Goal: Task Accomplishment & Management: Use online tool/utility

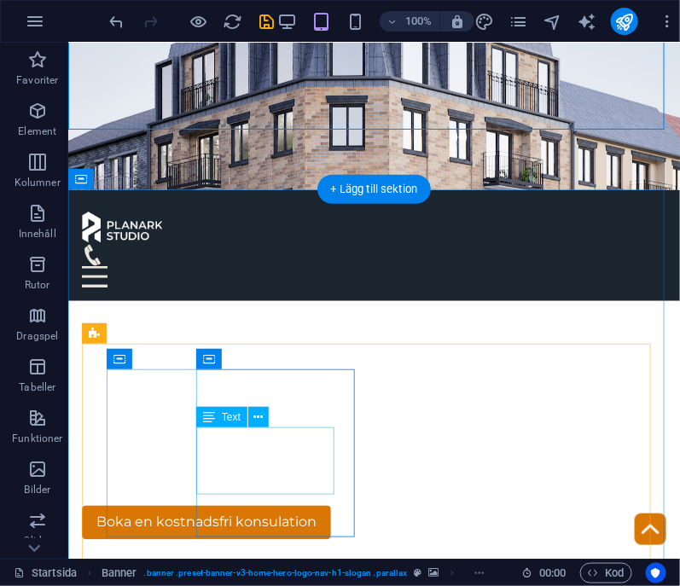
scroll to position [369, 0]
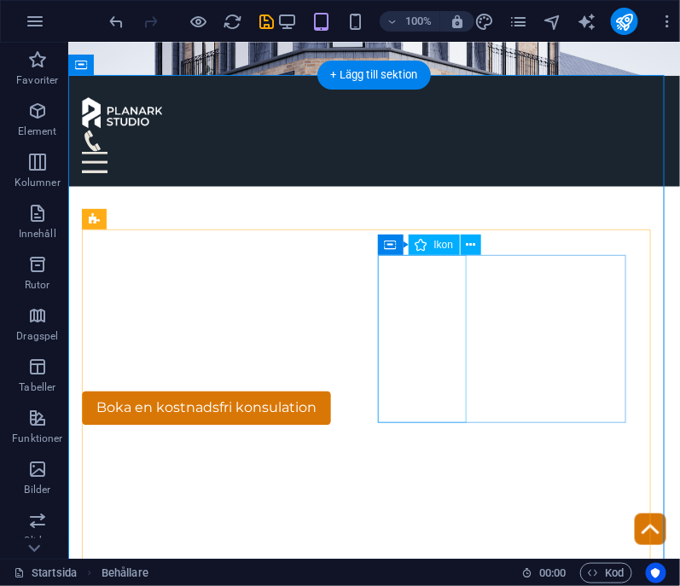
scroll to position [484, 0]
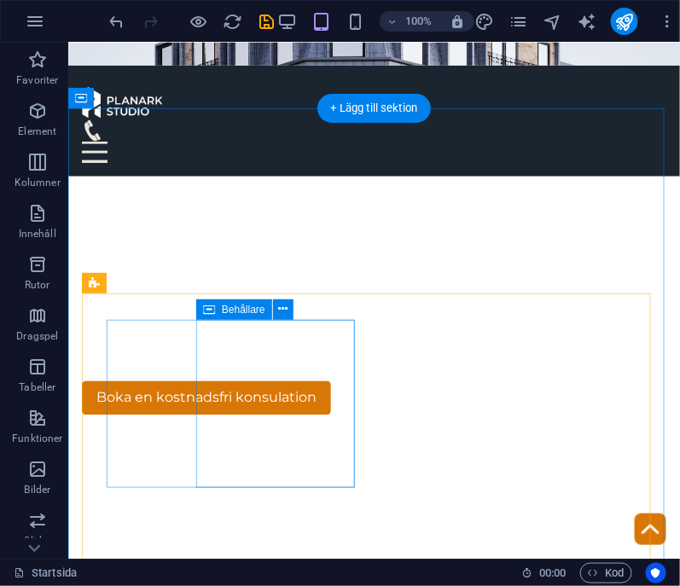
scroll to position [500, 0]
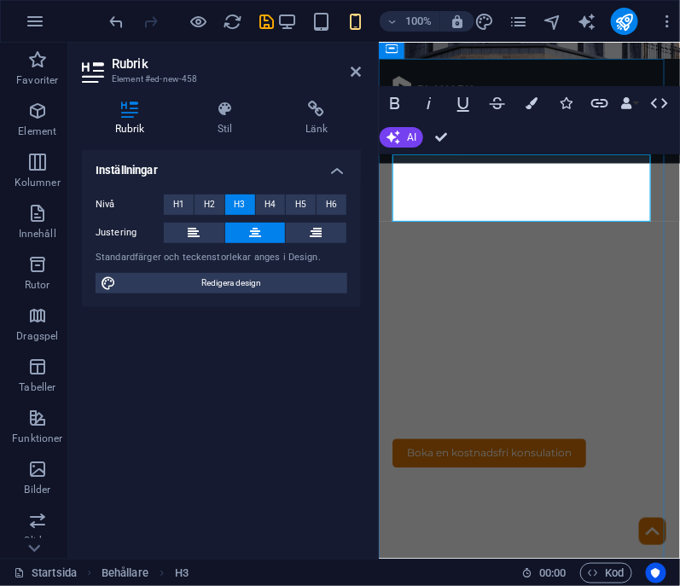
click at [319, 207] on button "H6" at bounding box center [331, 204] width 30 height 20
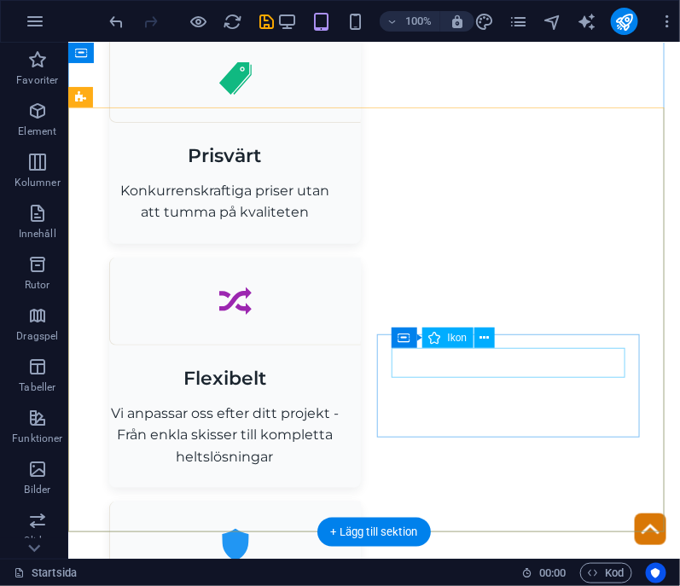
scroll to position [1438, 0]
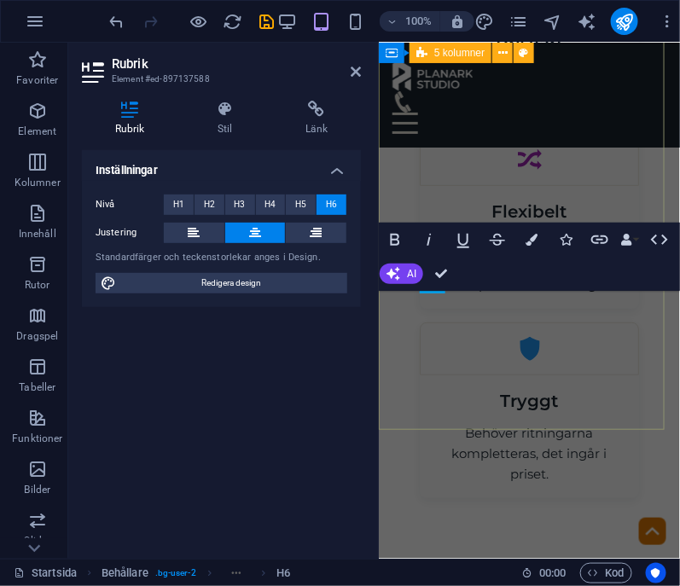
scroll to position [2203, 0]
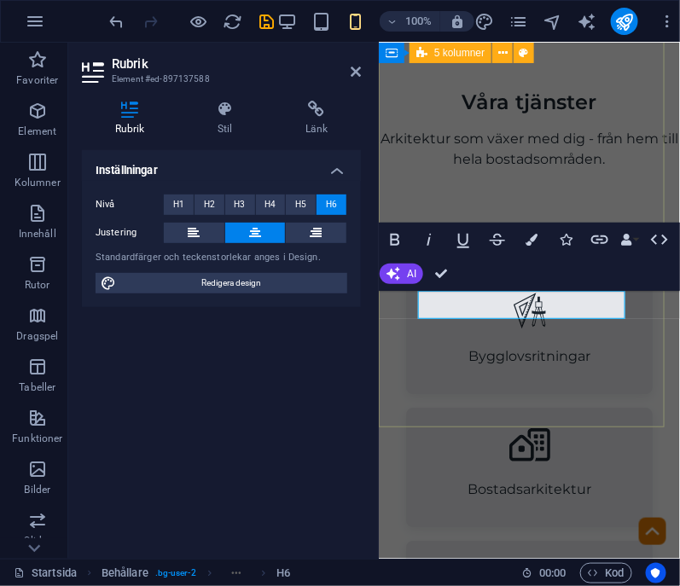
click at [566, 371] on div "Bygglovsritningar Bostadsarkitektur 3D-visualisering Stadsutveckling" at bounding box center [528, 529] width 301 height 707
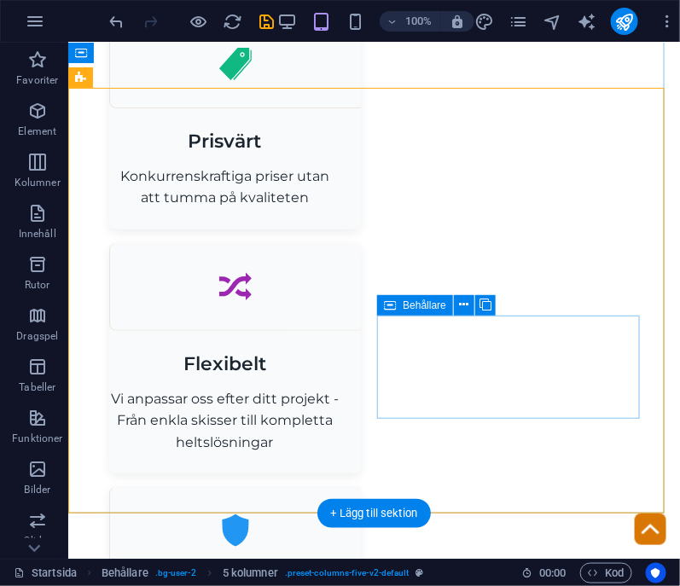
scroll to position [1454, 0]
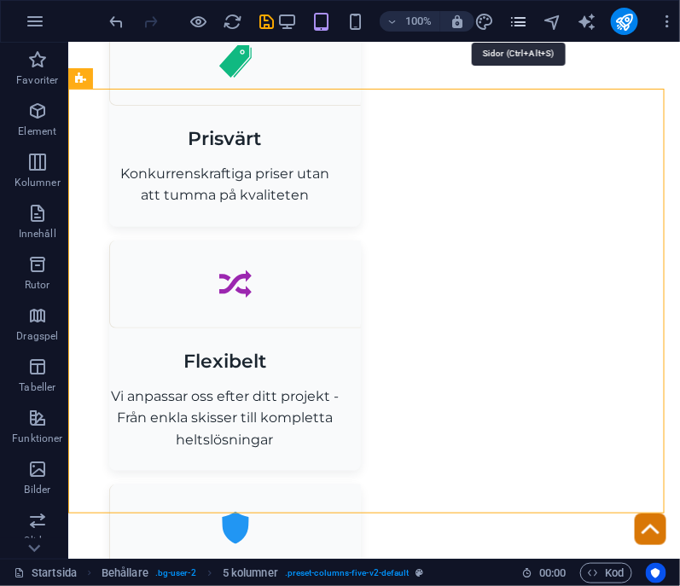
click at [518, 20] on icon "pages" at bounding box center [519, 22] width 20 height 20
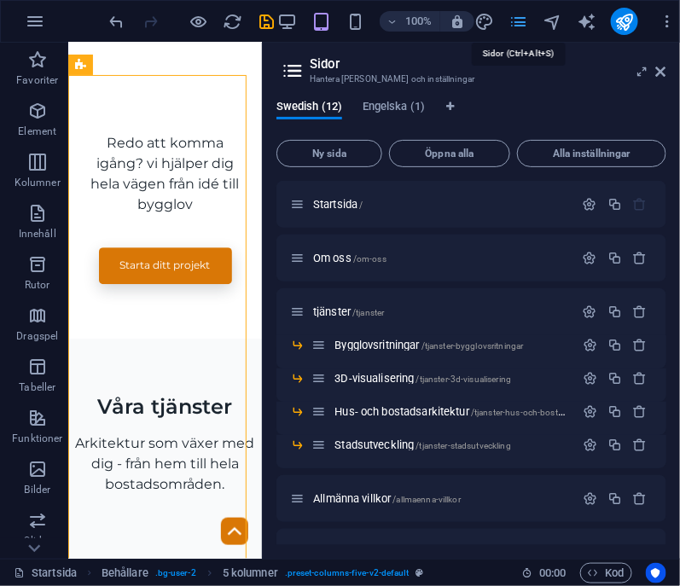
scroll to position [2246, 0]
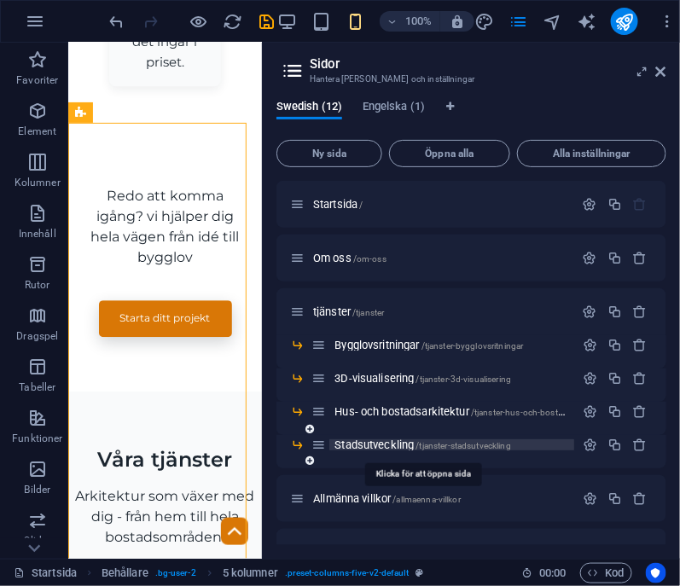
click at [369, 445] on span "Stadsutveckling /tjanster-stadsutveckling" at bounding box center [422, 444] width 177 height 13
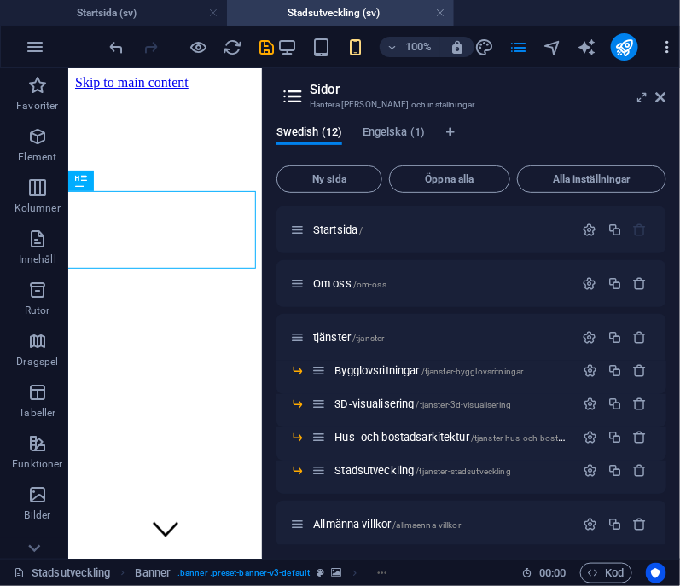
scroll to position [0, 0]
click at [660, 98] on icon at bounding box center [661, 97] width 10 height 14
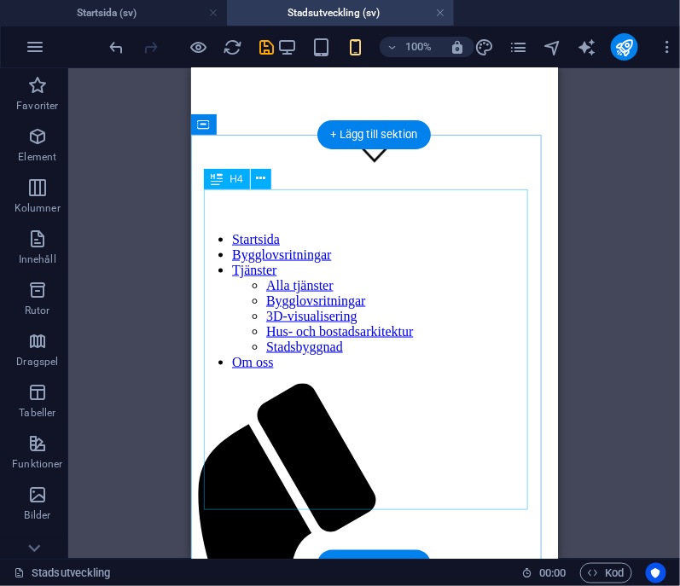
scroll to position [377, 0]
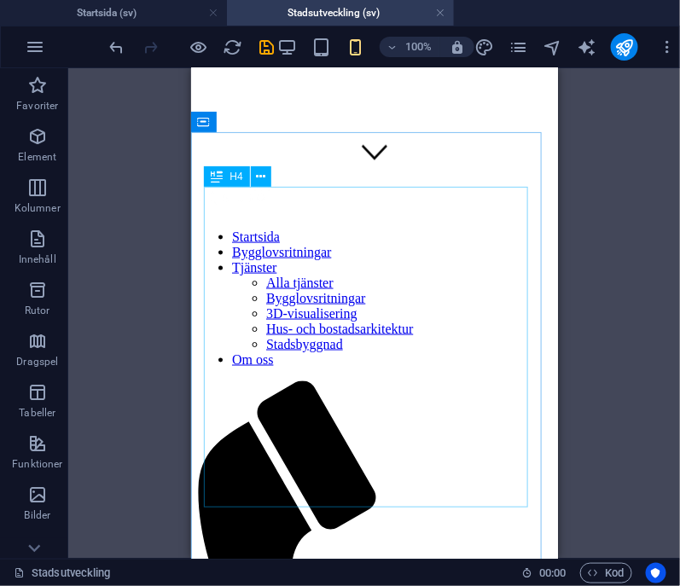
click at [276, 167] on div "H4" at bounding box center [243, 176] width 78 height 21
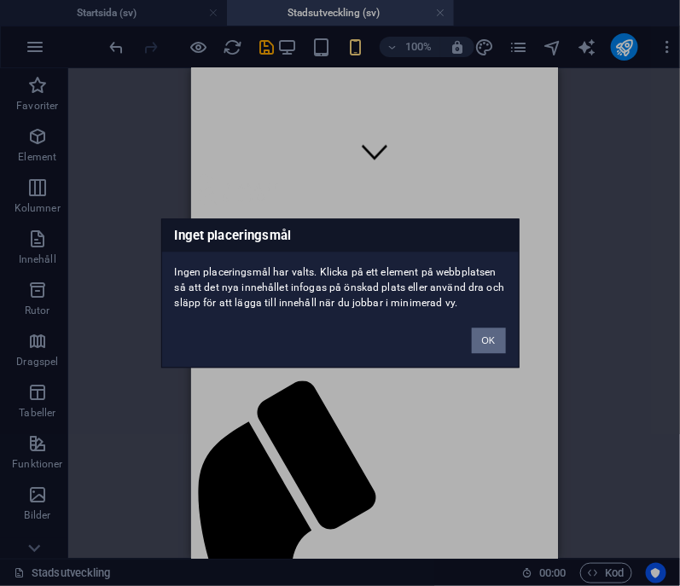
click at [498, 344] on button "OK" at bounding box center [489, 341] width 34 height 26
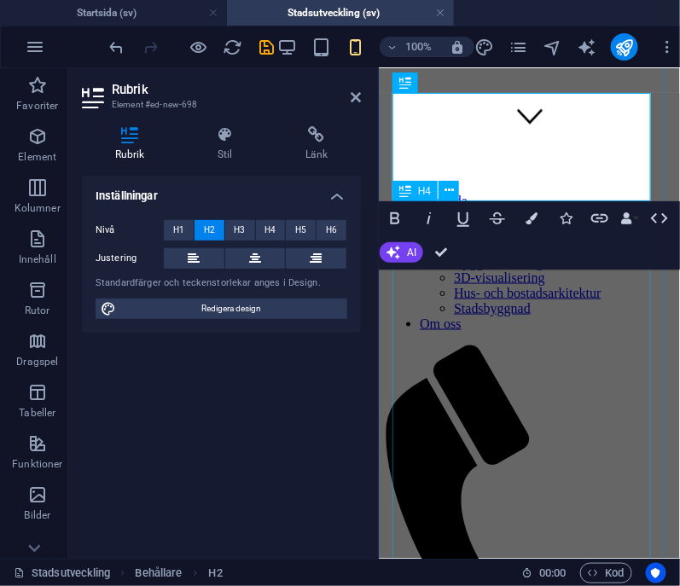
scroll to position [511, 0]
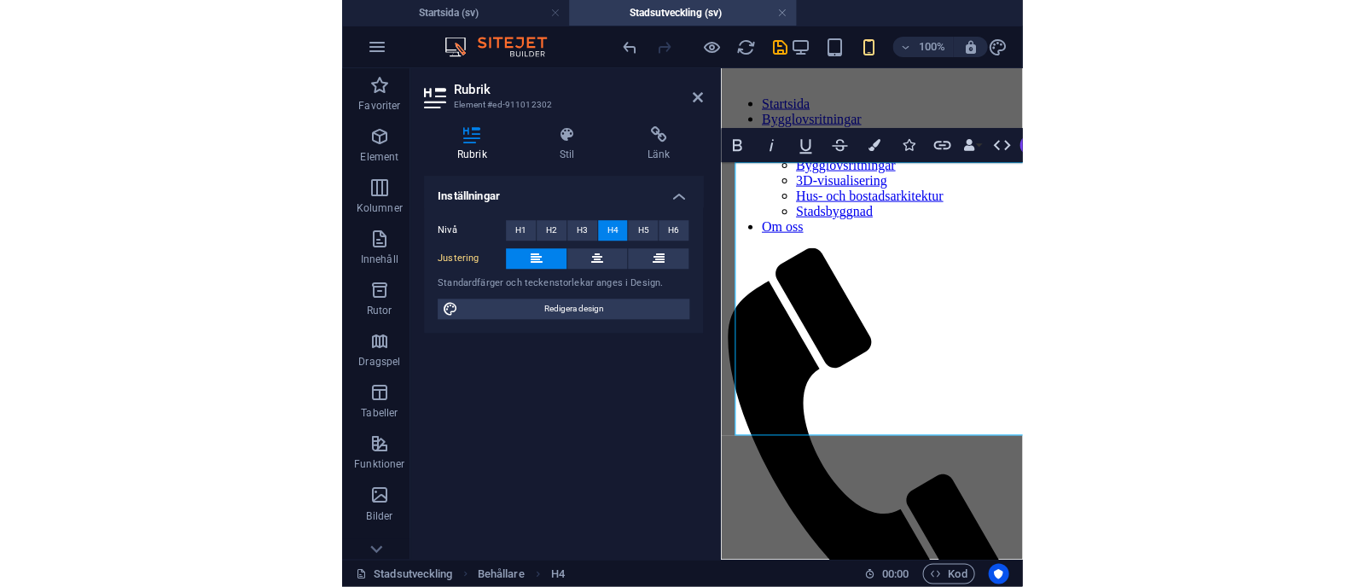
scroll to position [481, 0]
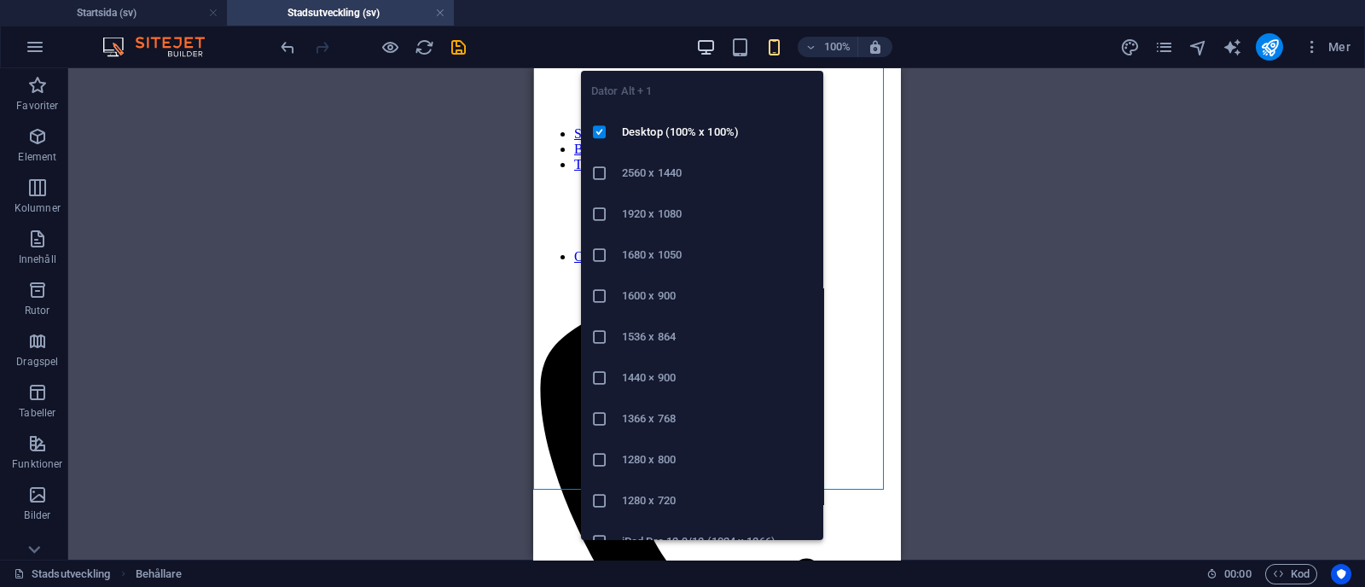
click at [679, 44] on icon "button" at bounding box center [706, 48] width 20 height 20
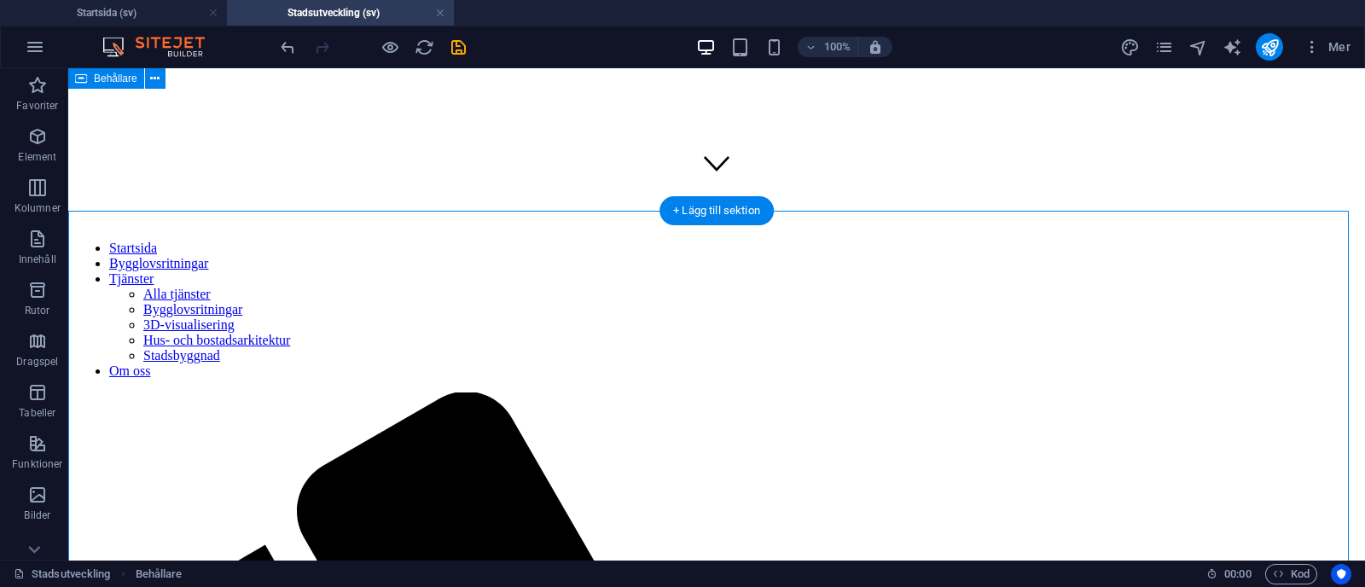
scroll to position [298, 0]
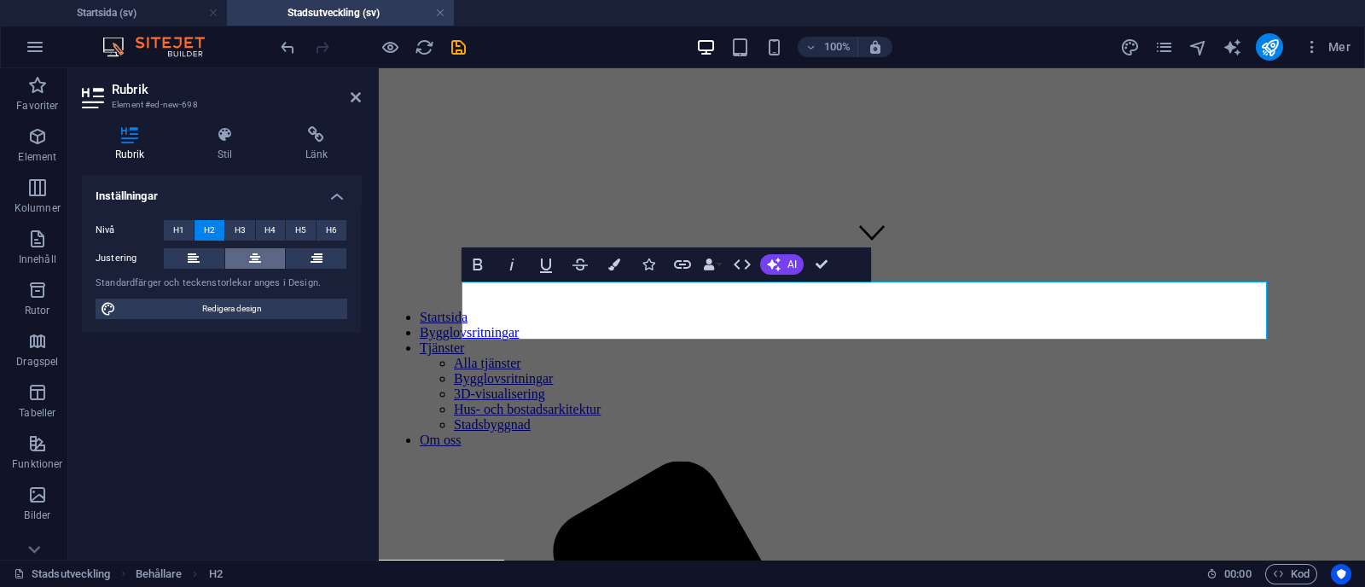
click at [263, 259] on button at bounding box center [255, 258] width 61 height 20
click at [235, 222] on span "H3" at bounding box center [240, 230] width 11 height 20
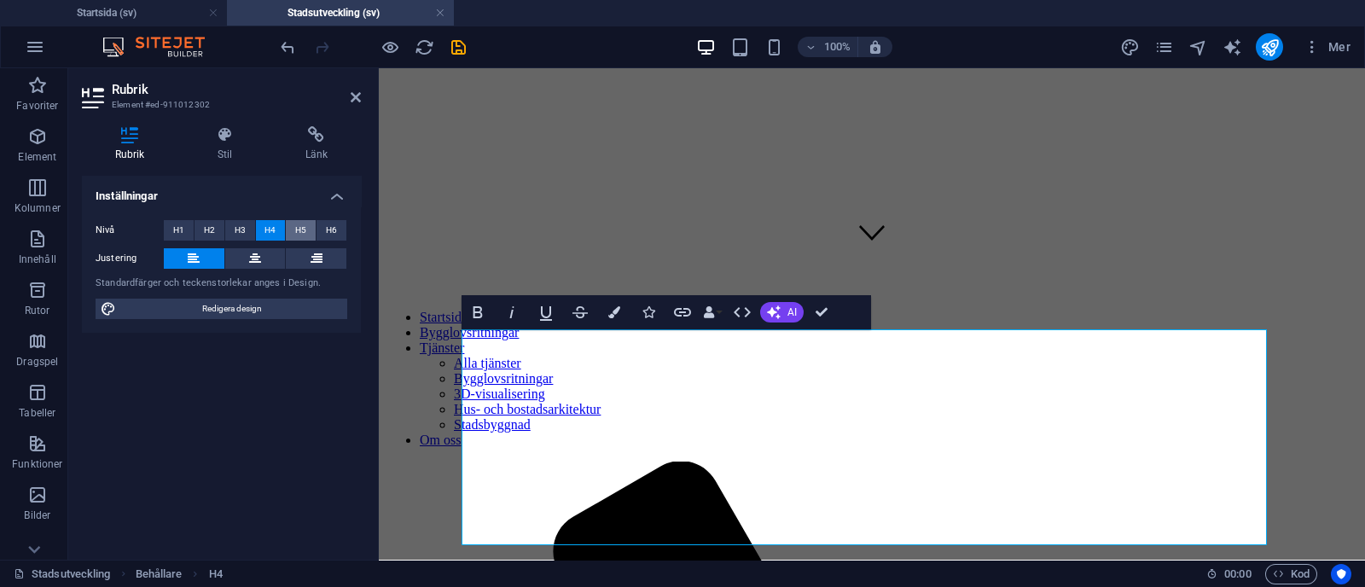
click at [299, 228] on span "H5" at bounding box center [300, 230] width 11 height 20
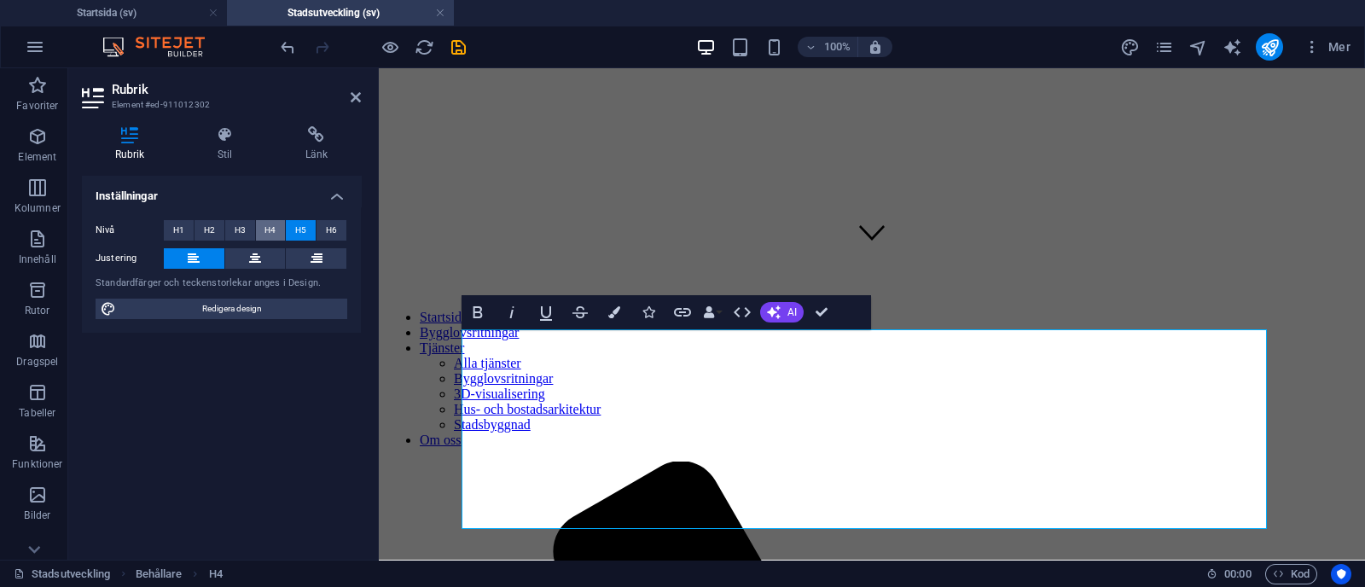
click at [271, 221] on span "H4" at bounding box center [269, 230] width 11 height 20
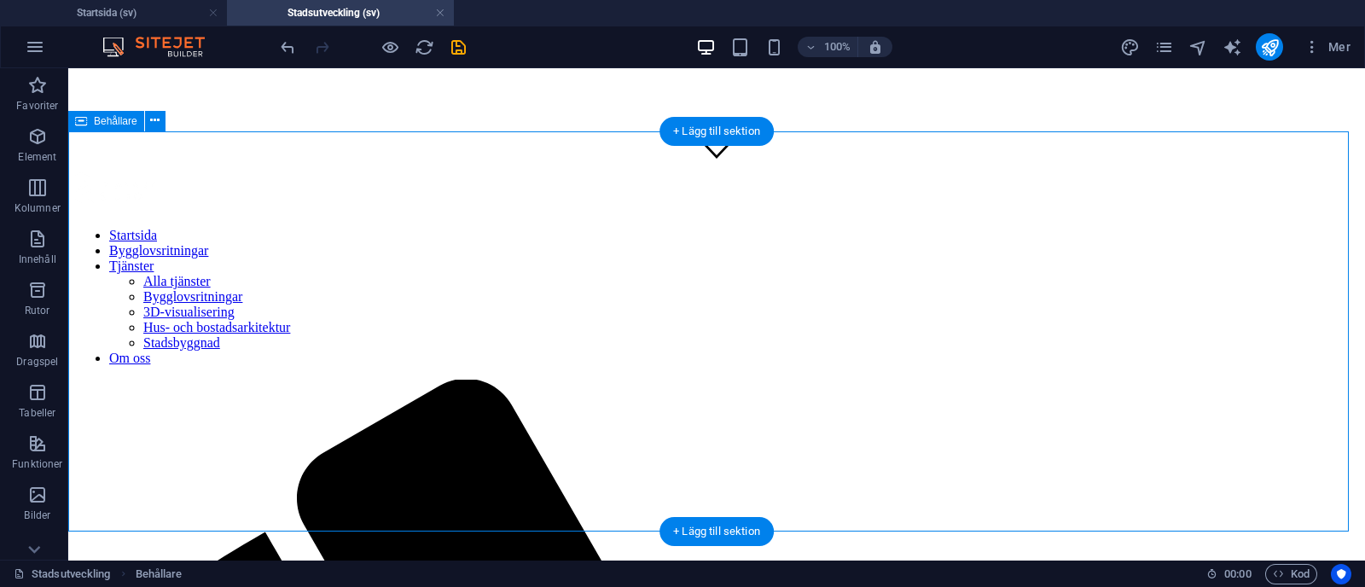
scroll to position [380, 0]
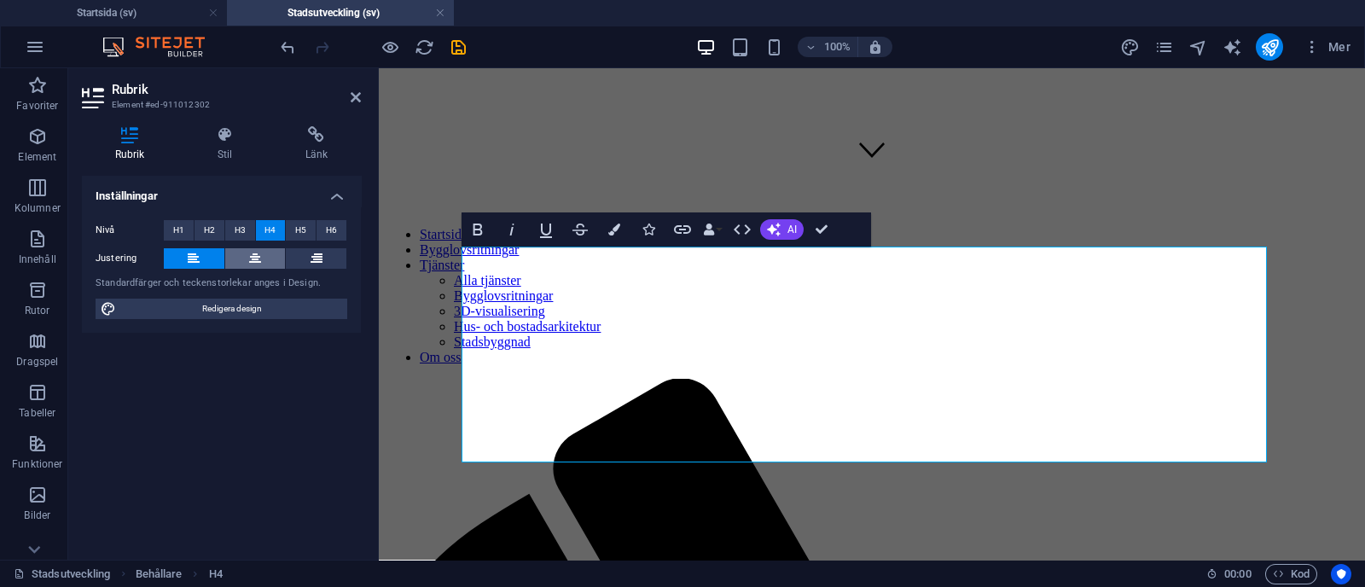
click at [252, 262] on icon at bounding box center [255, 258] width 12 height 20
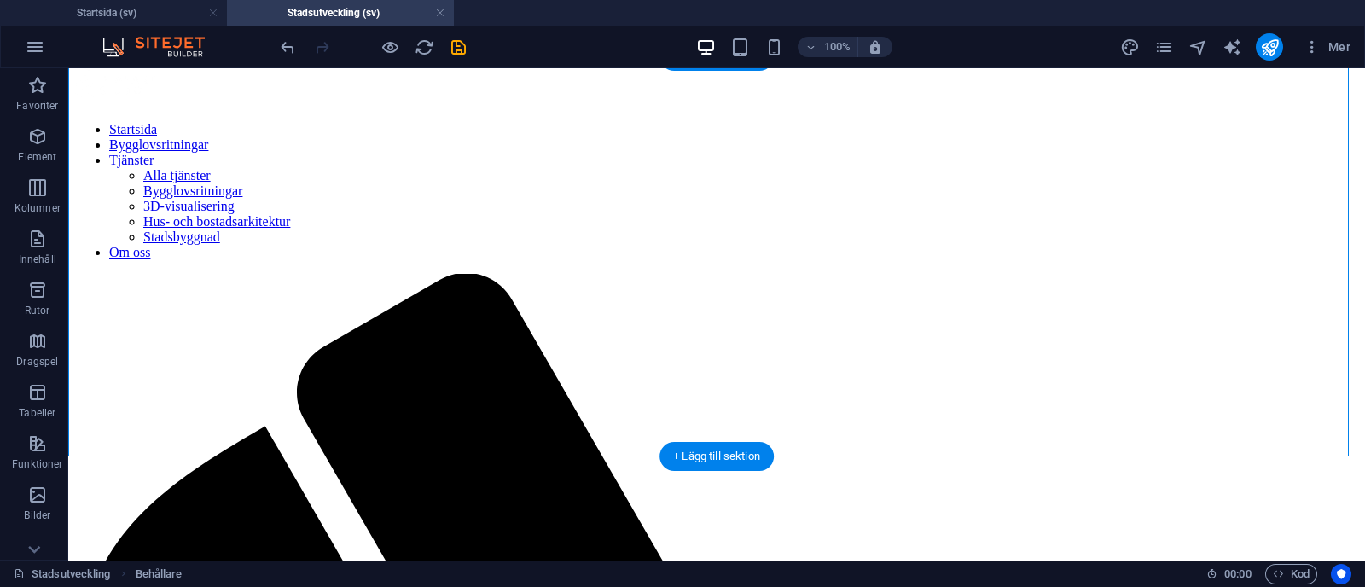
scroll to position [500, 0]
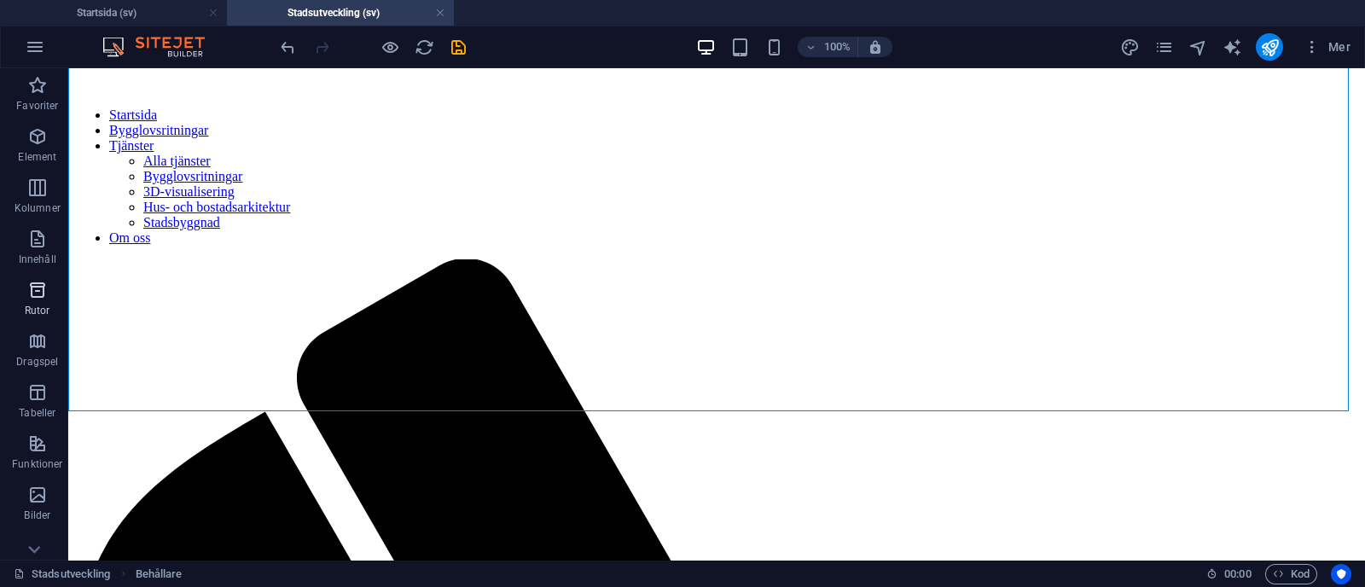
click at [44, 292] on icon "button" at bounding box center [37, 290] width 20 height 20
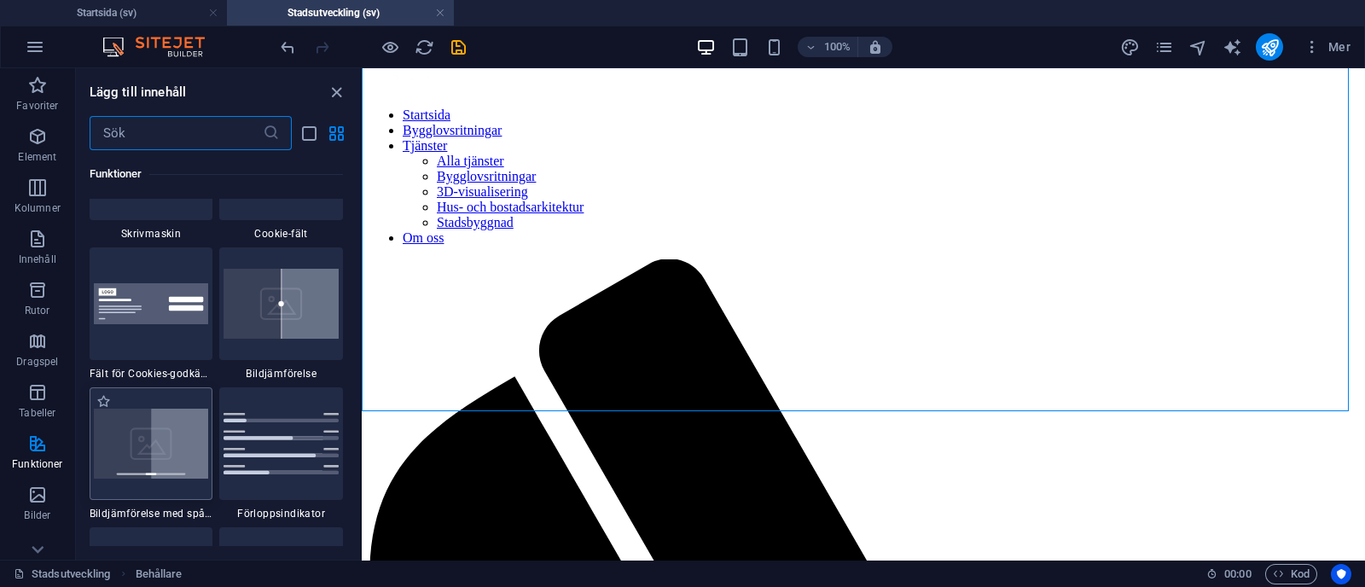
scroll to position [7072, 0]
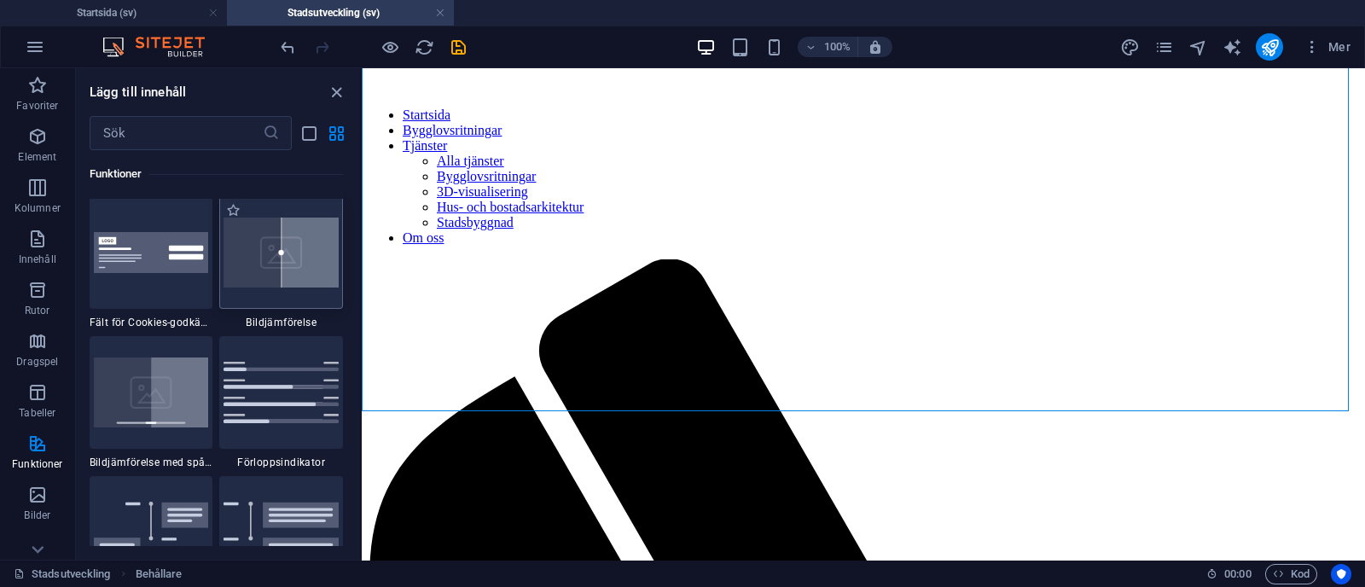
click at [322, 257] on img at bounding box center [280, 252] width 115 height 69
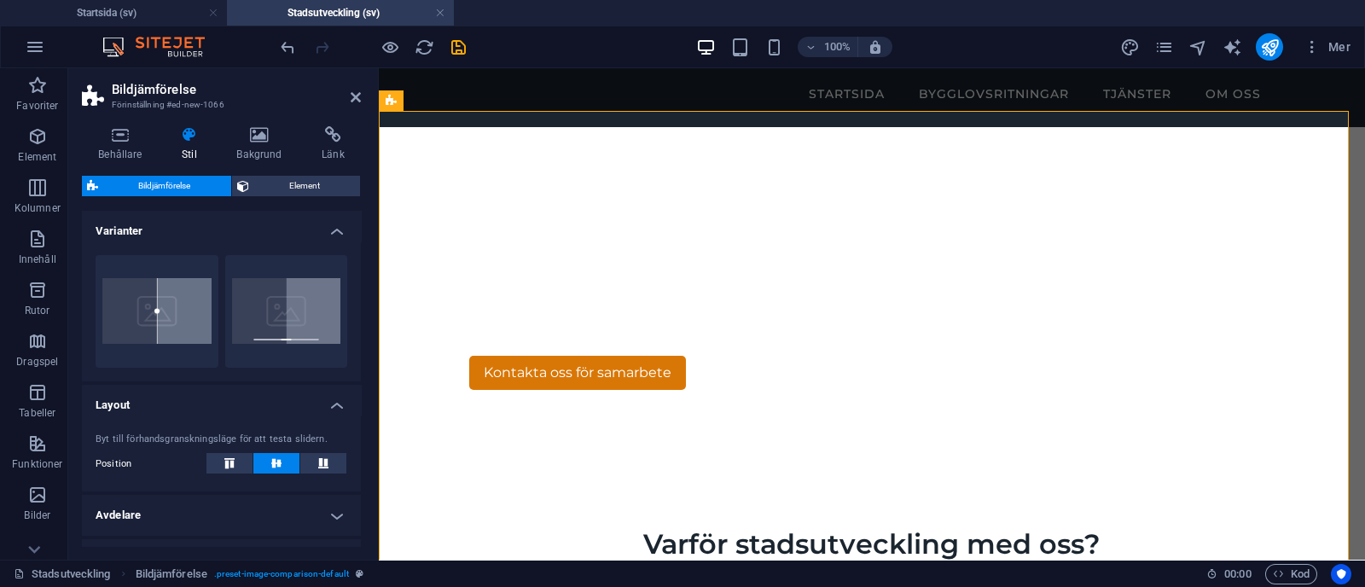
scroll to position [822, 0]
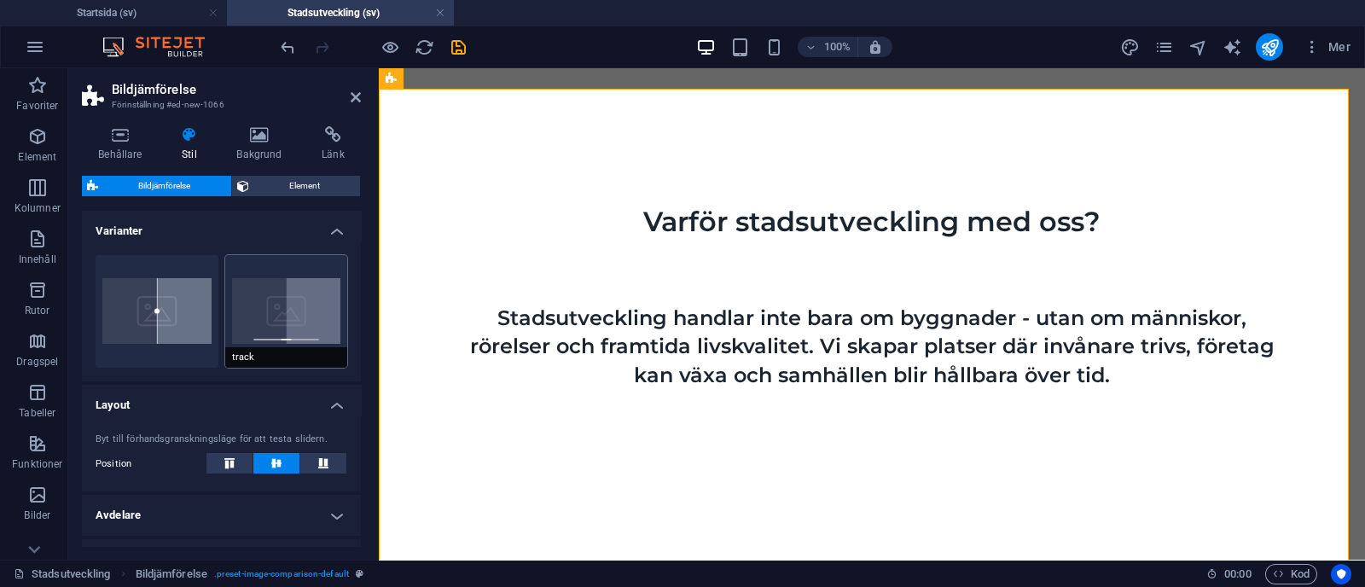
click at [279, 334] on button "track" at bounding box center [286, 311] width 123 height 113
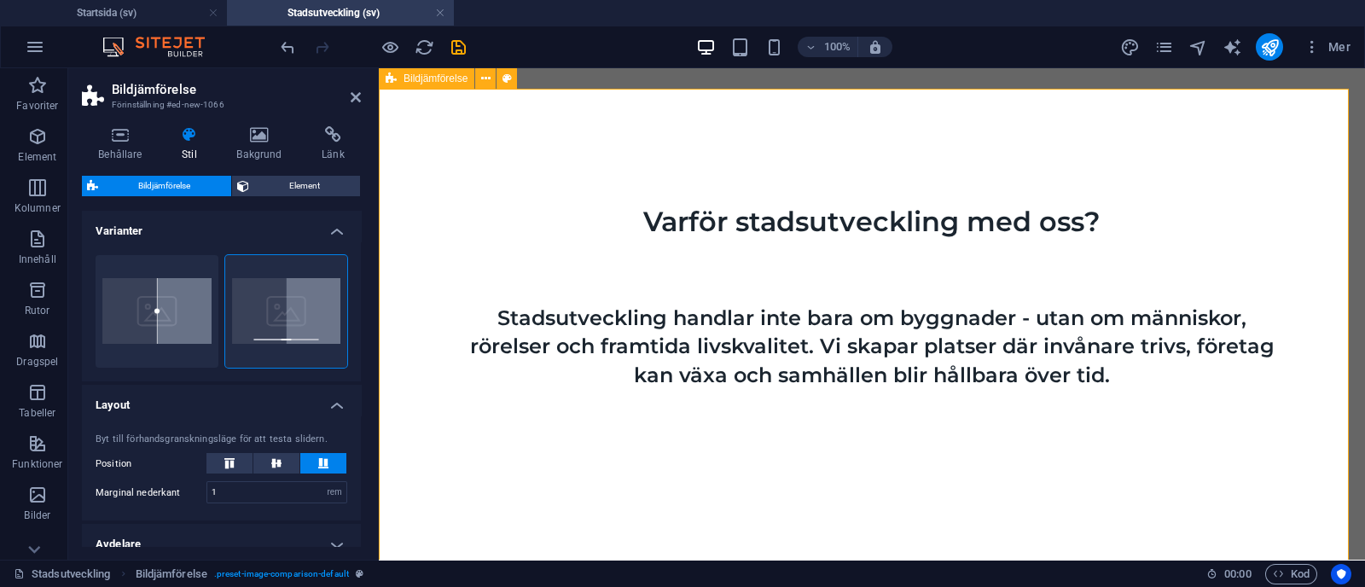
drag, startPoint x: 869, startPoint y: 480, endPoint x: 1002, endPoint y: 483, distance: 133.1
drag, startPoint x: 866, startPoint y: 484, endPoint x: 708, endPoint y: 479, distance: 157.9
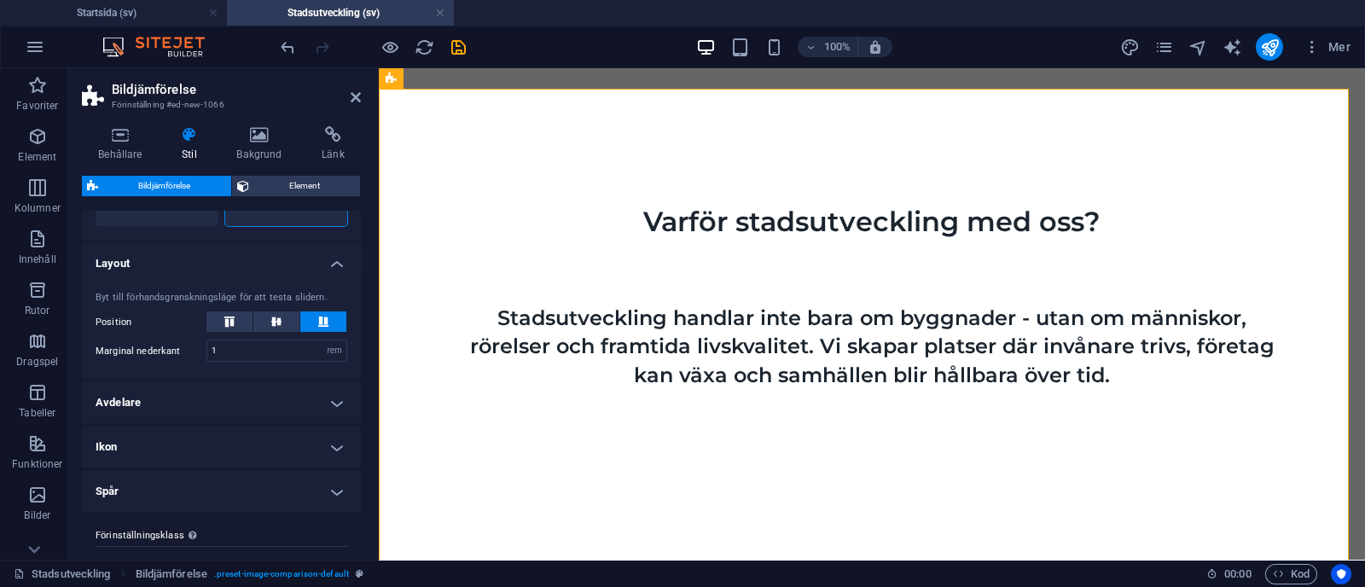
scroll to position [142, 0]
click at [309, 408] on h4 "Avdelare" at bounding box center [221, 401] width 279 height 41
click at [309, 408] on h4 "Avdelare" at bounding box center [221, 396] width 279 height 31
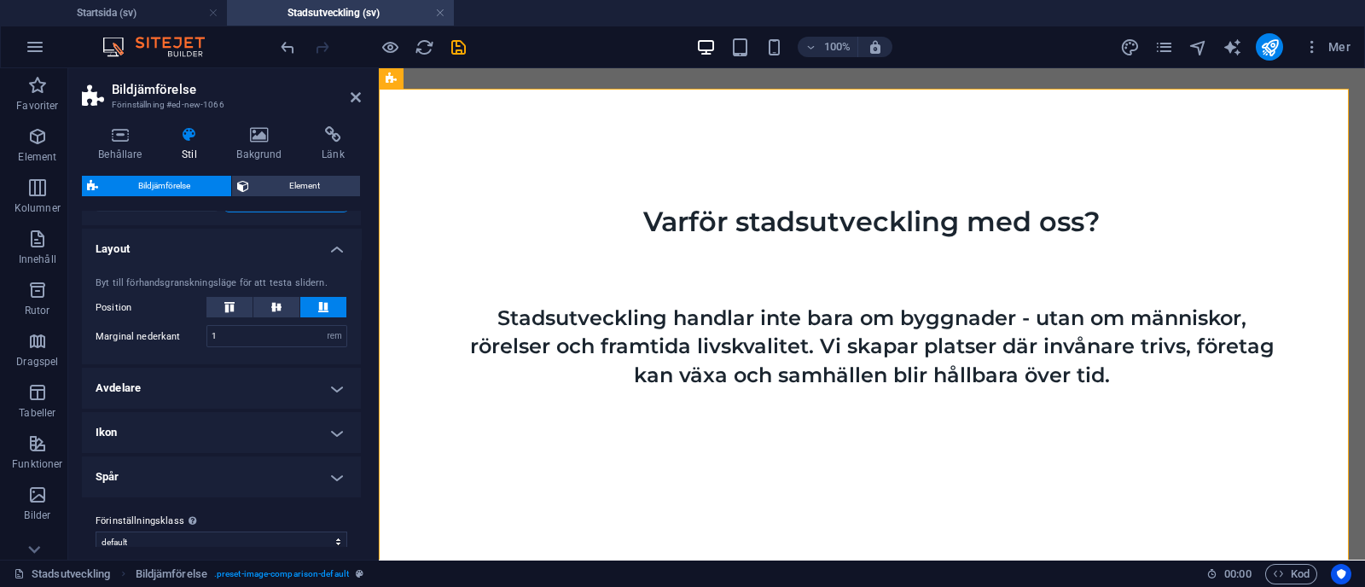
scroll to position [174, 0]
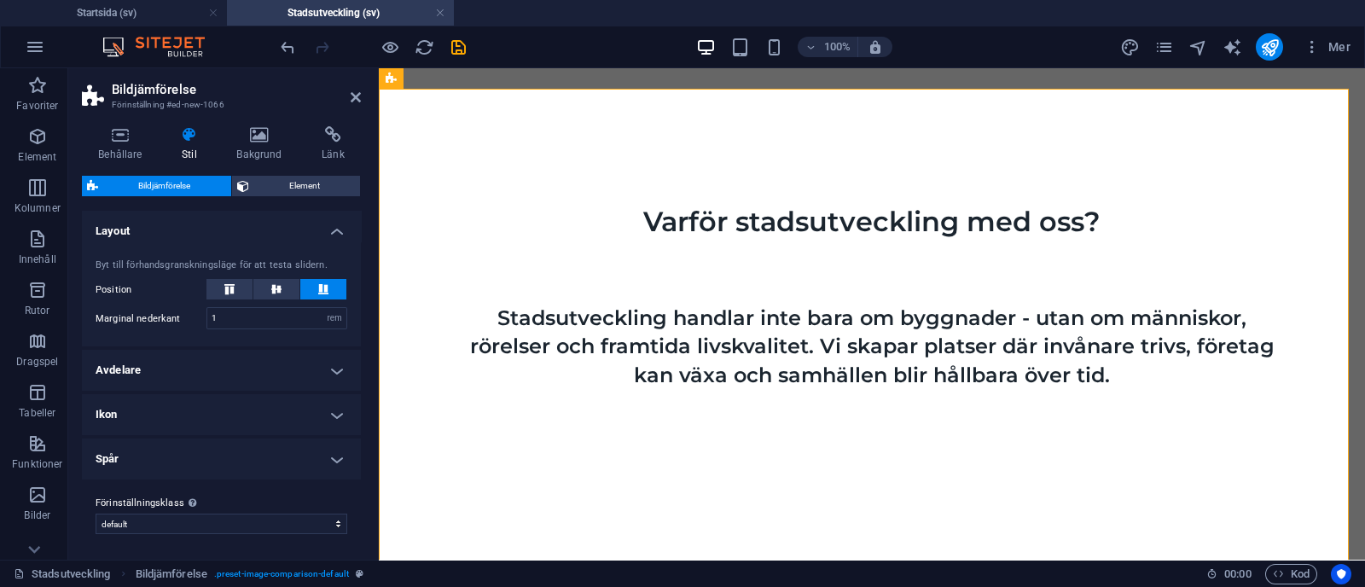
click at [292, 369] on h4 "Avdelare" at bounding box center [221, 370] width 279 height 41
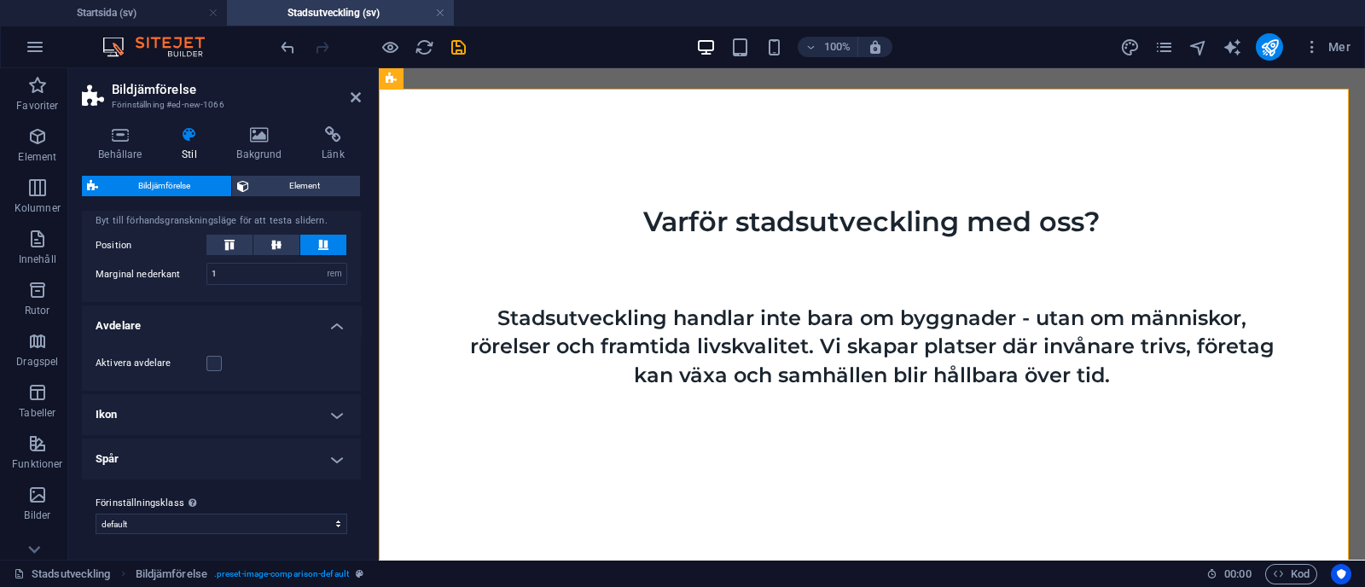
click at [299, 421] on h4 "Ikon" at bounding box center [221, 414] width 279 height 41
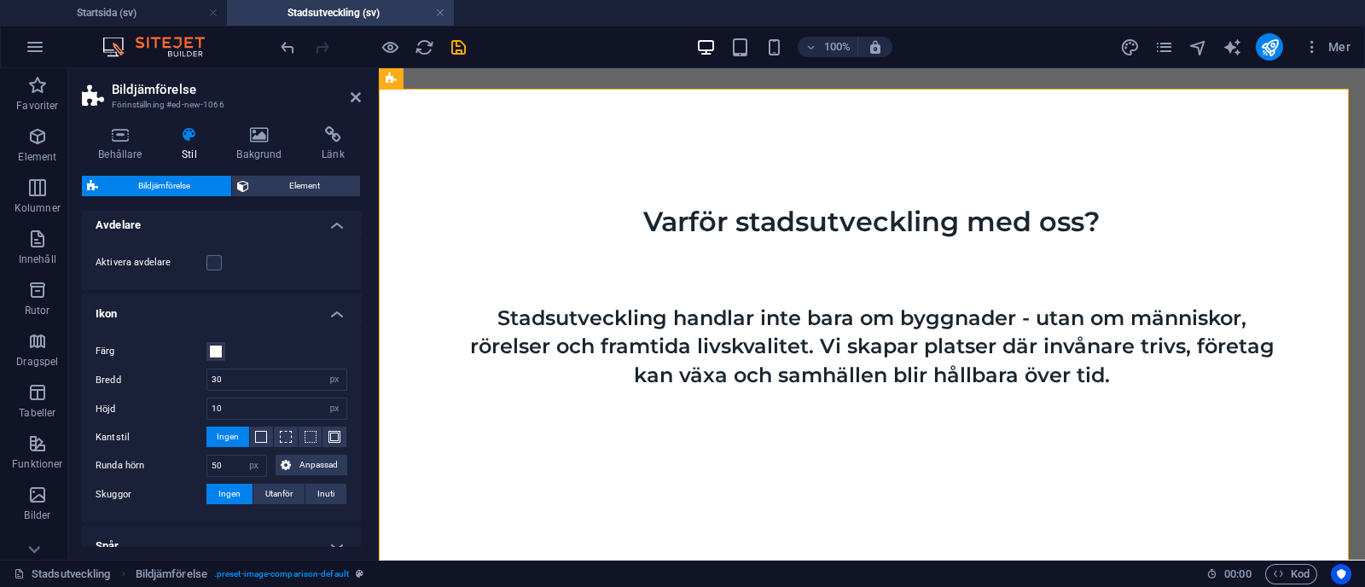
scroll to position [324, 0]
click at [332, 305] on h4 "Ikon" at bounding box center [221, 303] width 279 height 31
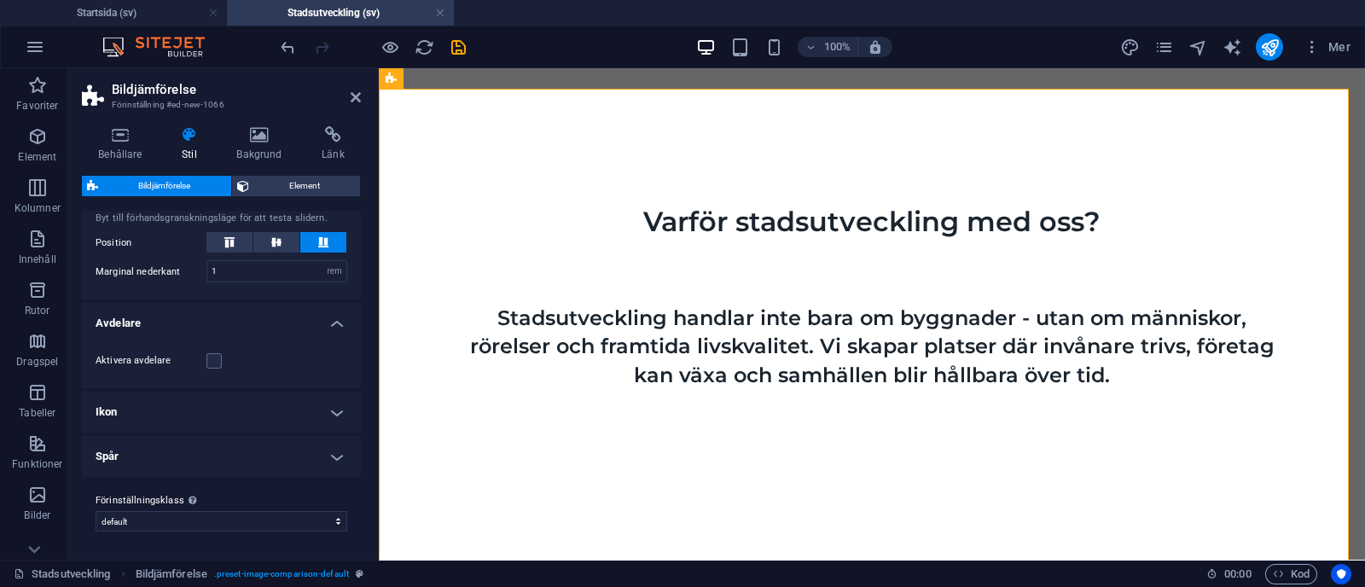
scroll to position [219, 0]
click at [330, 460] on h4 "Spår" at bounding box center [221, 458] width 279 height 41
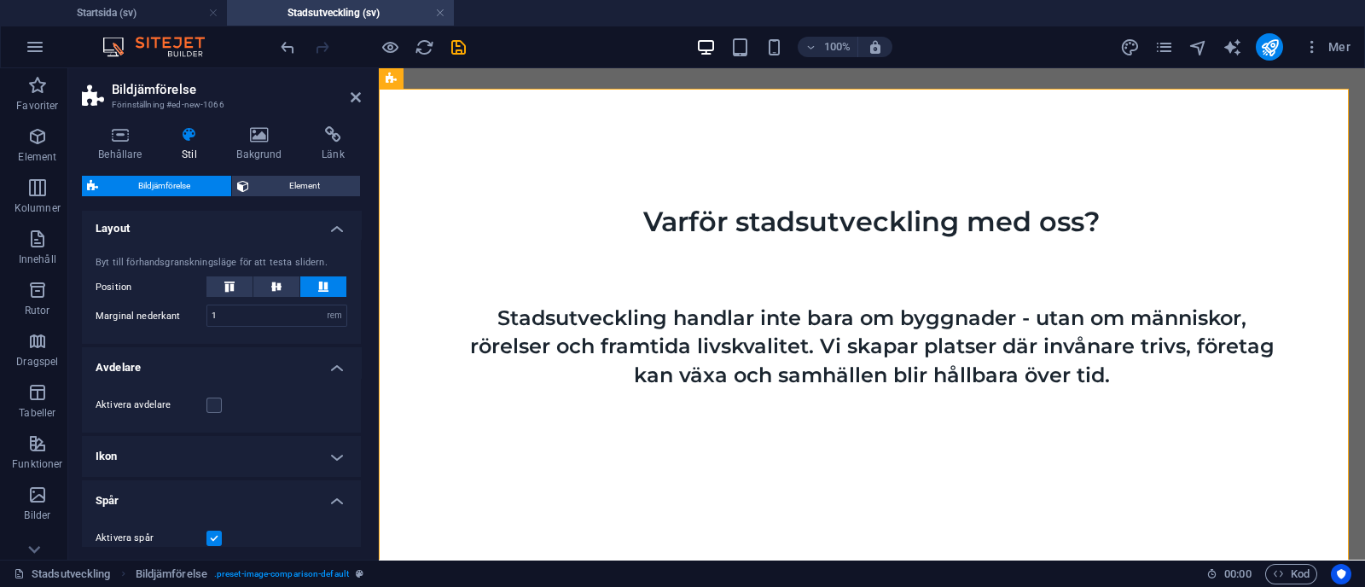
scroll to position [0, 0]
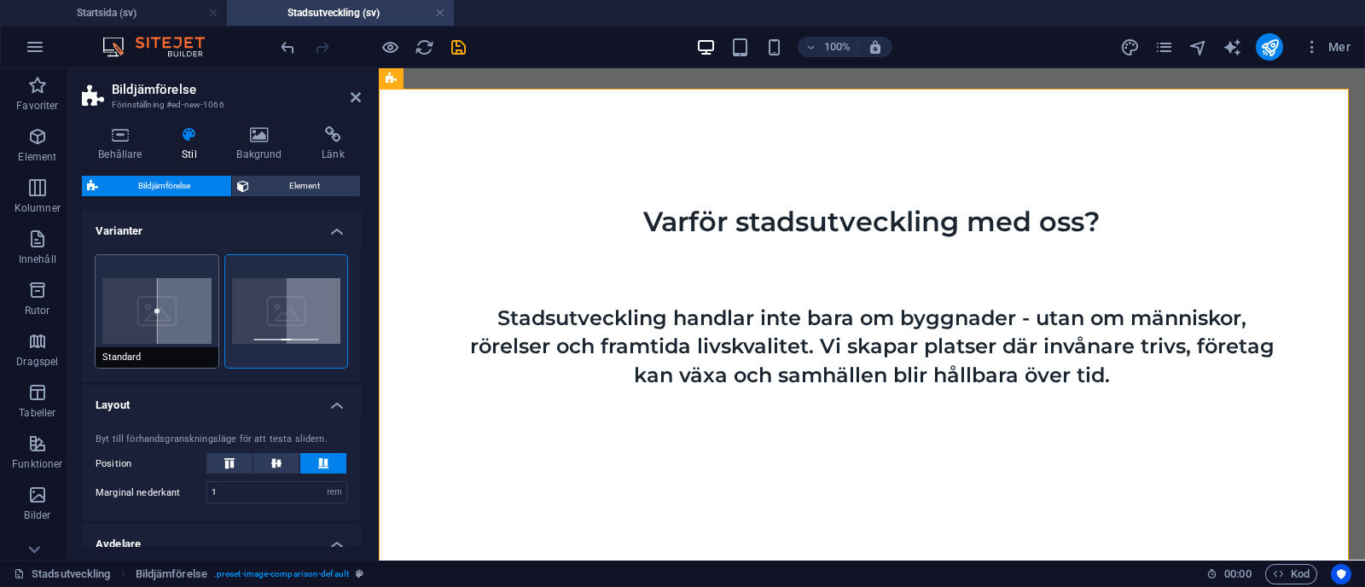
click at [181, 322] on button "Standard" at bounding box center [157, 311] width 123 height 113
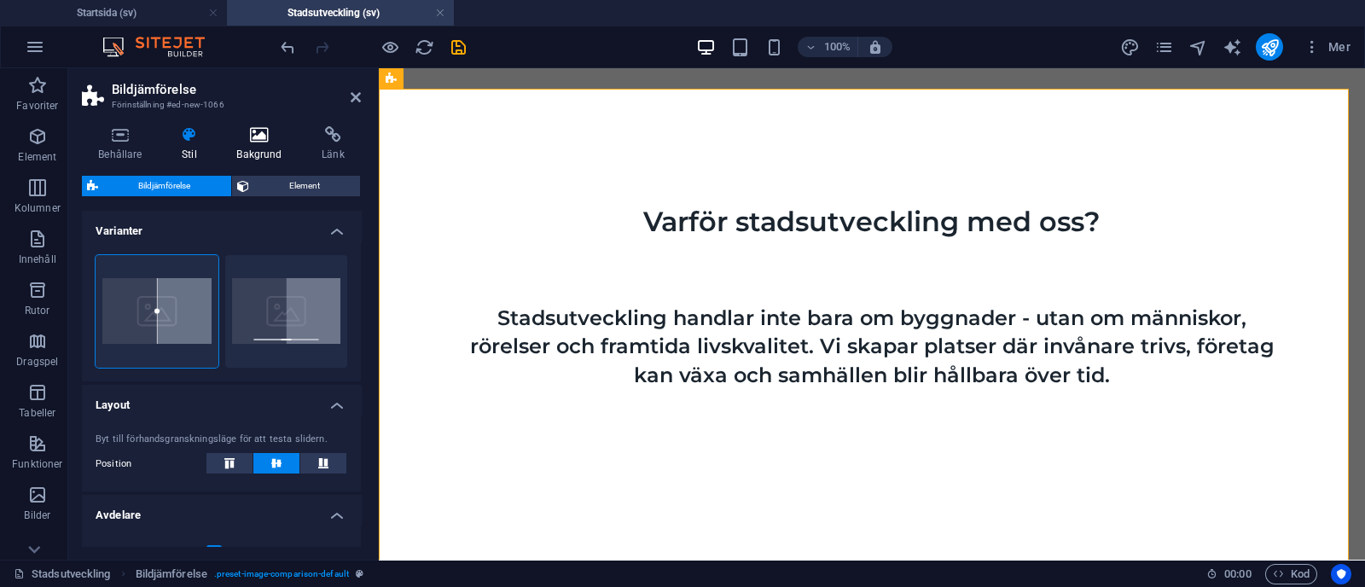
click at [274, 141] on icon at bounding box center [259, 134] width 78 height 17
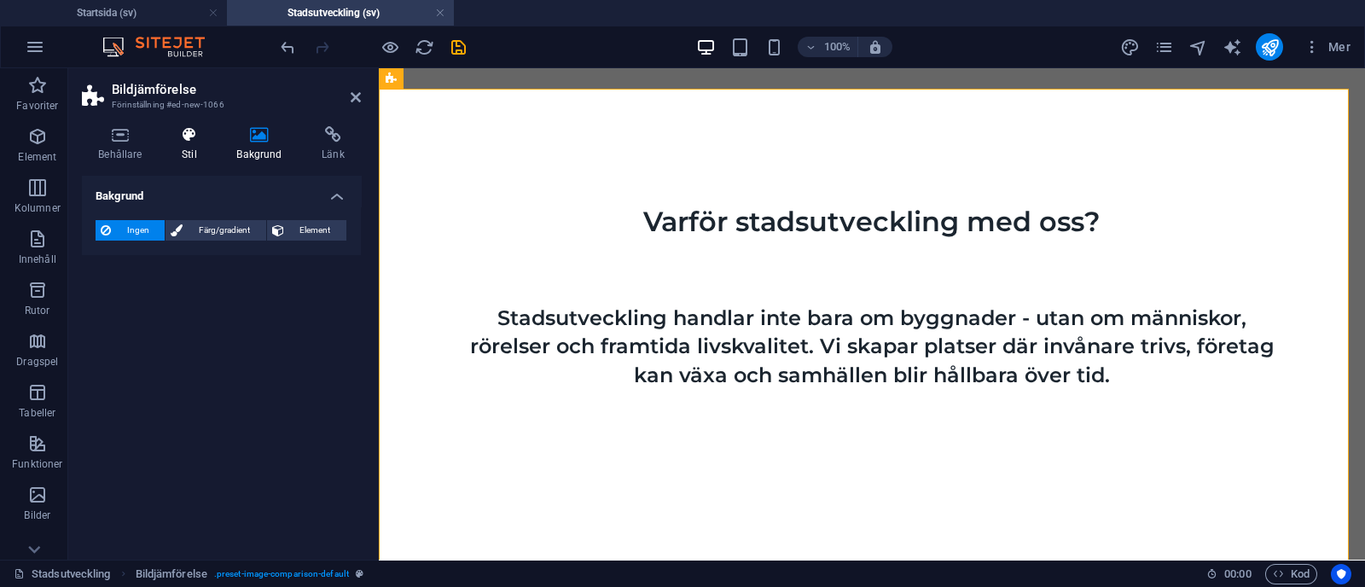
click at [189, 136] on icon at bounding box center [189, 134] width 48 height 17
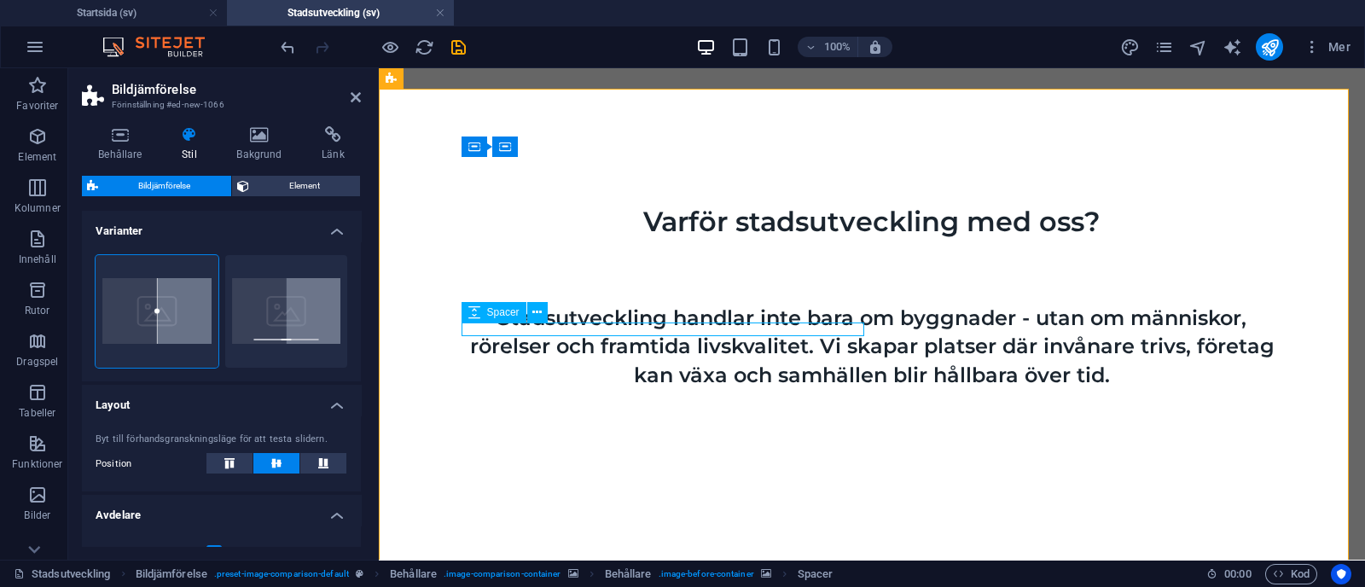
select select "px"
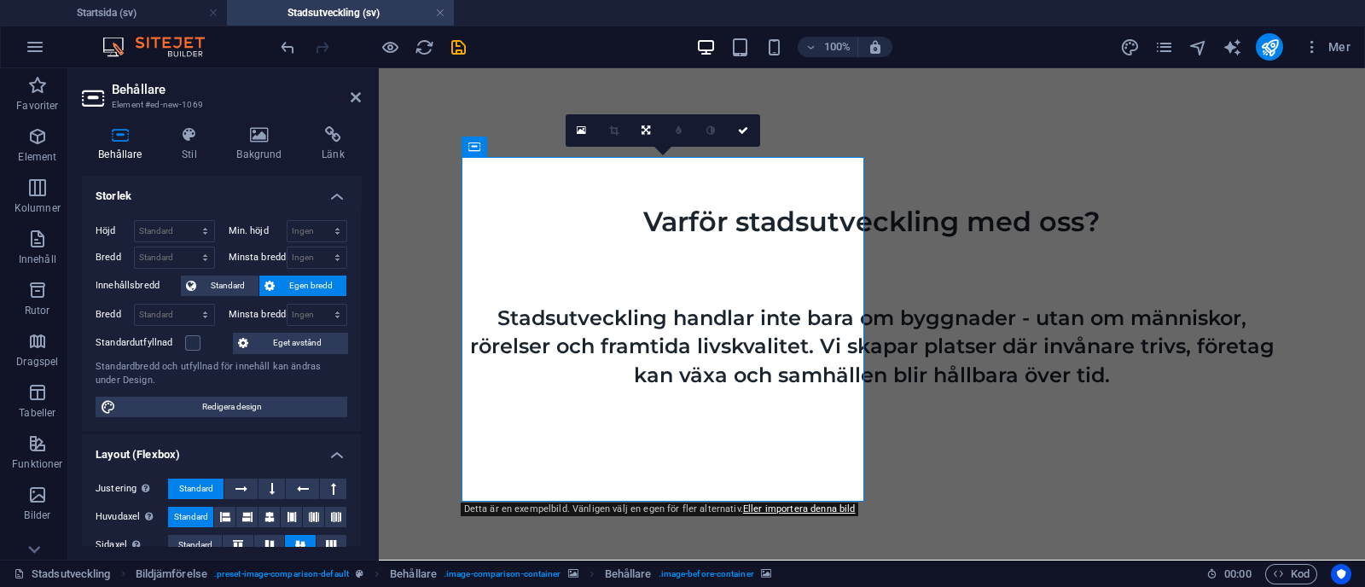
click at [255, 162] on div "Behållare Stil Bakgrund Länk Storlek Höjd Standard px rem % vh vw Min. höjd Ing…" at bounding box center [221, 336] width 279 height 420
click at [256, 142] on icon at bounding box center [259, 134] width 78 height 17
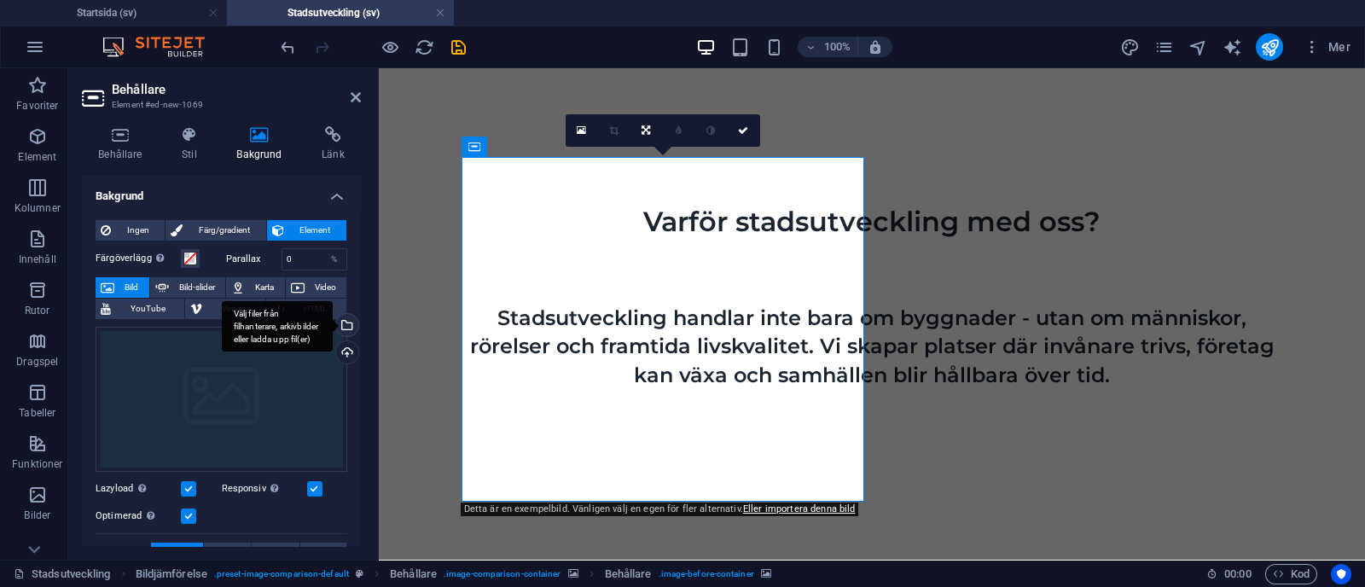
click at [346, 328] on div "Välj filer från filhanterare, arkivbilder eller ladda upp fil(er)" at bounding box center [346, 327] width 26 height 26
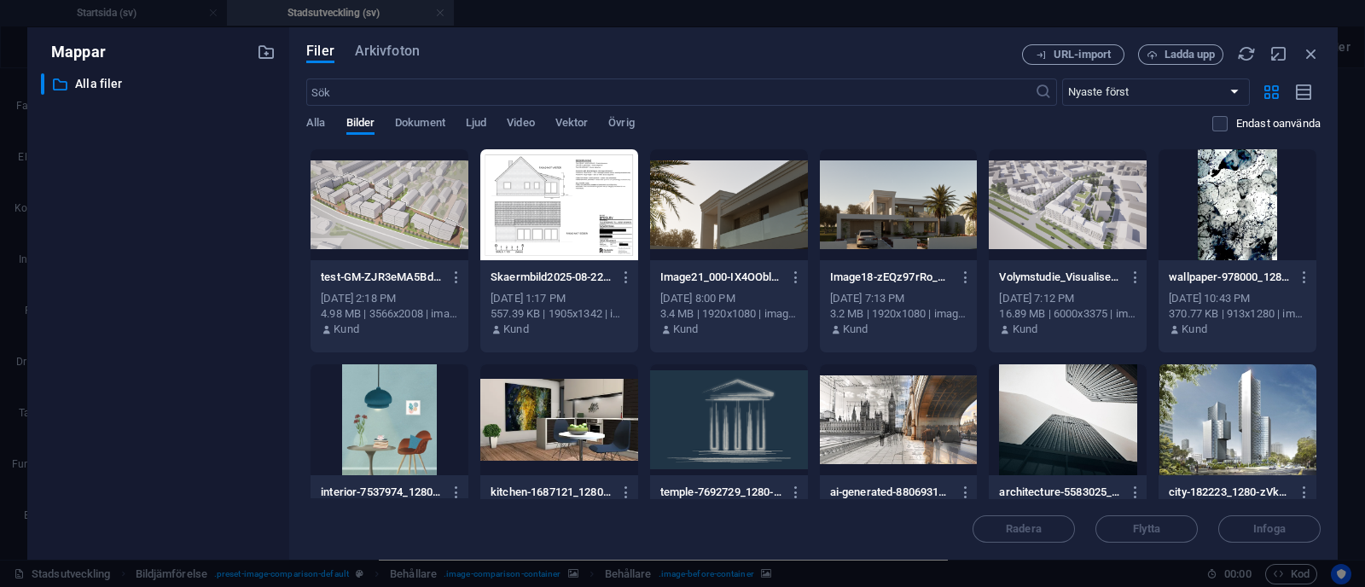
click at [679, 228] on div at bounding box center [1068, 204] width 158 height 111
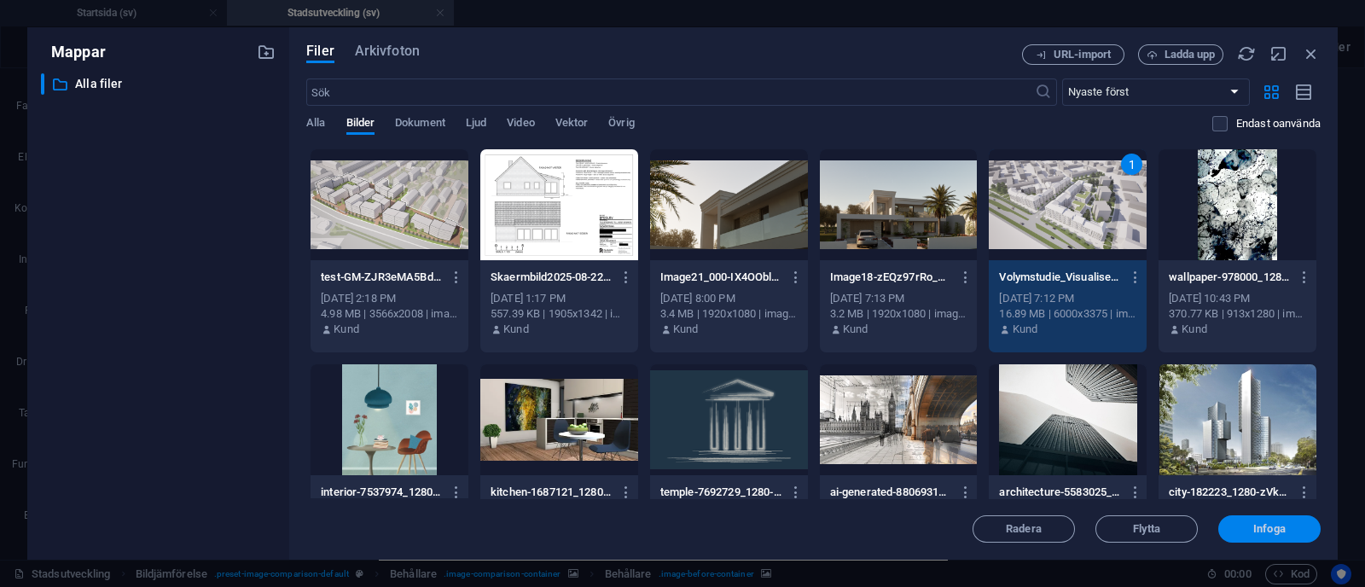
drag, startPoint x: 1263, startPoint y: 525, endPoint x: 827, endPoint y: 461, distance: 440.5
click at [679, 525] on span "Infoga" at bounding box center [1269, 529] width 32 height 10
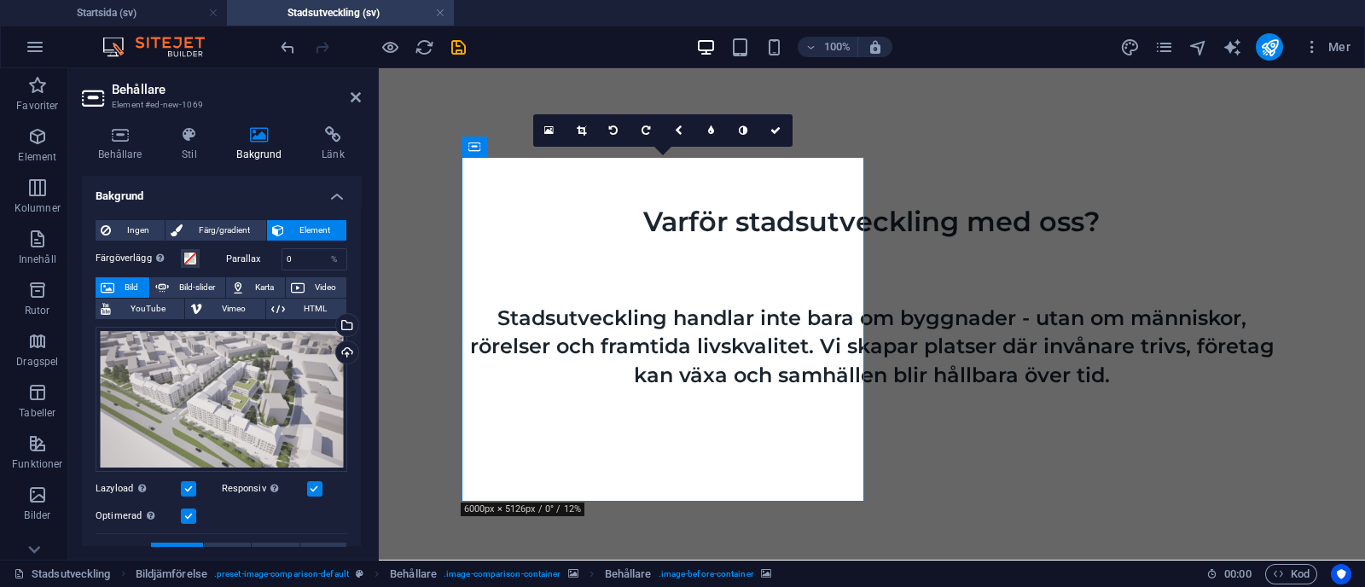
select select "vh"
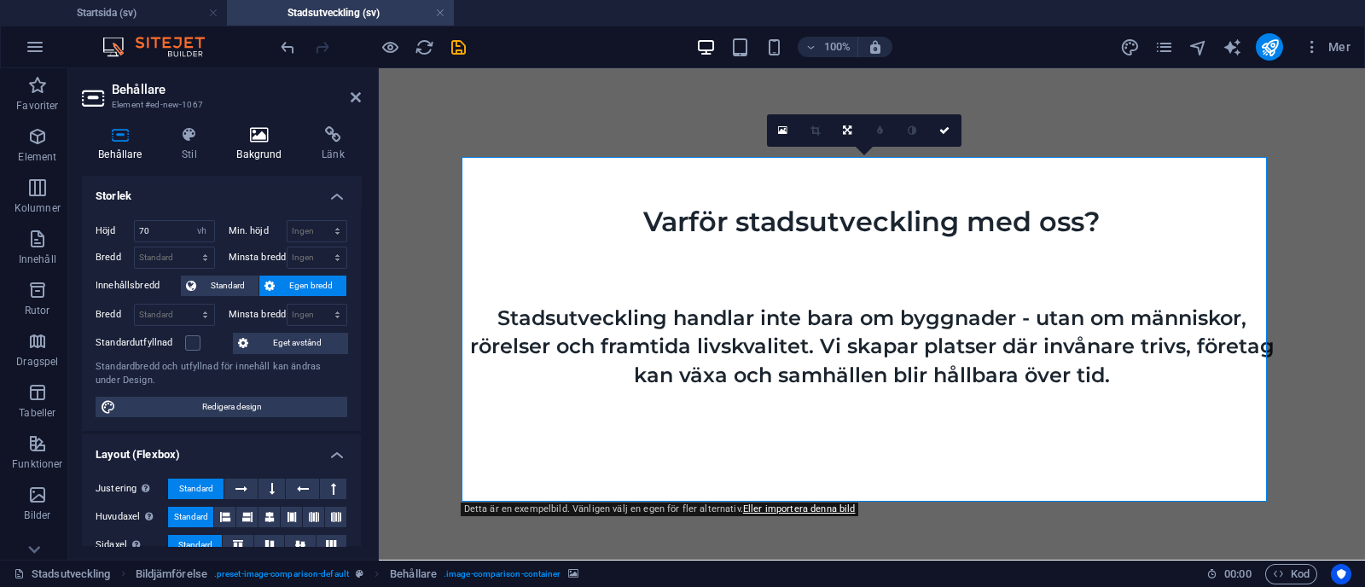
click at [262, 140] on icon at bounding box center [259, 134] width 78 height 17
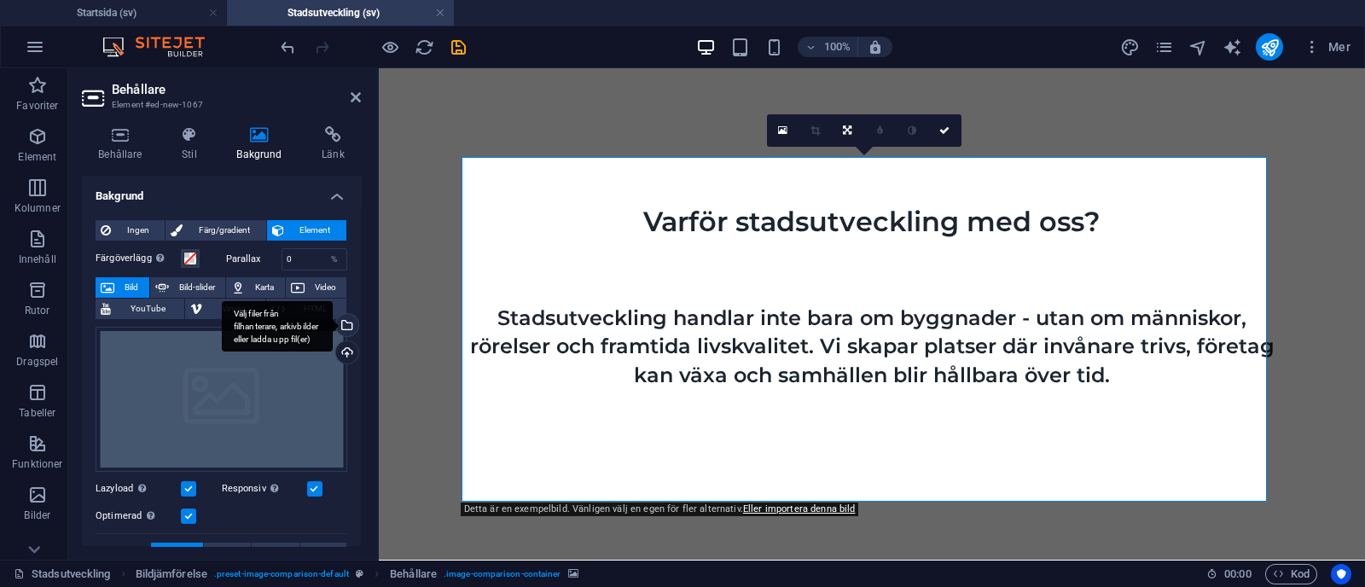
click at [345, 324] on div "Välj filer från filhanterare, arkivbilder eller ladda upp fil(er)" at bounding box center [346, 327] width 26 height 26
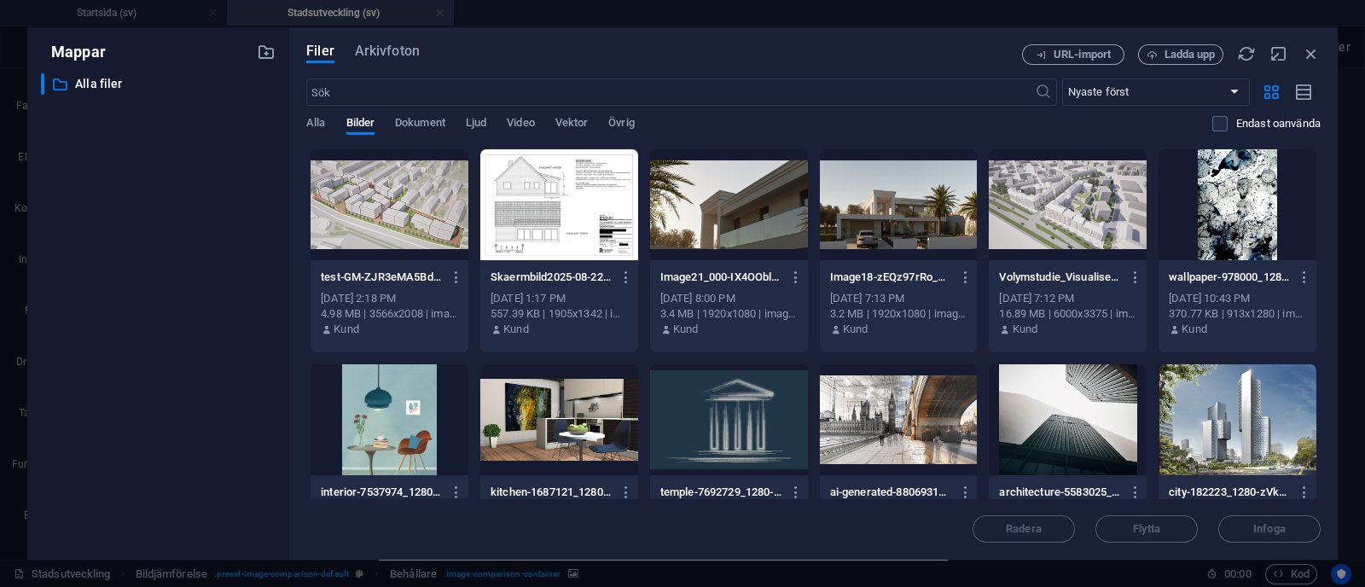
click at [679, 416] on div at bounding box center [899, 419] width 158 height 111
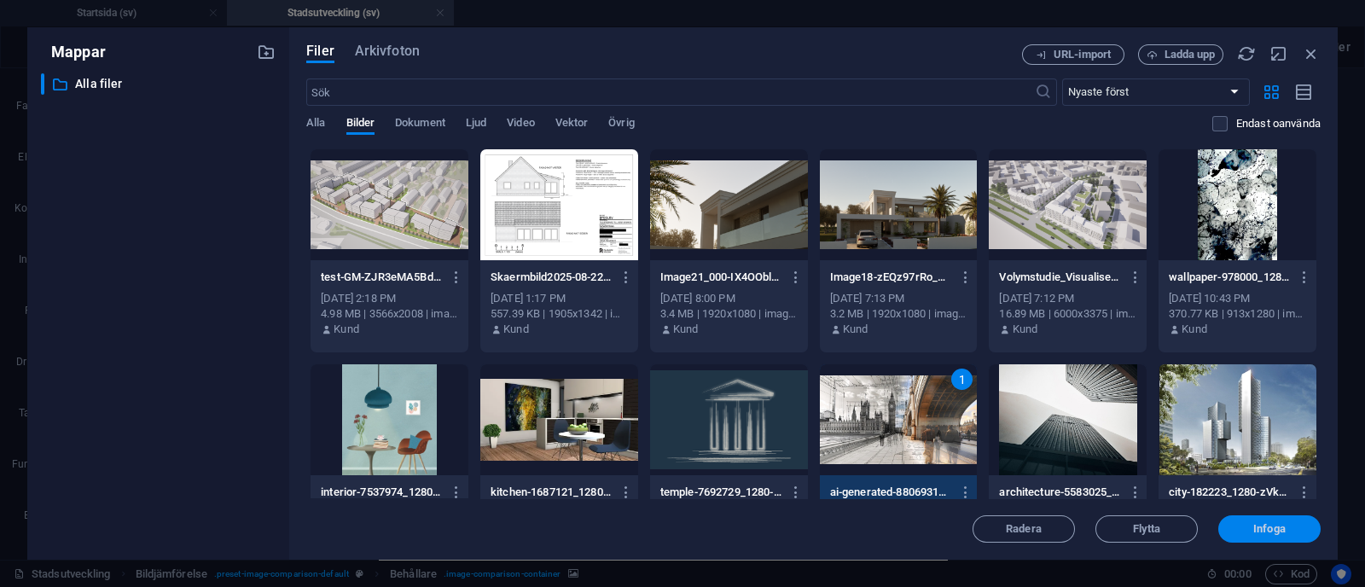
click at [679, 529] on span "Infoga" at bounding box center [1269, 529] width 89 height 10
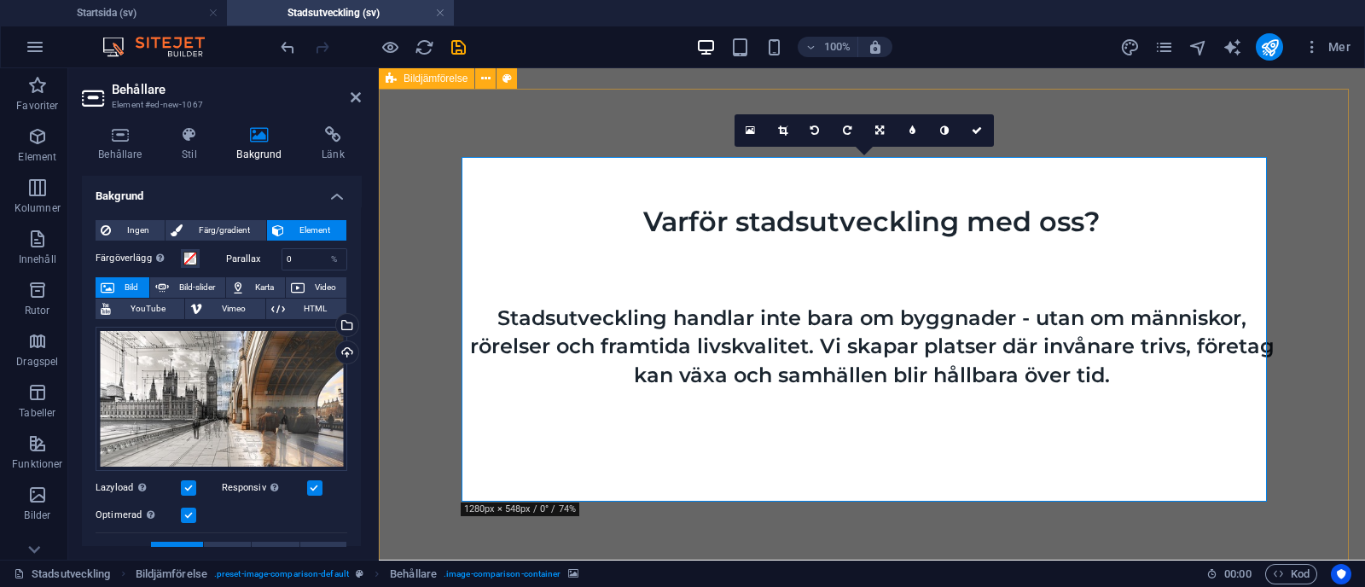
select select "rem"
select select "px"
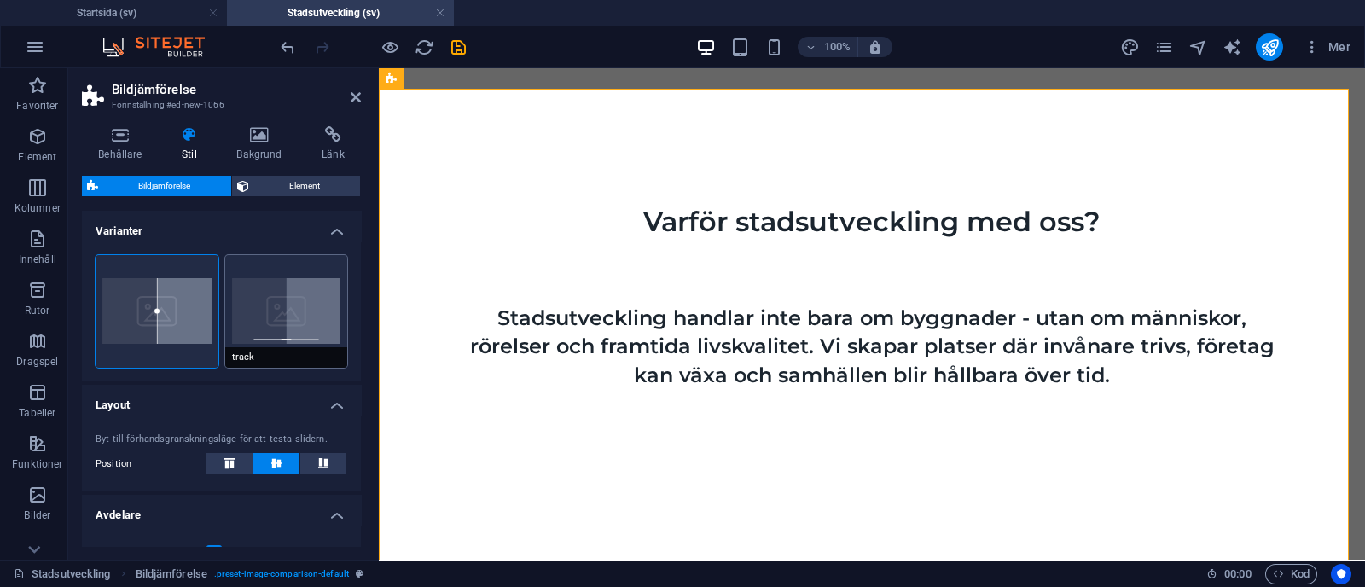
click at [281, 327] on button "track" at bounding box center [286, 311] width 123 height 113
type input "10"
type input "5"
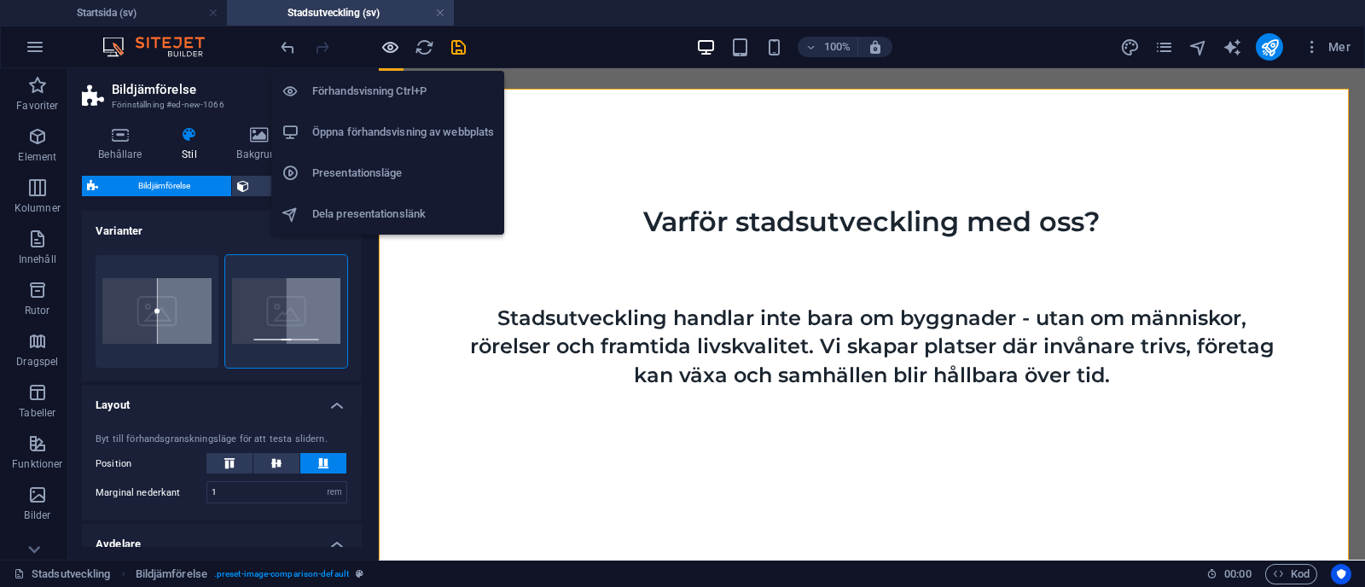
click at [385, 40] on icon "button" at bounding box center [390, 48] width 20 height 20
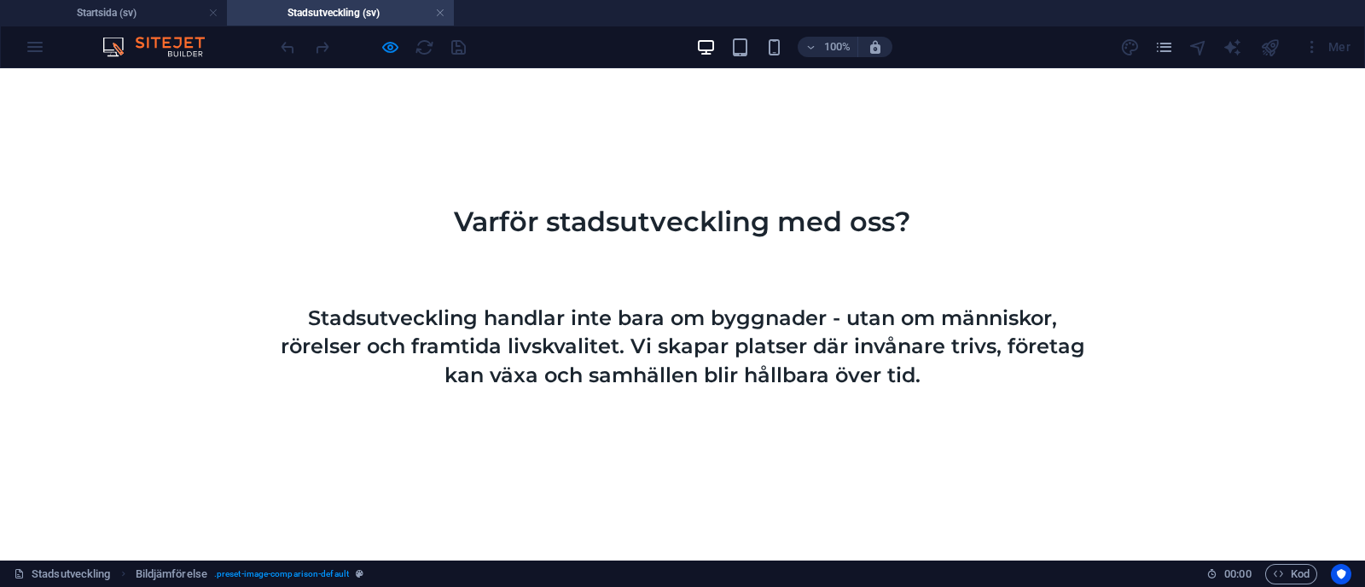
drag, startPoint x: 675, startPoint y: 482, endPoint x: 676, endPoint y: 469, distance: 12.8
type input "50"
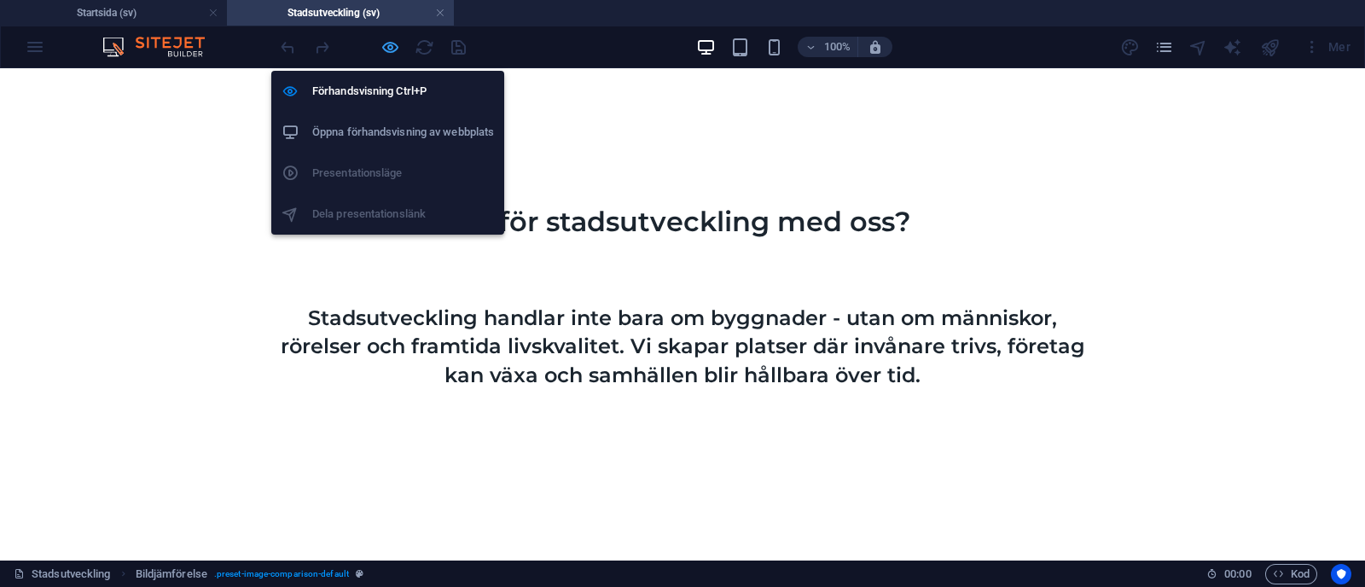
click at [389, 49] on icon "button" at bounding box center [390, 48] width 20 height 20
select select "rem"
select select "px"
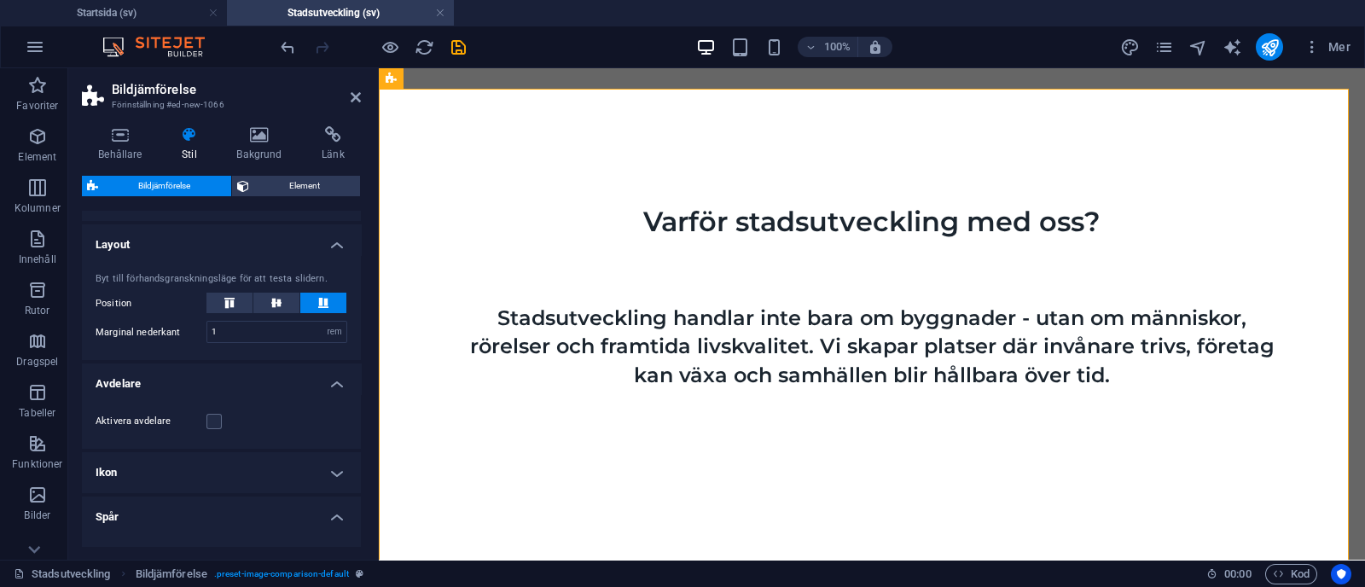
scroll to position [151, 0]
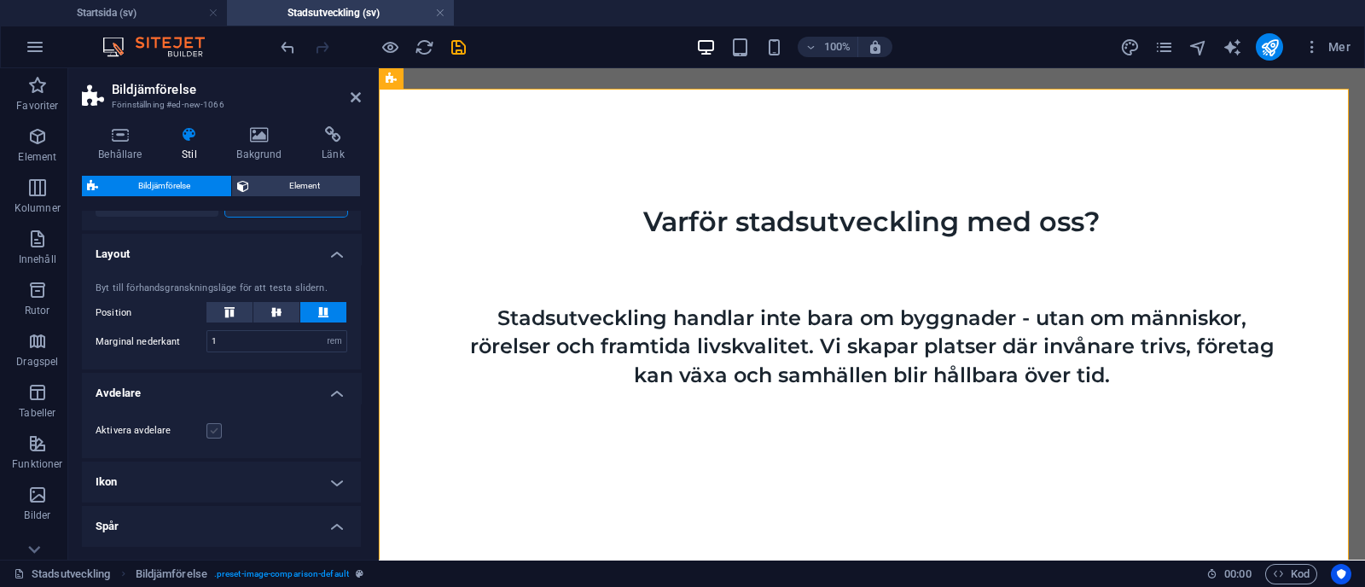
click at [215, 427] on label at bounding box center [213, 430] width 15 height 15
click at [0, 0] on input "Aktivera avdelare" at bounding box center [0, 0] width 0 height 0
drag, startPoint x: 872, startPoint y: 479, endPoint x: 996, endPoint y: 467, distance: 124.3
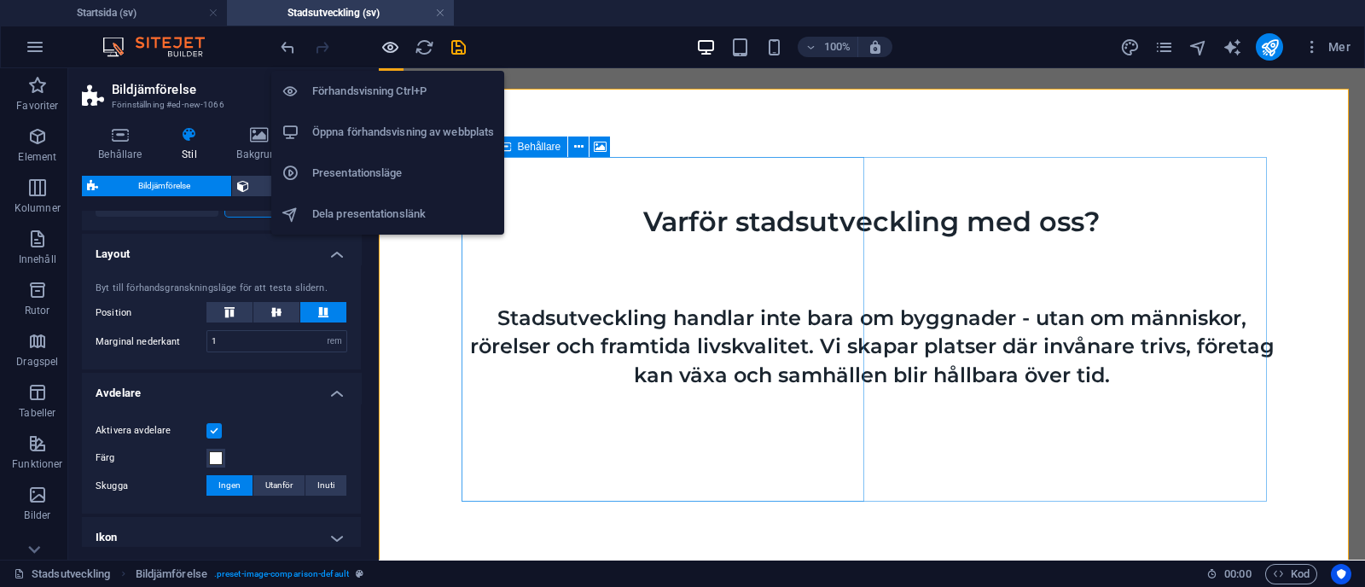
click at [386, 48] on icon "button" at bounding box center [390, 48] width 20 height 20
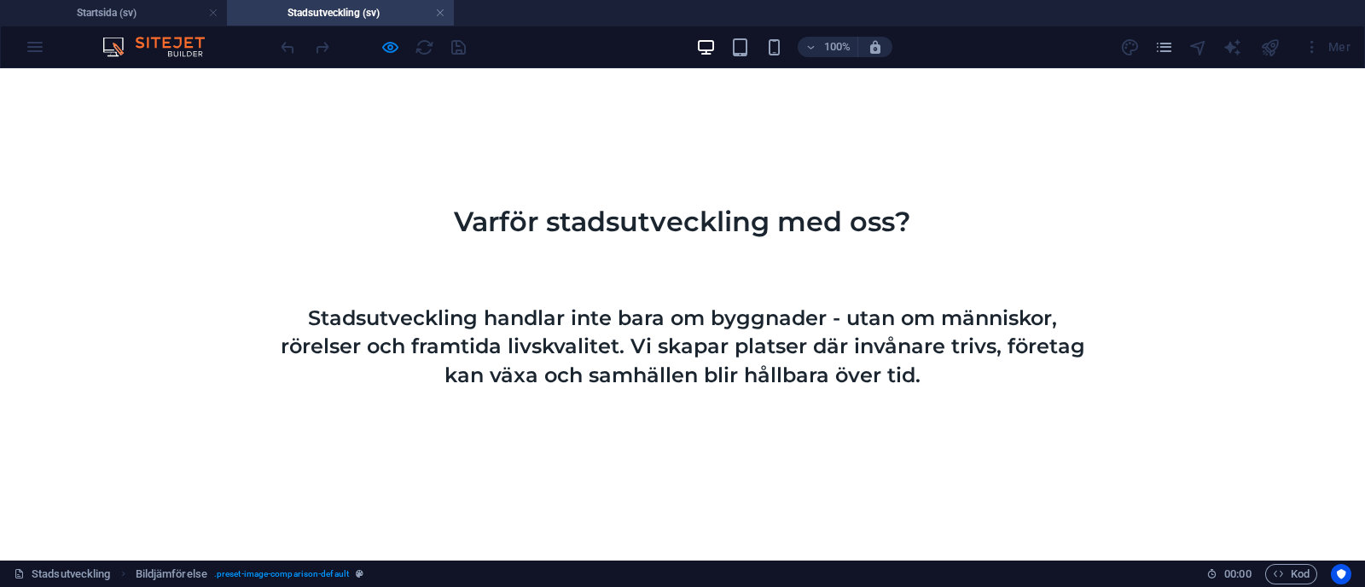
drag, startPoint x: 679, startPoint y: 485, endPoint x: 692, endPoint y: 495, distance: 15.9
type input "55"
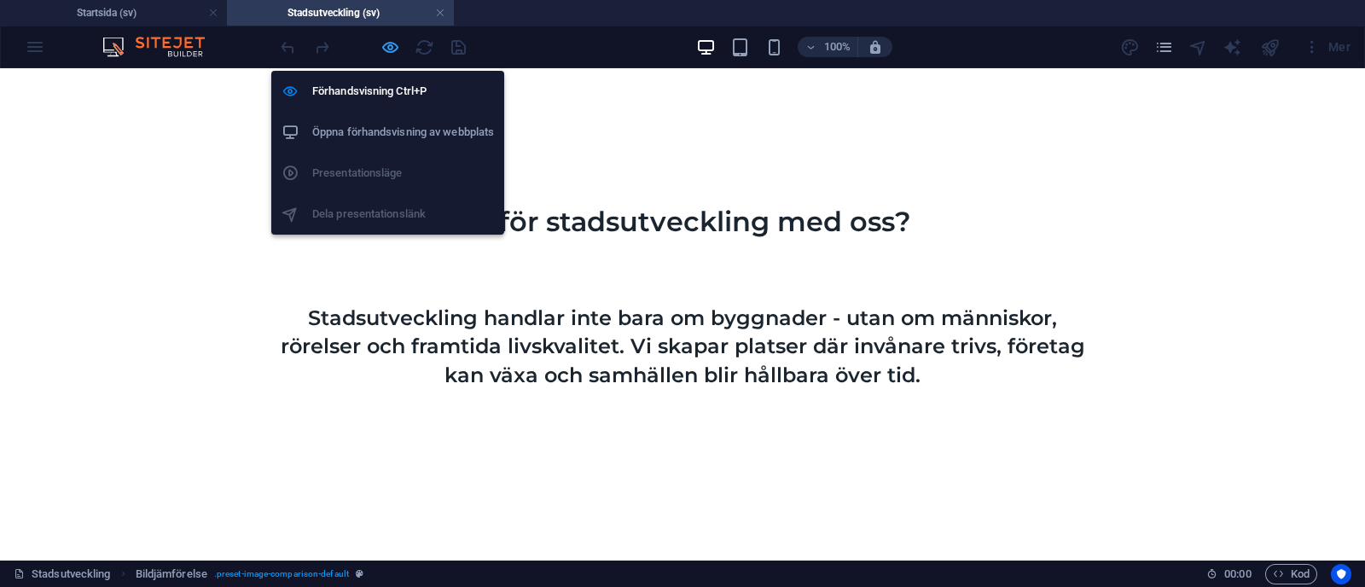
click at [393, 51] on icon "button" at bounding box center [390, 48] width 20 height 20
select select "rem"
select select "px"
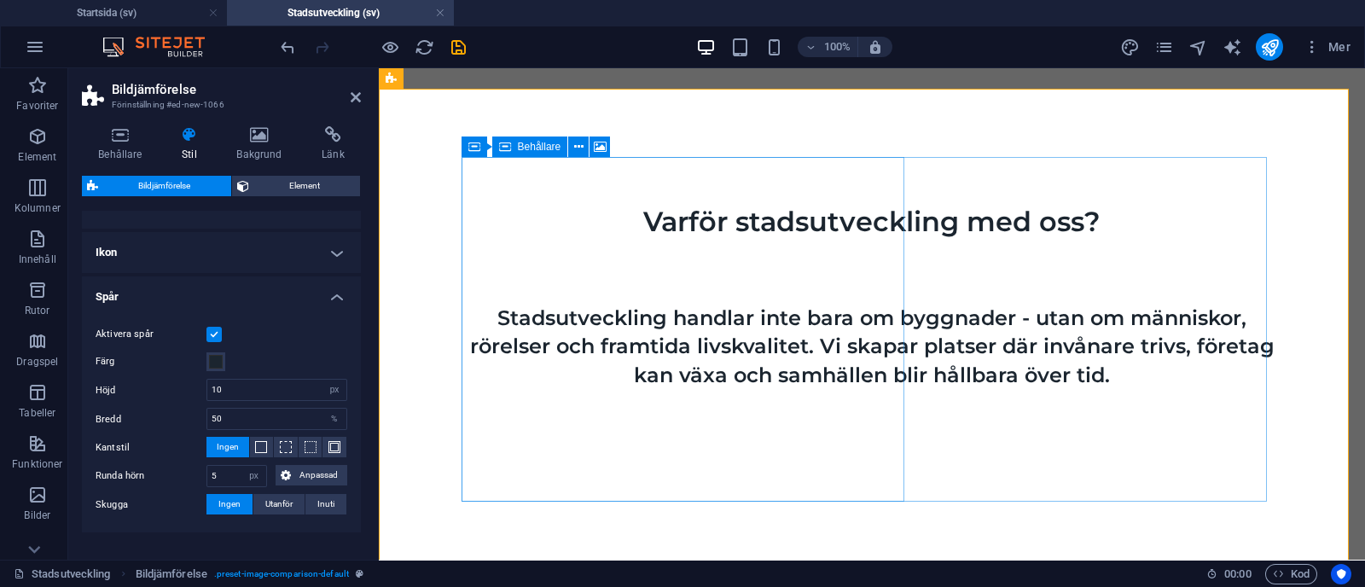
scroll to position [437, 0]
click at [297, 253] on h4 "Ikon" at bounding box center [221, 251] width 279 height 41
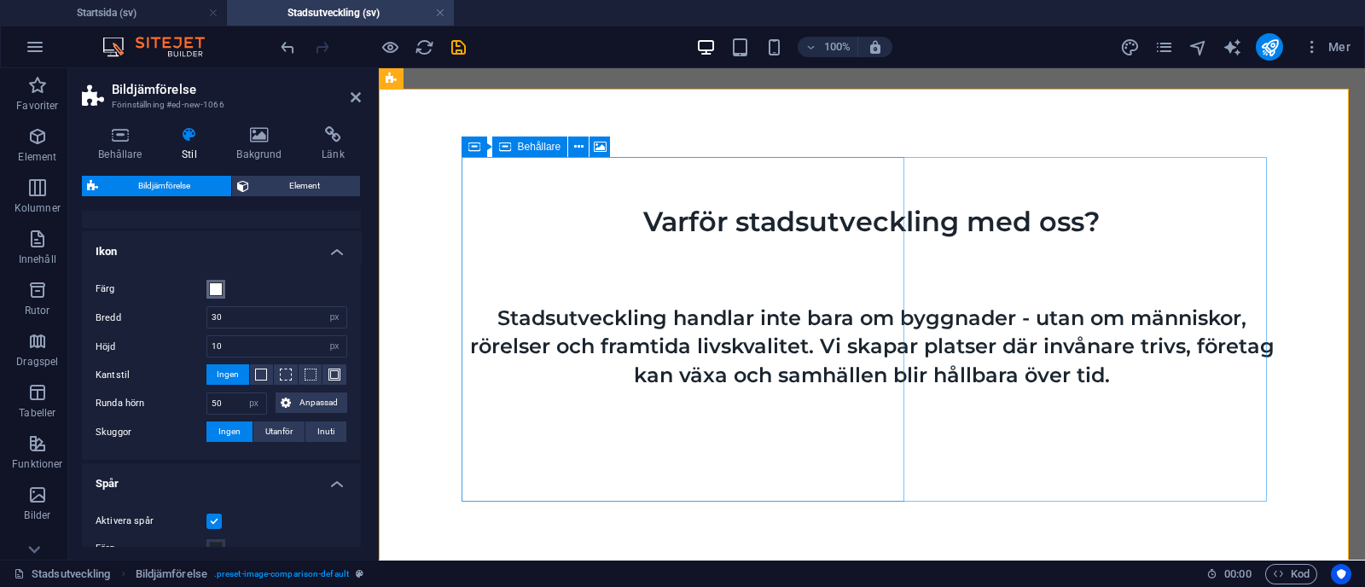
click at [213, 287] on span at bounding box center [216, 289] width 14 height 14
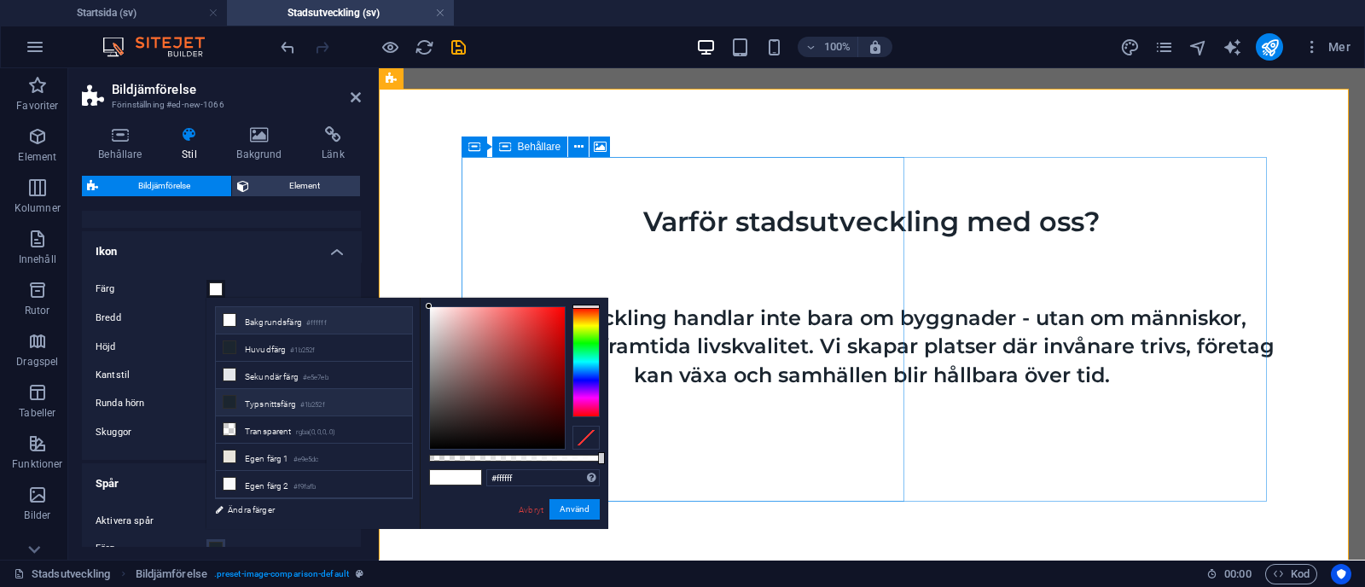
scroll to position [72, 0]
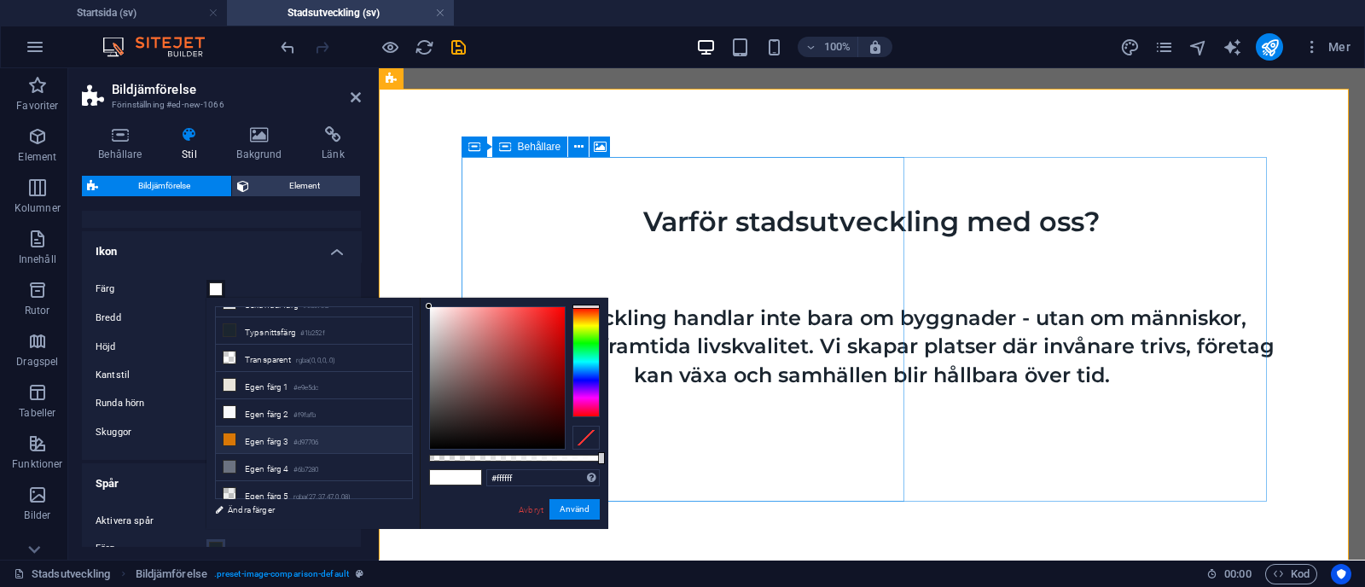
click at [285, 427] on li "Egen färg 3 #d97706" at bounding box center [314, 440] width 196 height 27
type input "#d97706"
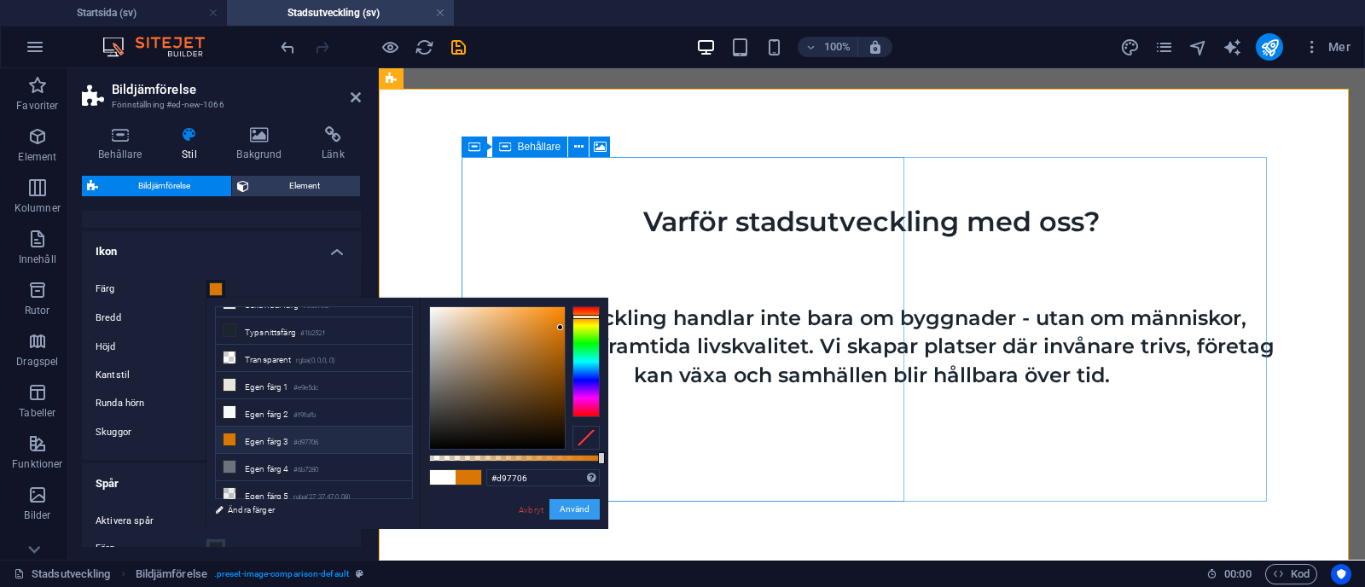
click at [560, 516] on button "Använd" at bounding box center [574, 509] width 50 height 20
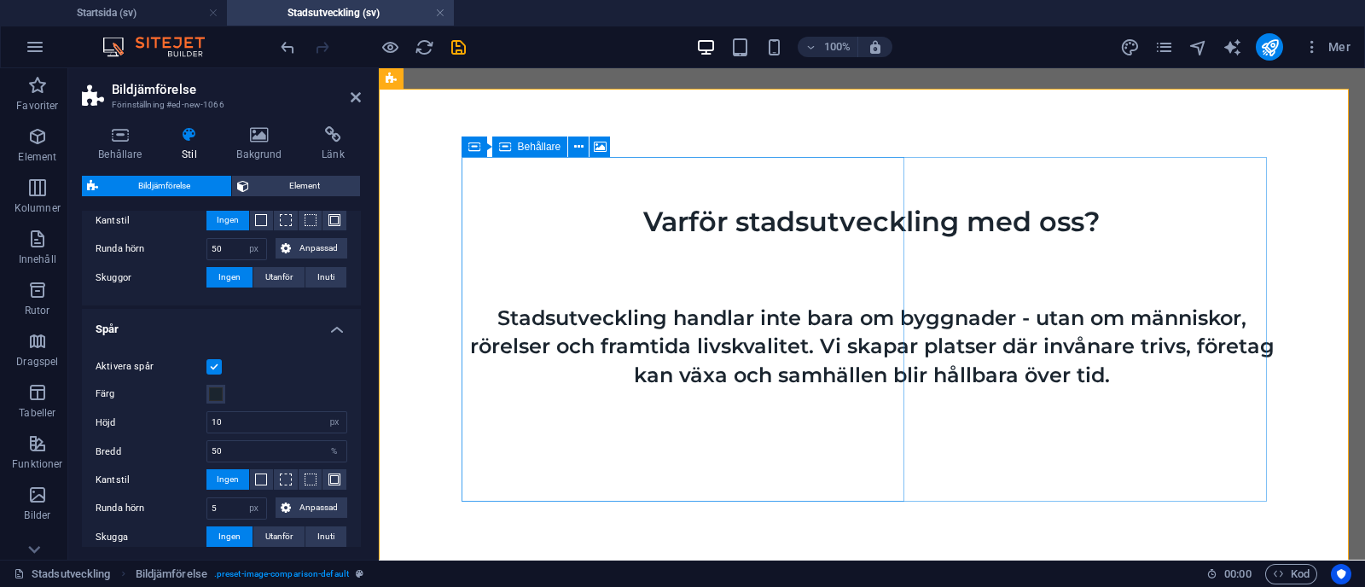
scroll to position [620, 0]
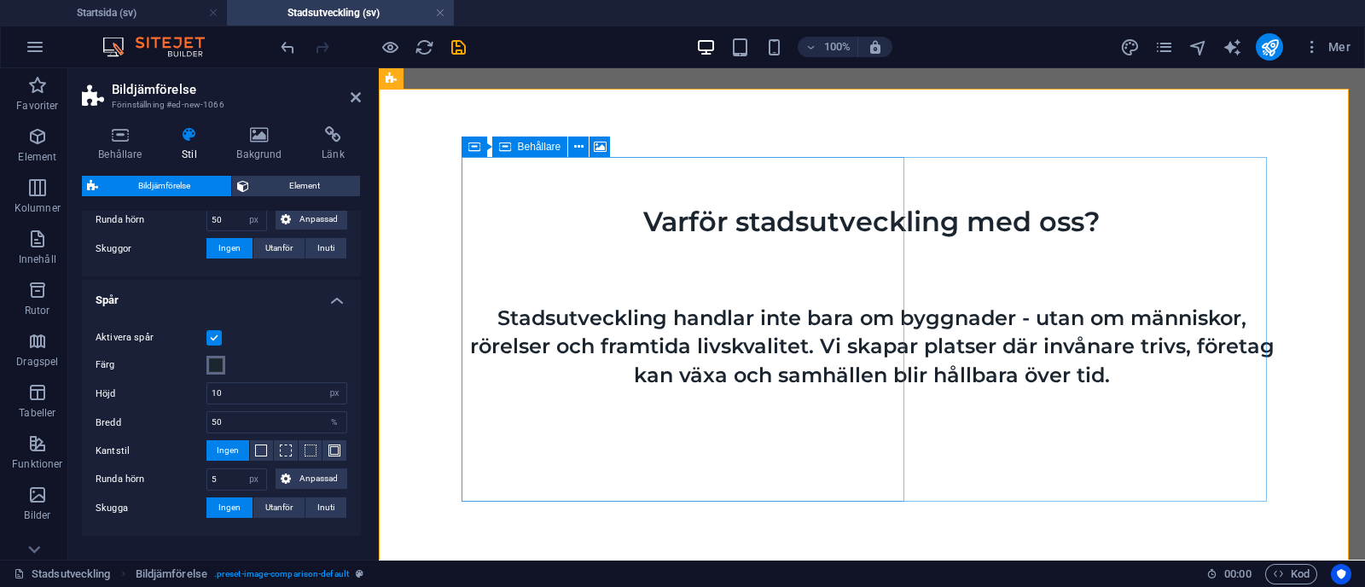
click at [216, 360] on span at bounding box center [216, 365] width 14 height 14
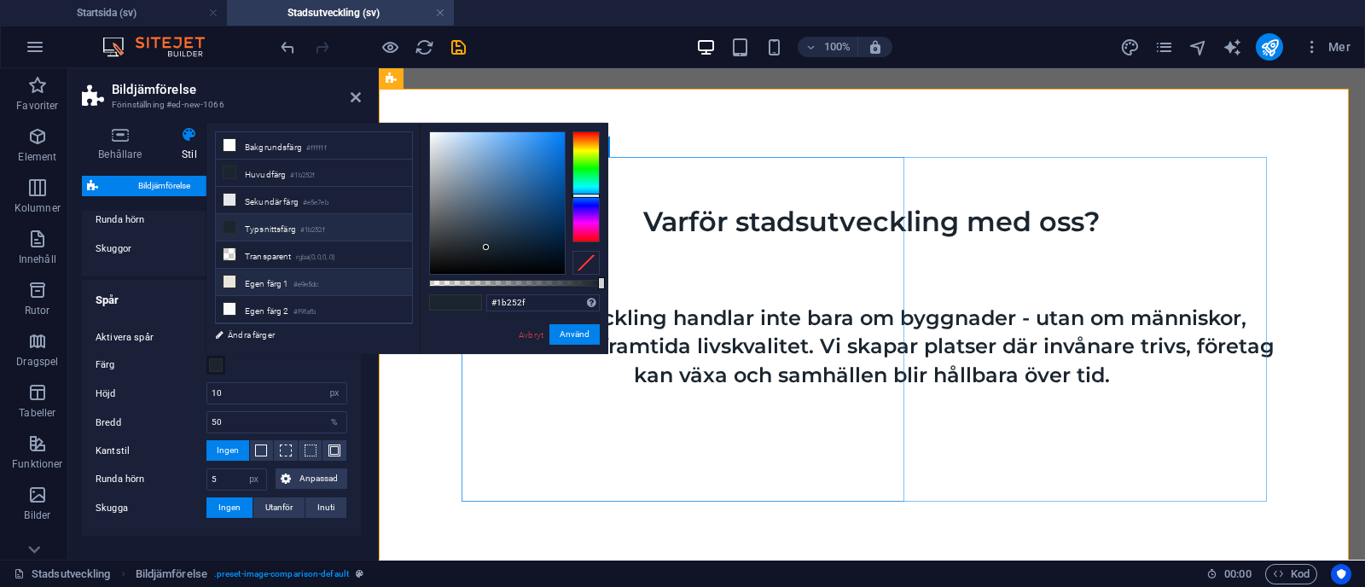
click at [270, 269] on li "Egen färg 1 #e9e5dc" at bounding box center [314, 282] width 196 height 27
type input "#e9e5dc"
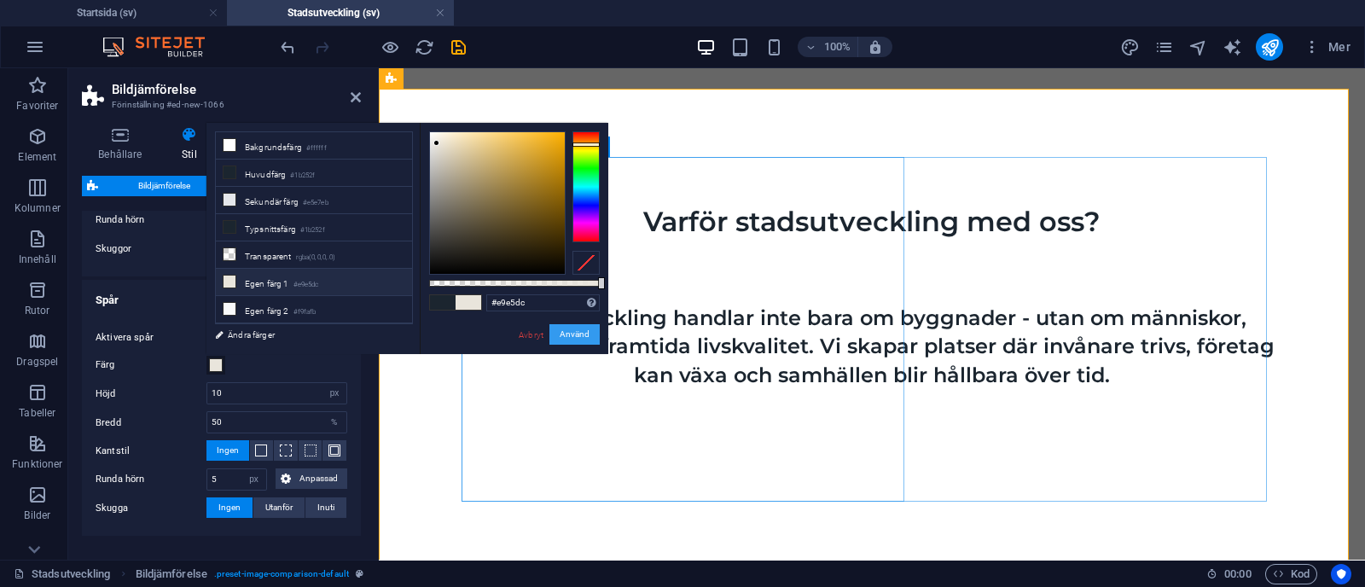
click at [584, 333] on button "Använd" at bounding box center [574, 334] width 50 height 20
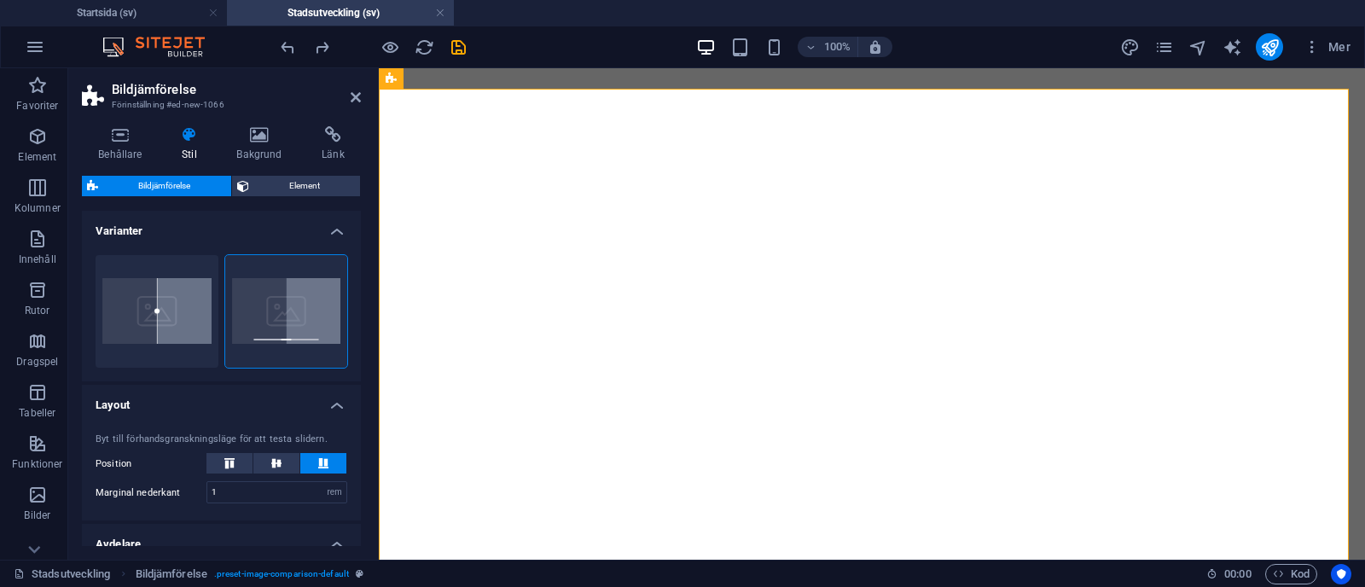
select select "rem"
select select "px"
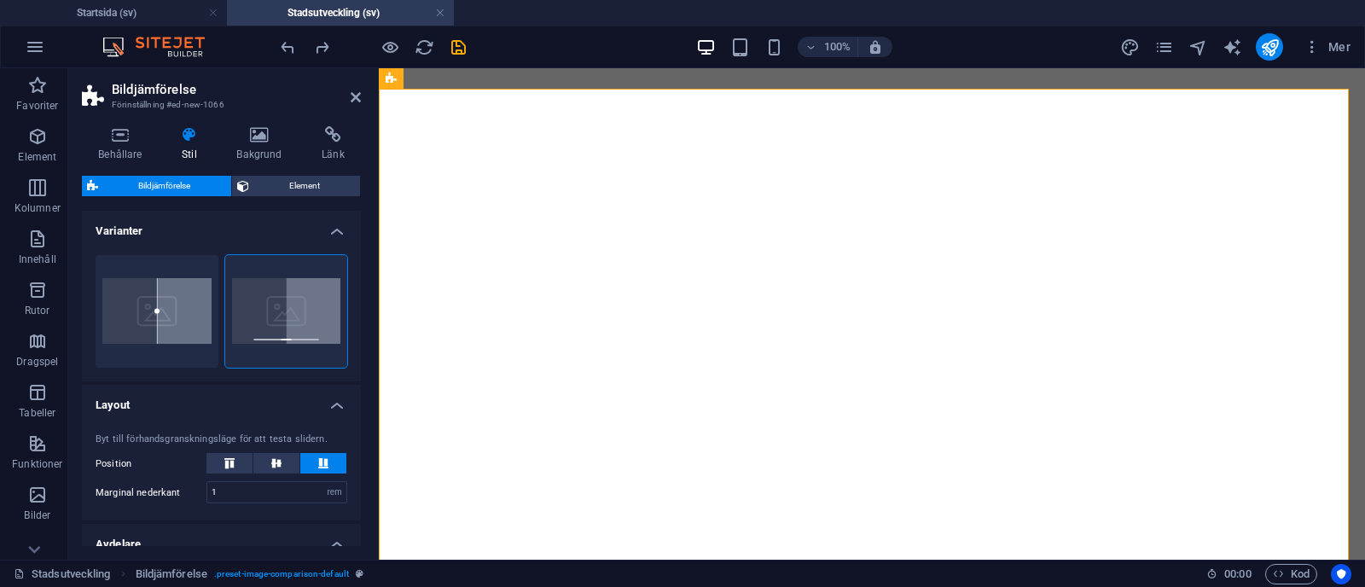
select select "px"
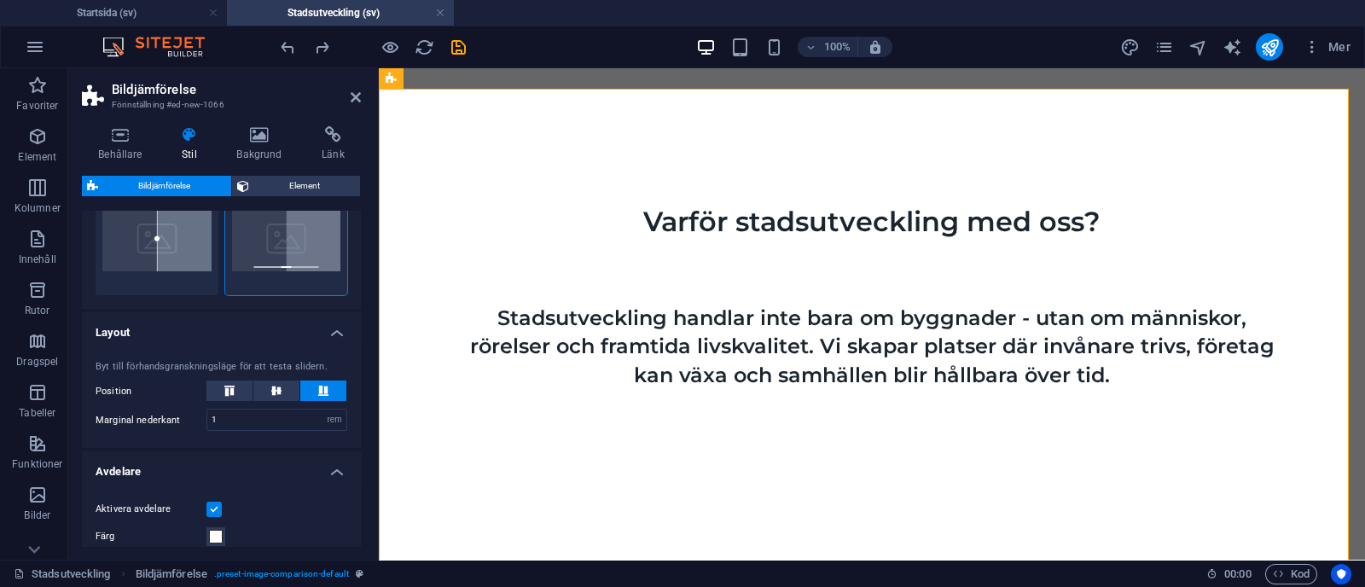
scroll to position [71, 0]
click at [277, 394] on icon at bounding box center [276, 392] width 20 height 10
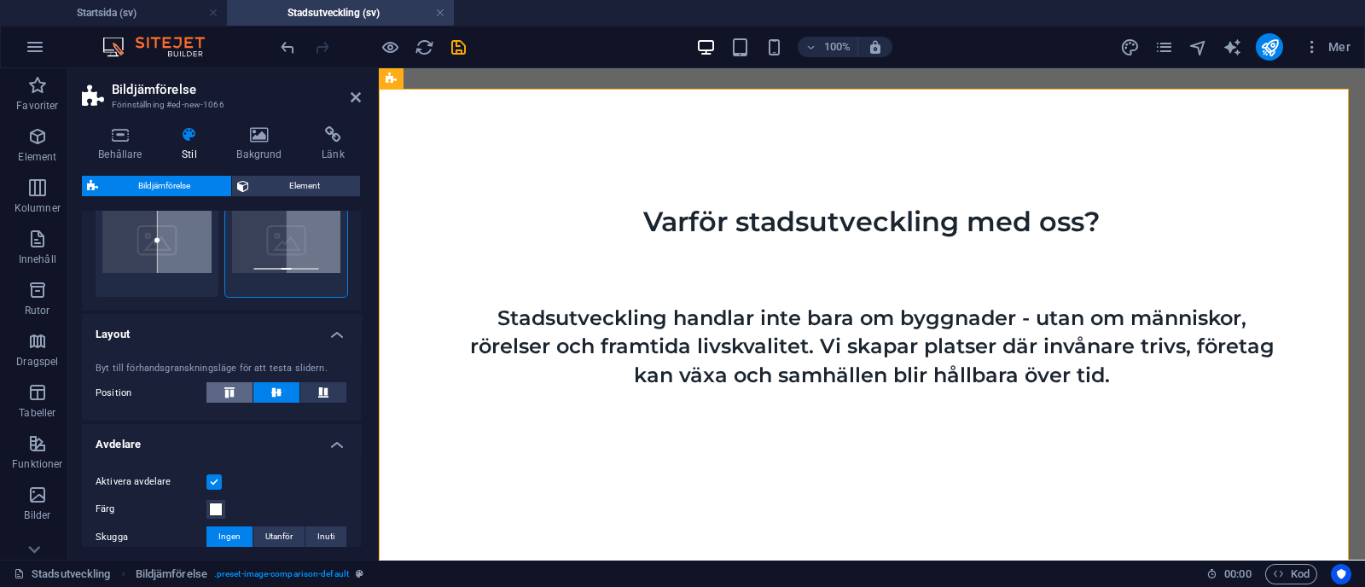
click at [233, 386] on span at bounding box center [229, 392] width 10 height 20
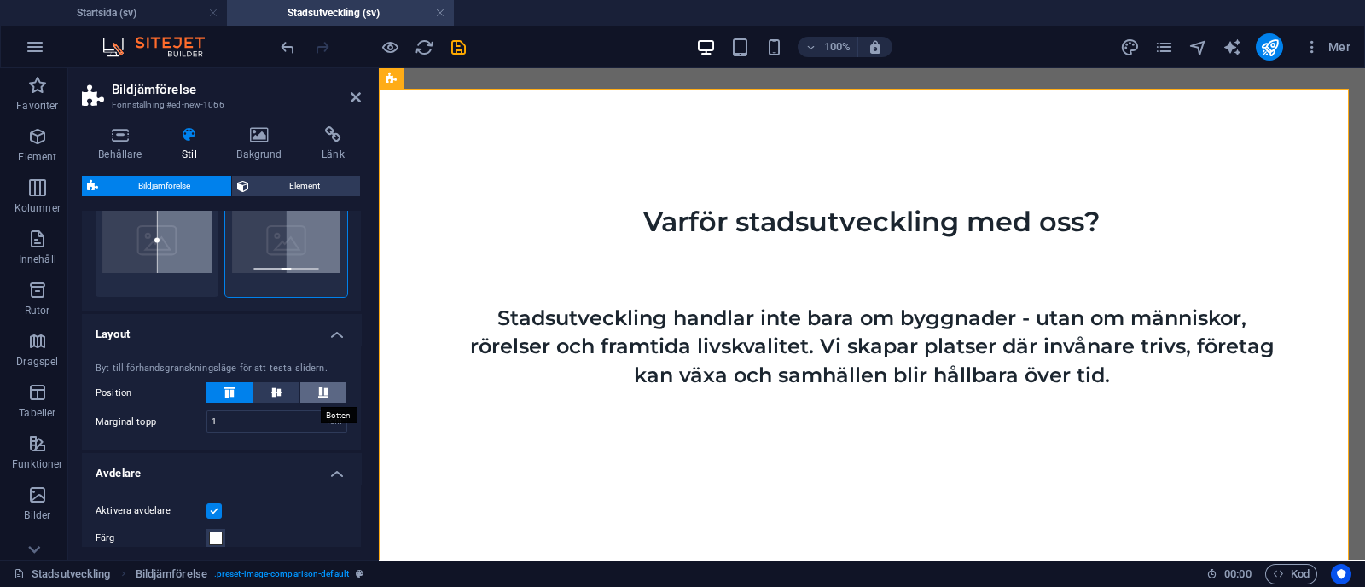
click at [313, 397] on icon at bounding box center [323, 392] width 20 height 10
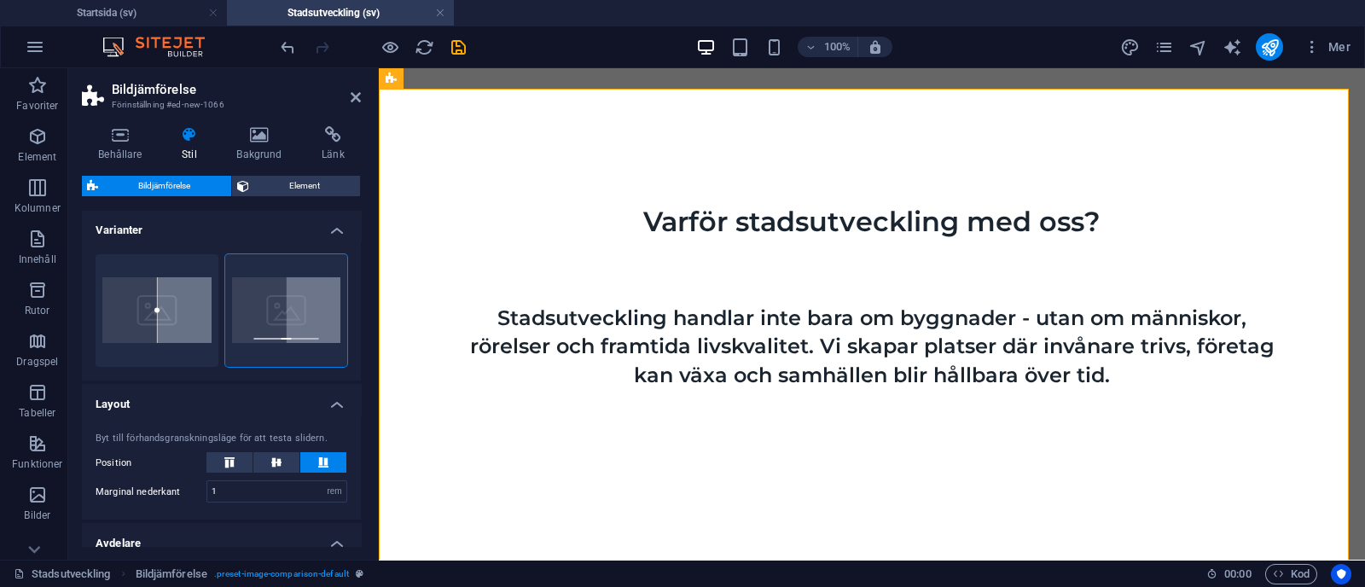
scroll to position [0, 0]
click at [275, 148] on h4 "Bakgrund" at bounding box center [262, 144] width 85 height 36
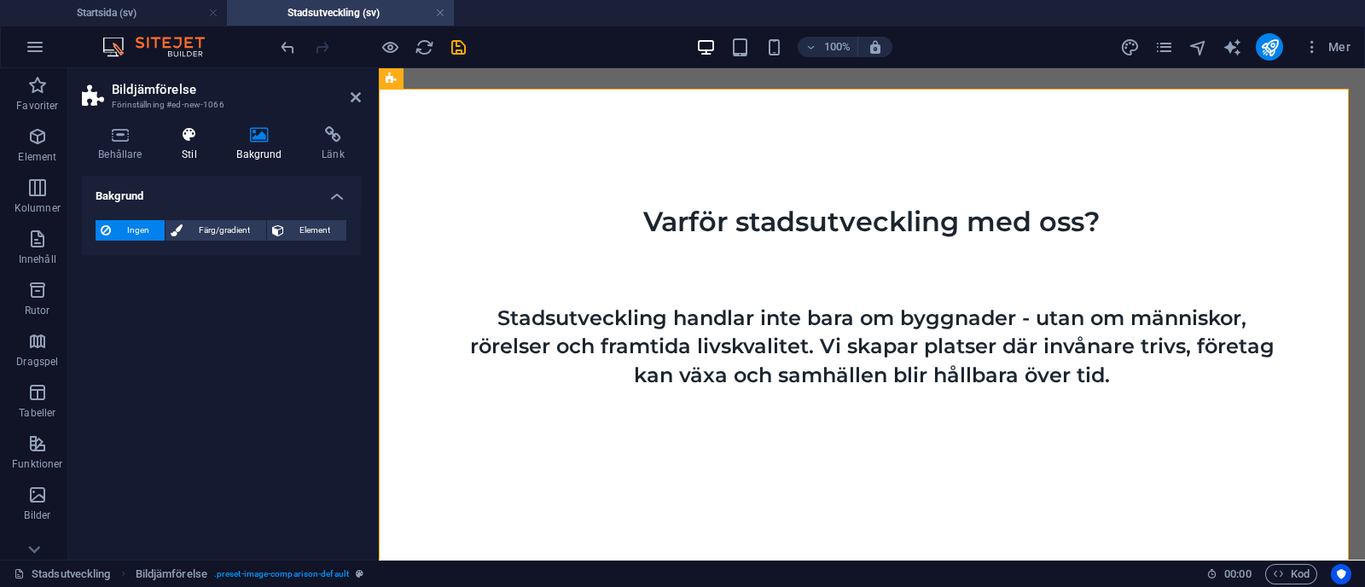
click at [206, 147] on h4 "Stil" at bounding box center [192, 144] width 55 height 36
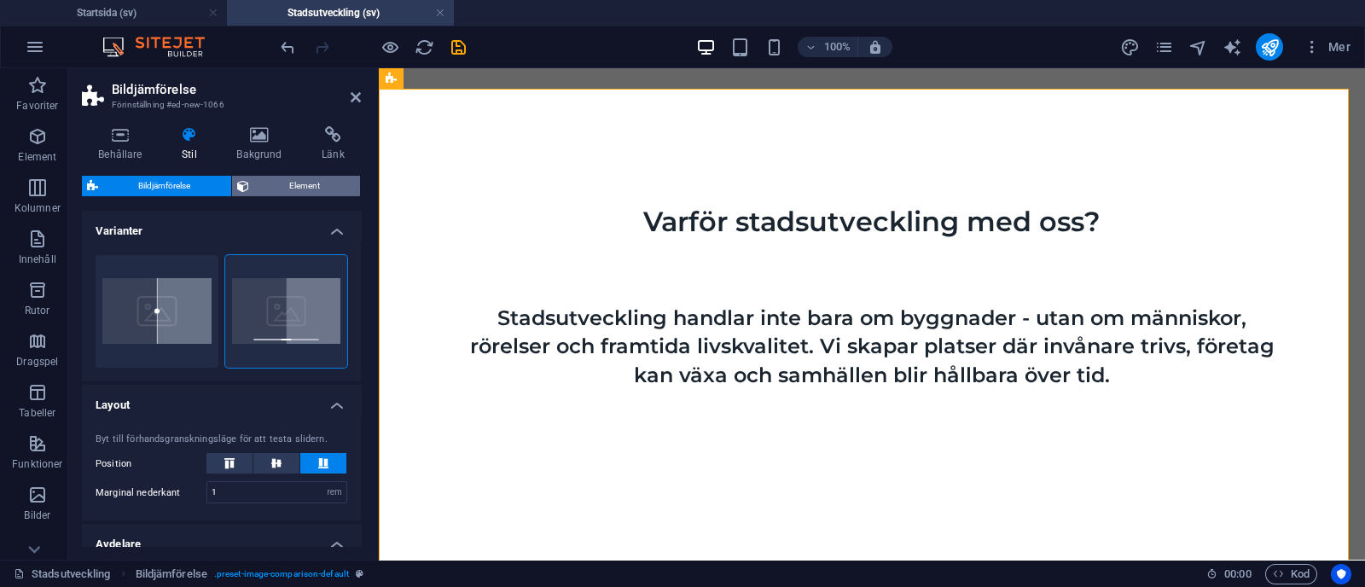
click at [316, 187] on span "Element" at bounding box center [305, 186] width 102 height 20
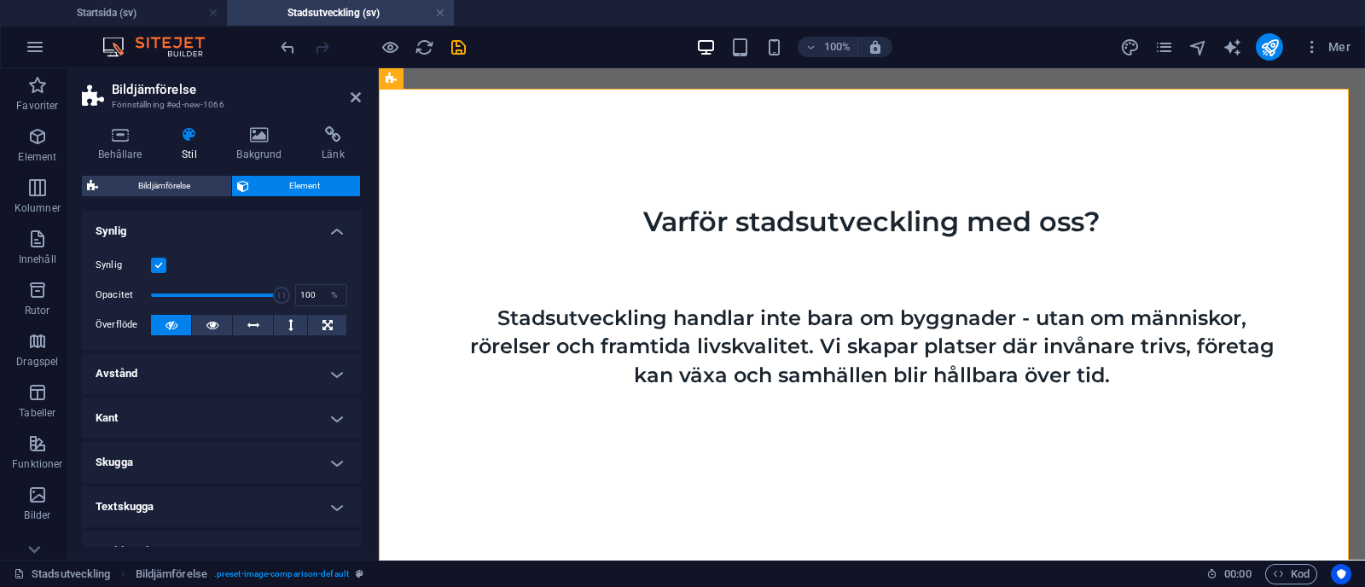
click at [191, 134] on icon at bounding box center [189, 134] width 48 height 17
click at [131, 141] on icon at bounding box center [120, 134] width 77 height 17
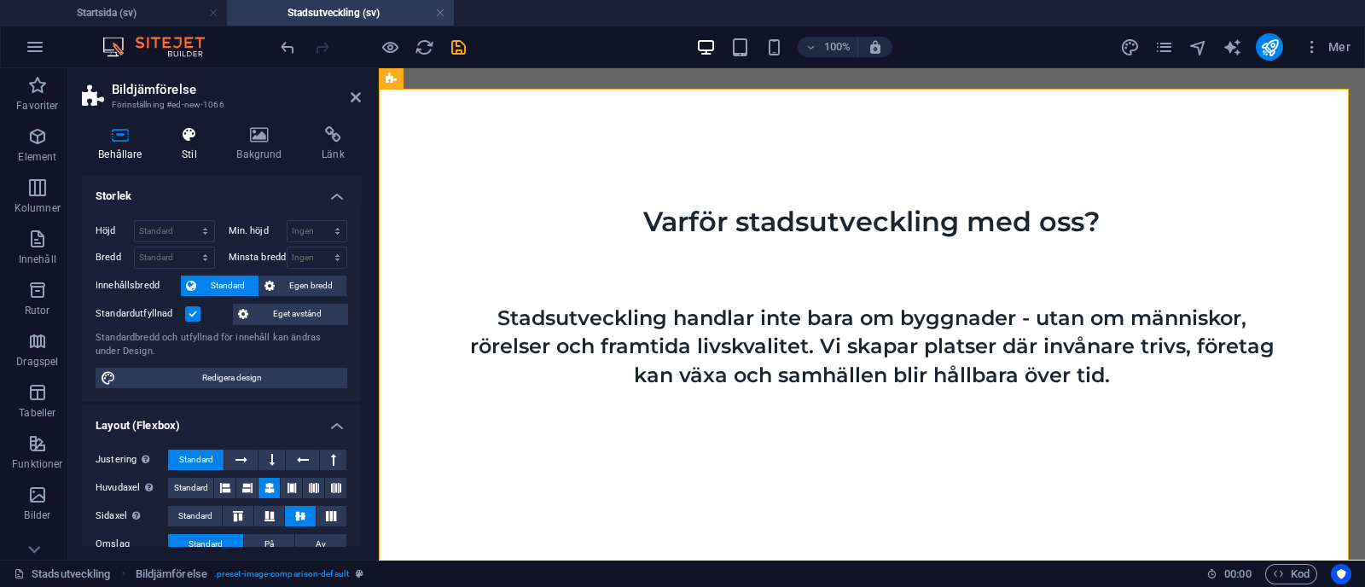
click at [186, 131] on icon at bounding box center [189, 134] width 48 height 17
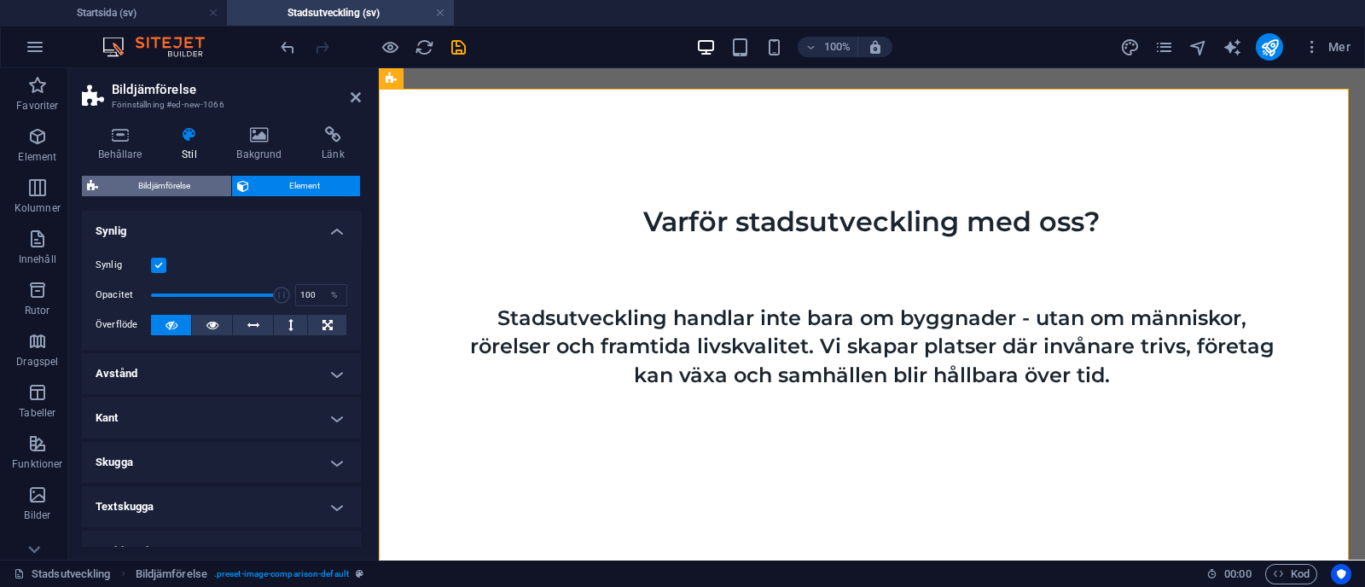
click at [182, 179] on span "Bildjämförelse" at bounding box center [164, 186] width 123 height 20
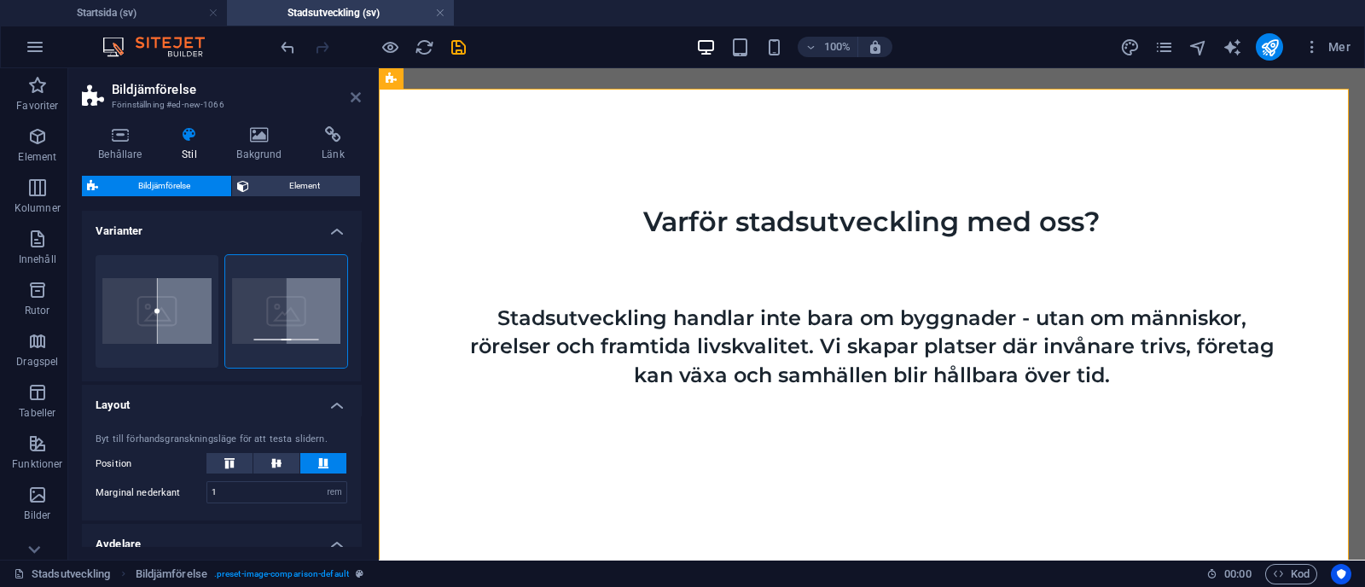
click at [357, 95] on icon at bounding box center [356, 97] width 10 height 14
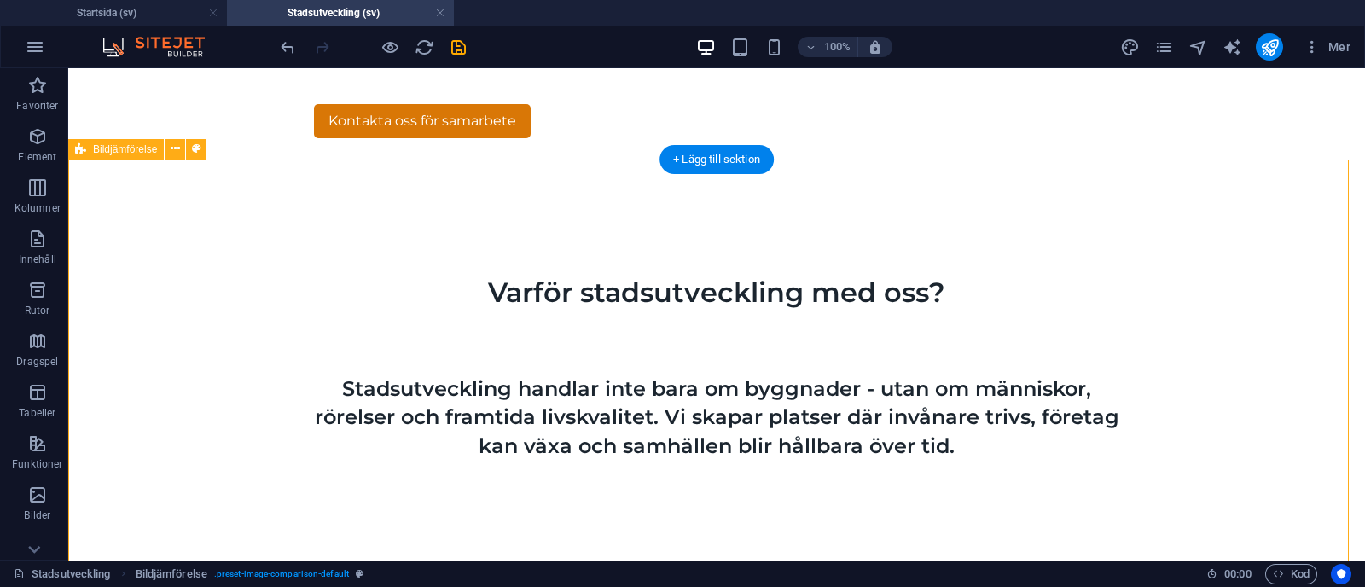
scroll to position [755, 0]
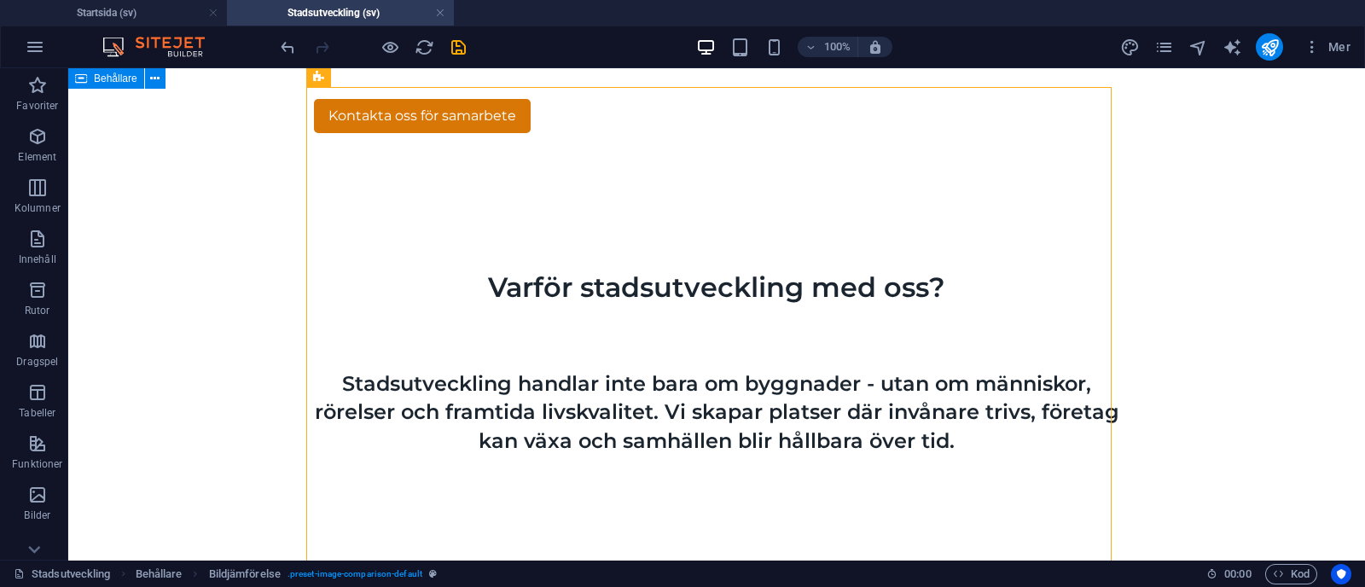
scroll to position [760, 0]
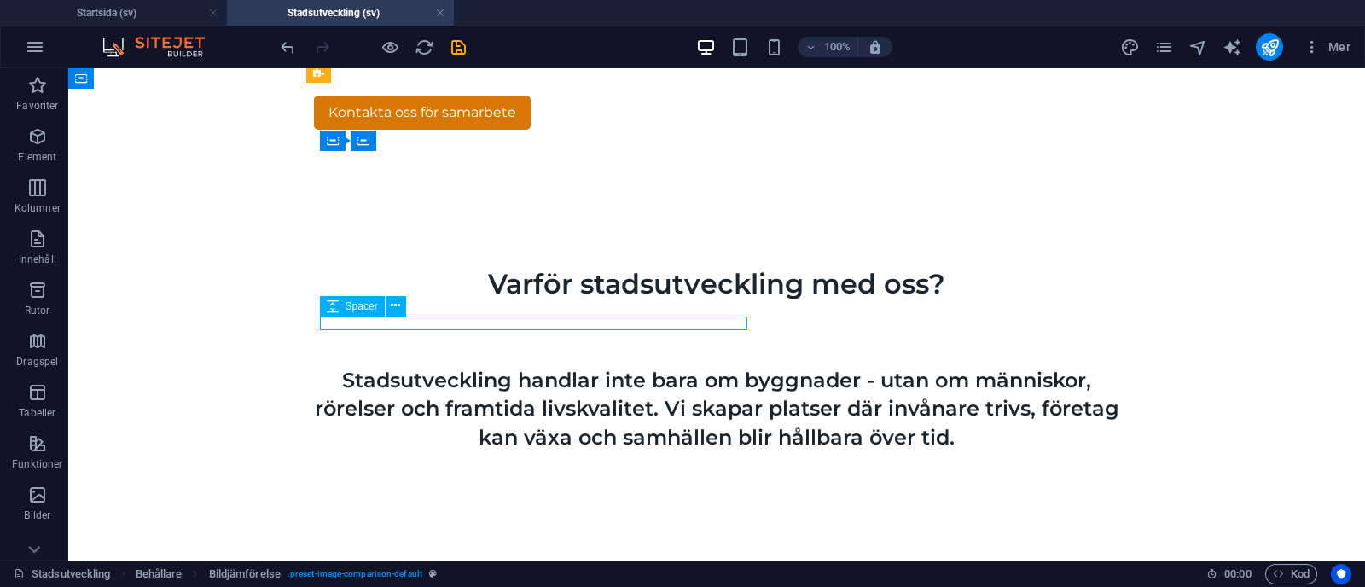
select select "px"
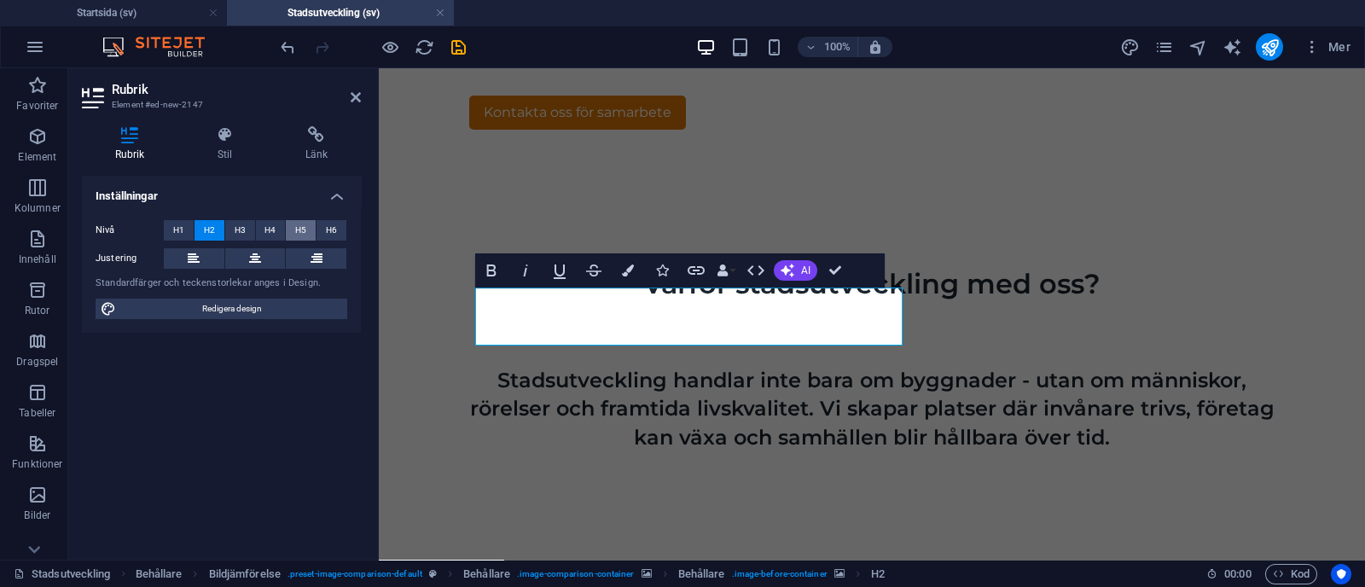
click at [290, 232] on button "H5" at bounding box center [301, 230] width 30 height 20
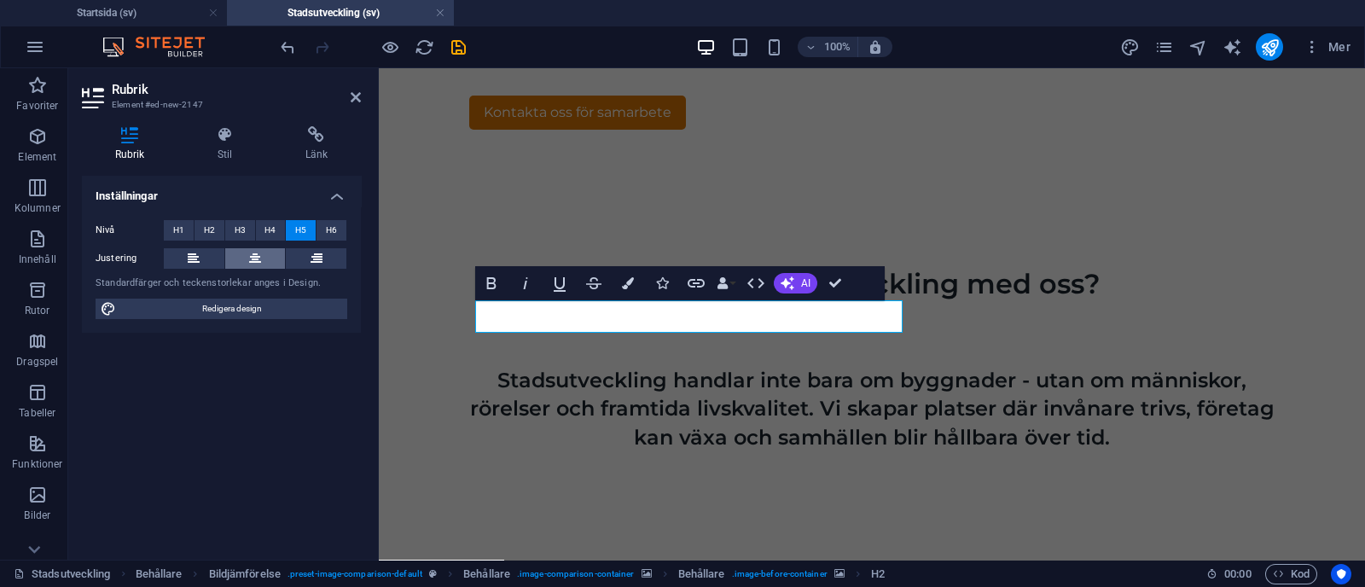
click at [245, 253] on button at bounding box center [255, 258] width 61 height 20
click at [315, 256] on icon at bounding box center [317, 258] width 12 height 20
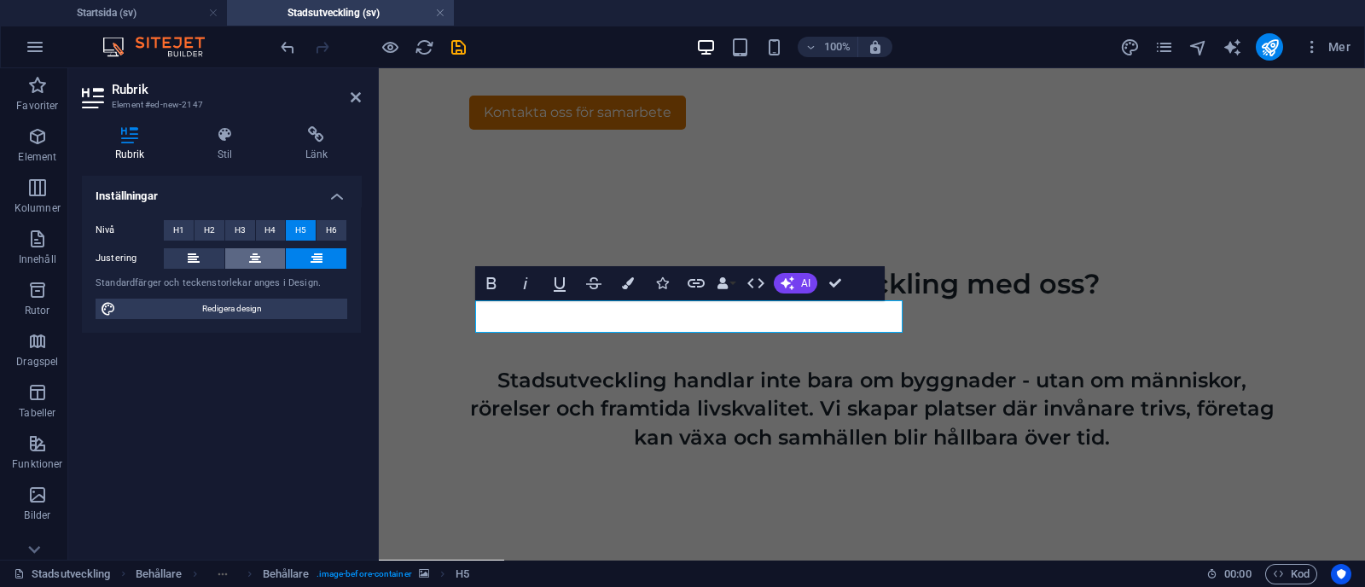
click at [257, 260] on icon at bounding box center [255, 258] width 12 height 20
click at [317, 254] on icon at bounding box center [317, 258] width 12 height 20
click at [272, 400] on div "Inställningar Nivå H1 H2 H3 H4 H5 H6 Justering Standardfärger och teckenstorlek…" at bounding box center [221, 361] width 279 height 370
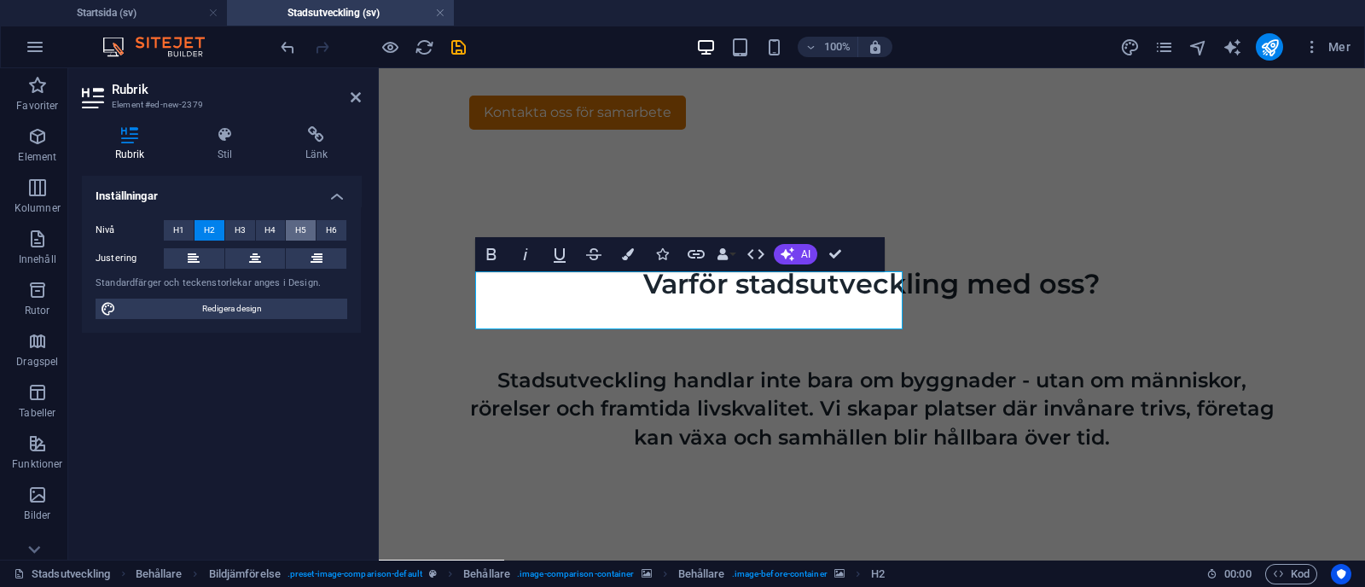
click at [300, 229] on span "H5" at bounding box center [300, 230] width 11 height 20
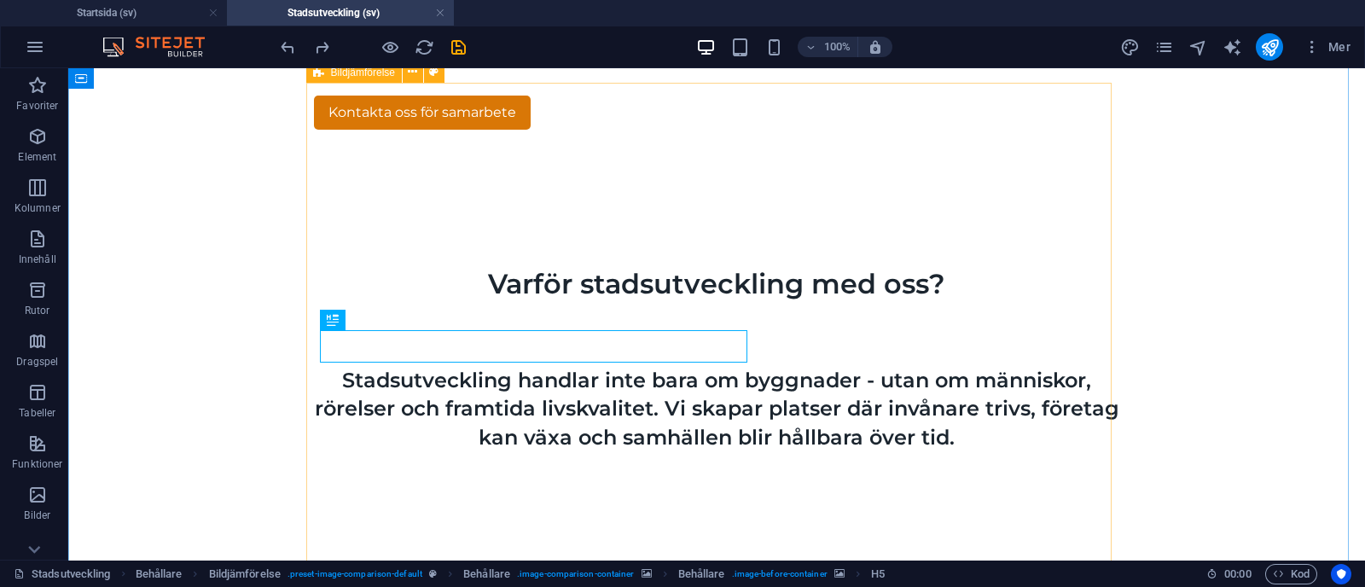
drag, startPoint x: 734, startPoint y: 473, endPoint x: 676, endPoint y: 477, distance: 58.2
drag, startPoint x: 411, startPoint y: 388, endPoint x: 850, endPoint y: 290, distance: 450.1
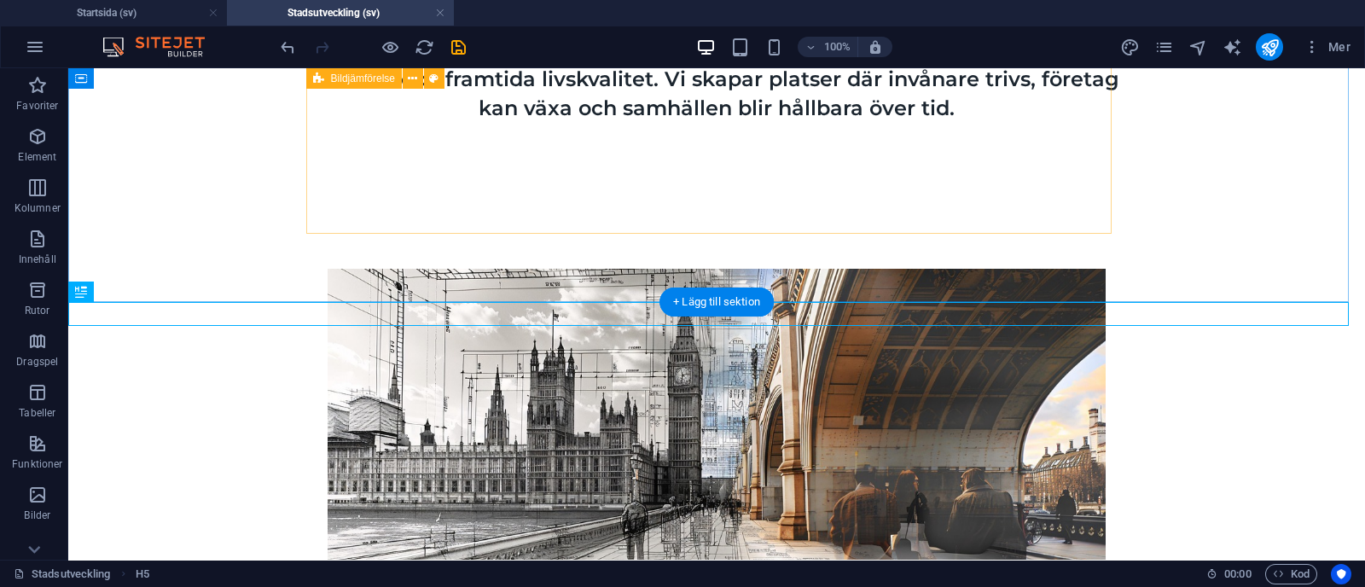
click at [427, 200] on div "Från idé" at bounding box center [716, 440] width 805 height 480
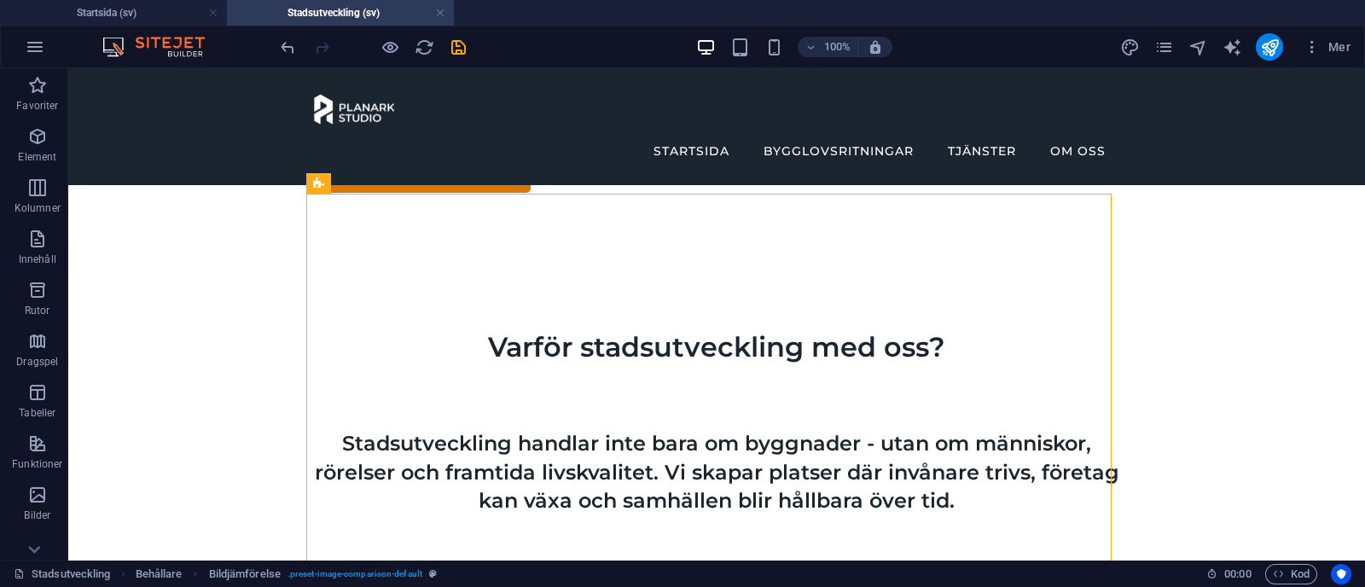
scroll to position [648, 0]
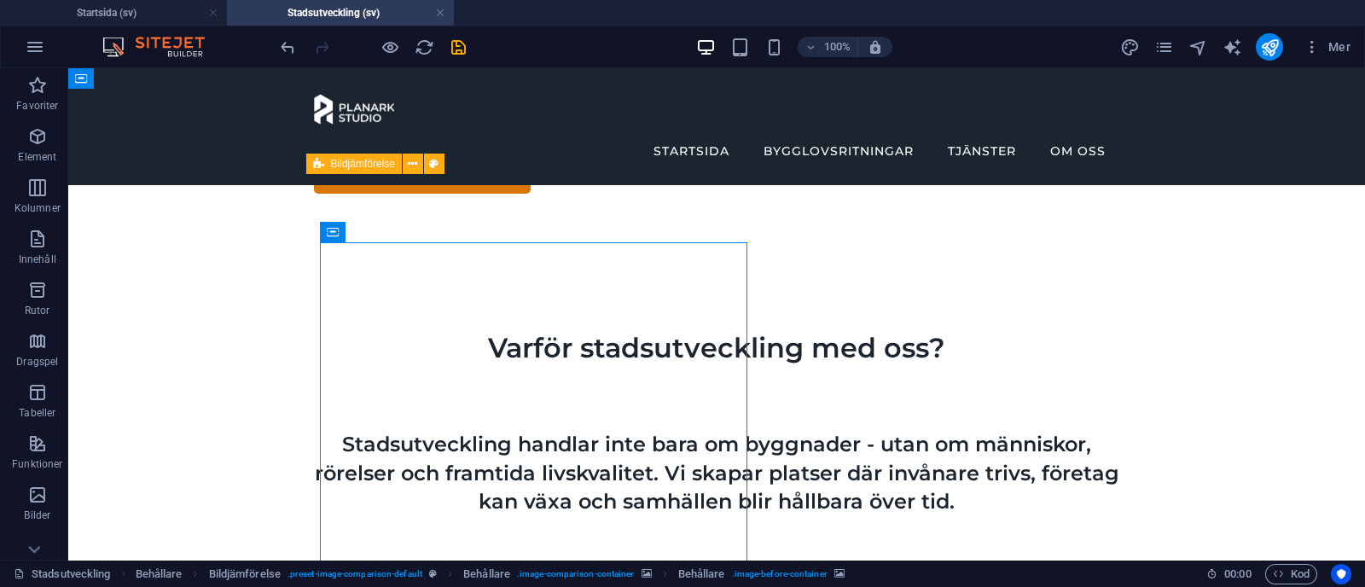
scroll to position [712, 0]
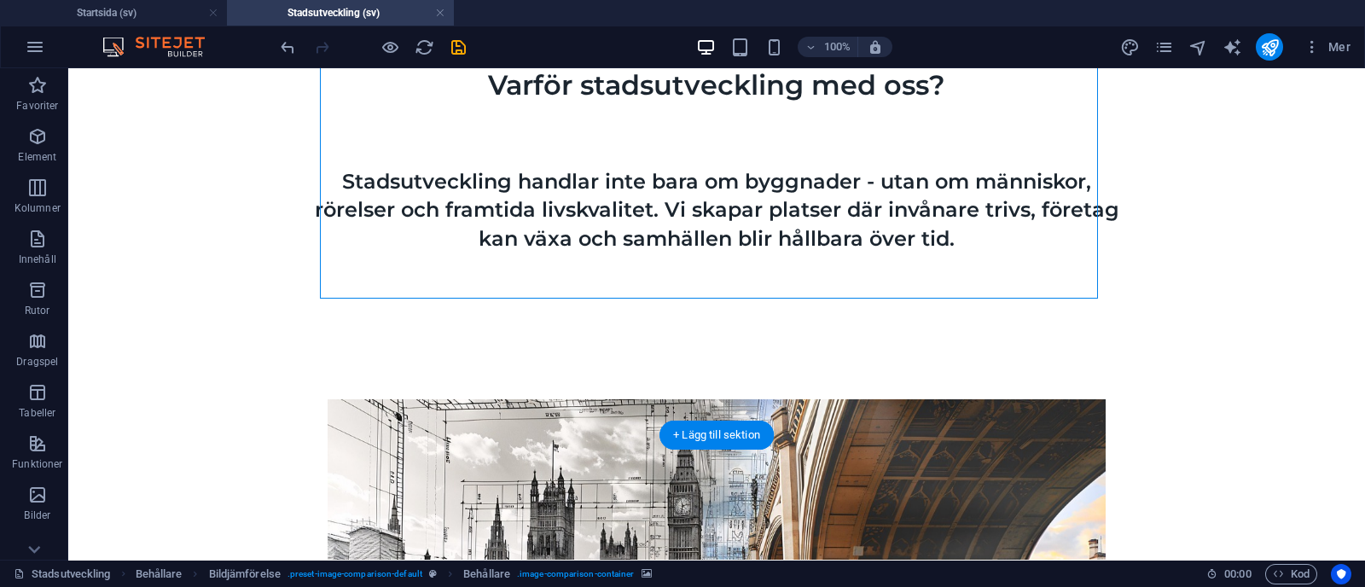
scroll to position [967, 0]
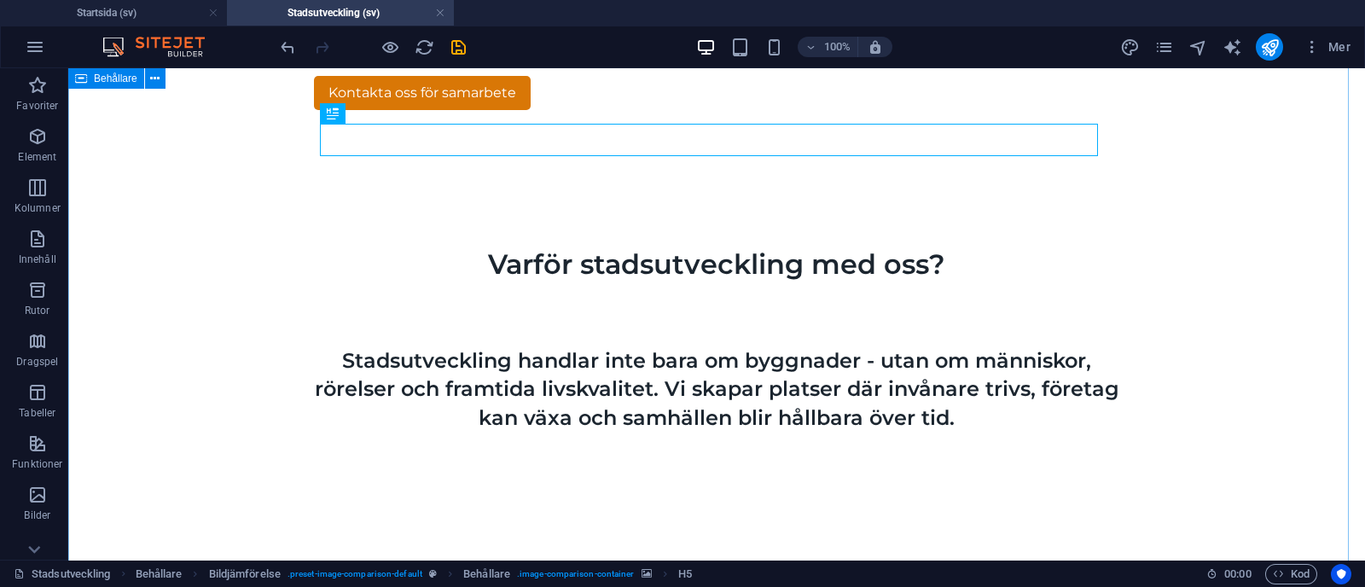
scroll to position [781, 0]
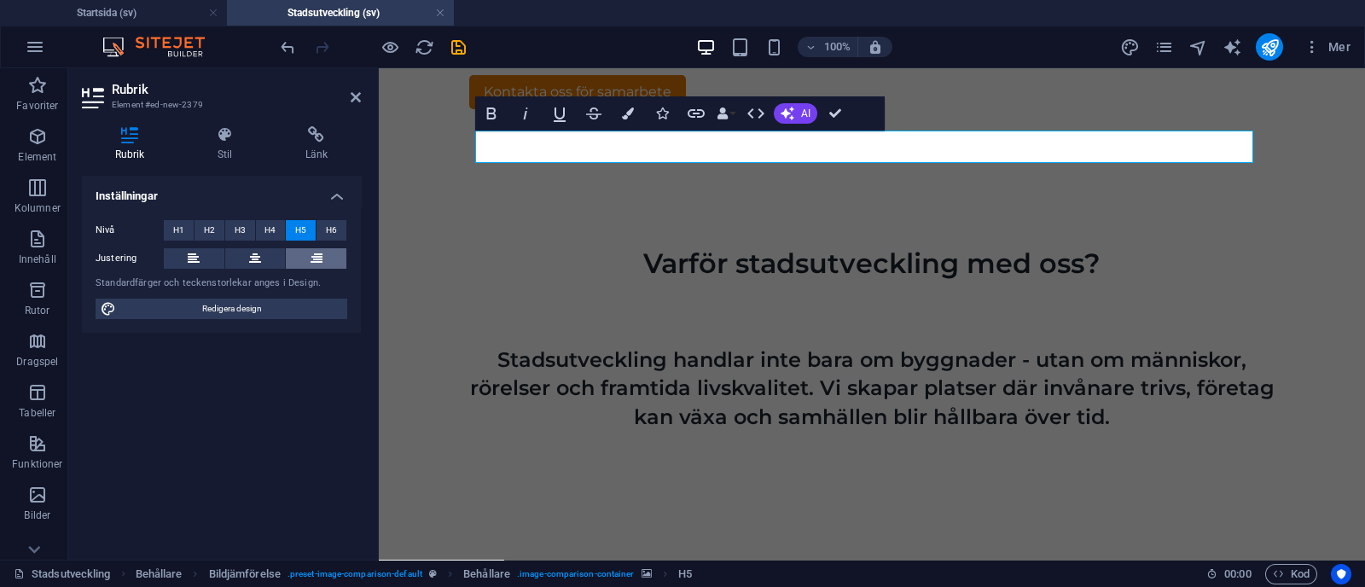
click at [326, 259] on button at bounding box center [316, 258] width 61 height 20
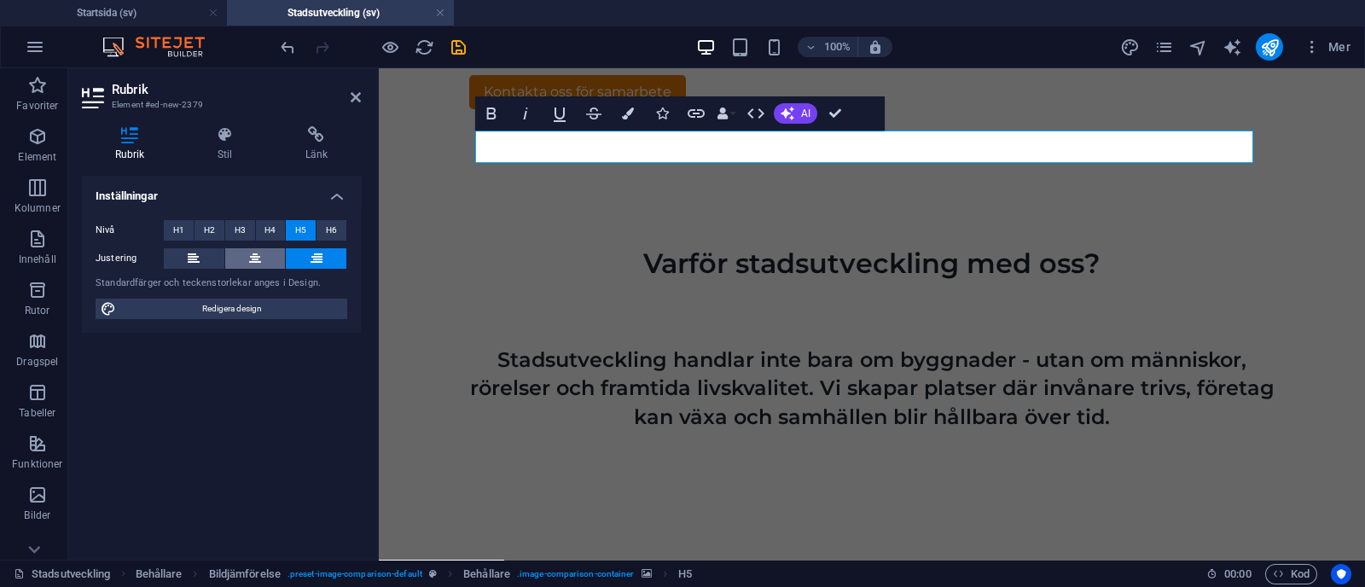
click at [252, 258] on icon at bounding box center [255, 258] width 12 height 20
click at [218, 153] on h4 "Stil" at bounding box center [228, 144] width 88 height 36
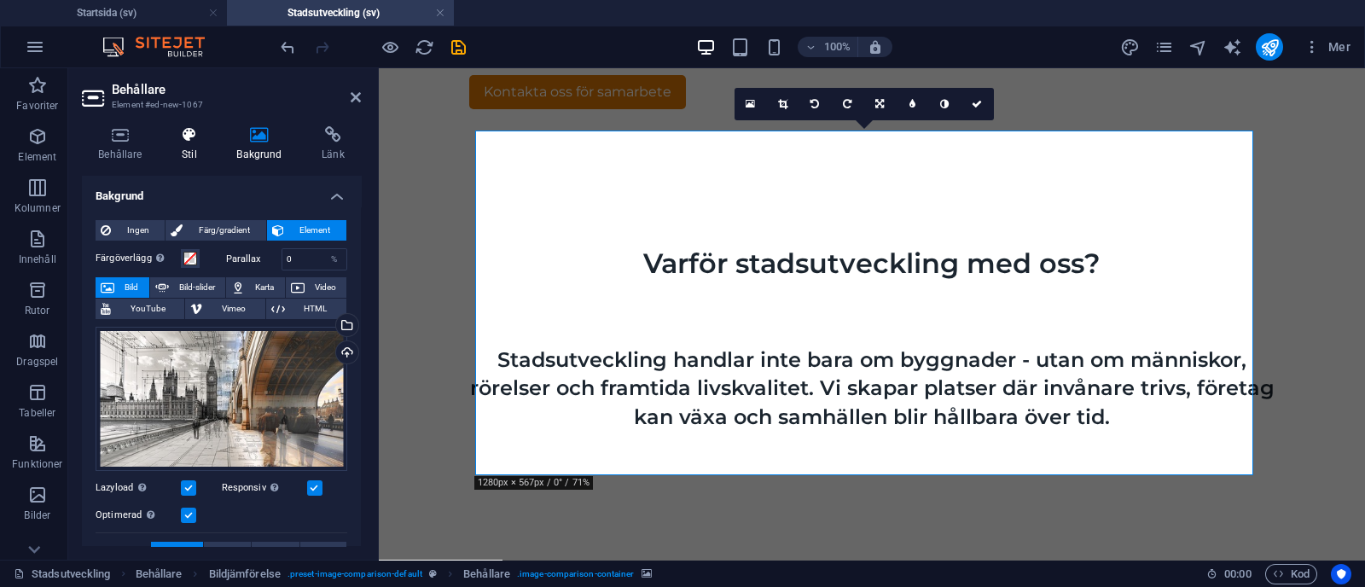
click at [196, 142] on icon at bounding box center [189, 134] width 48 height 17
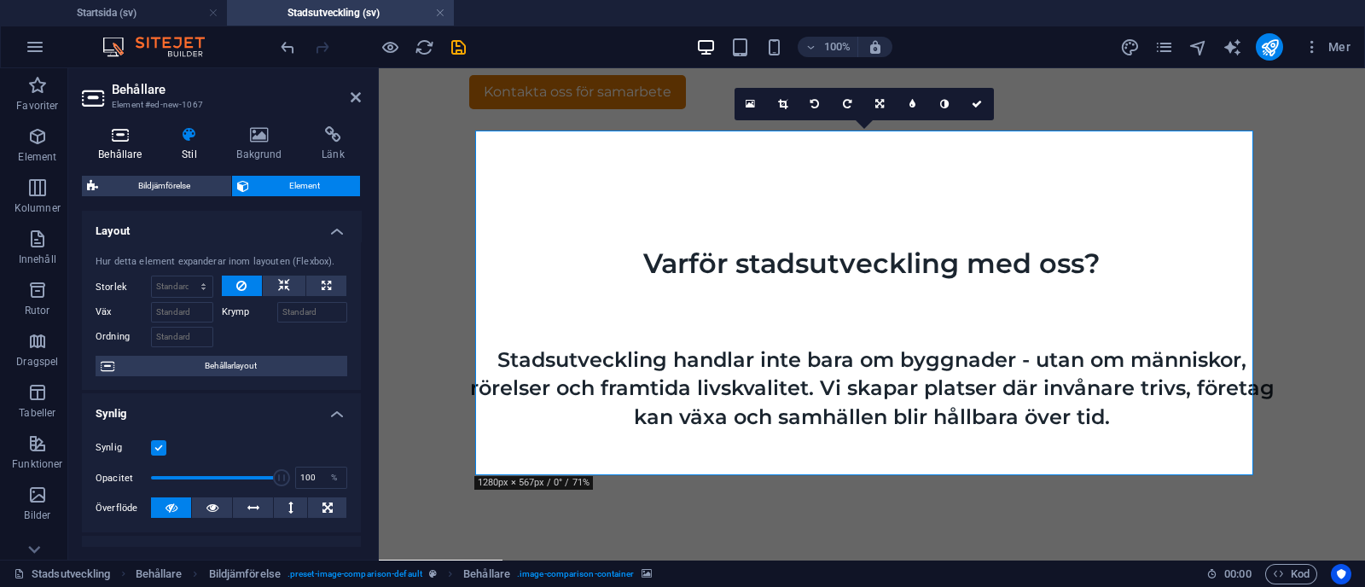
click at [115, 148] on h4 "Behållare" at bounding box center [124, 144] width 84 height 36
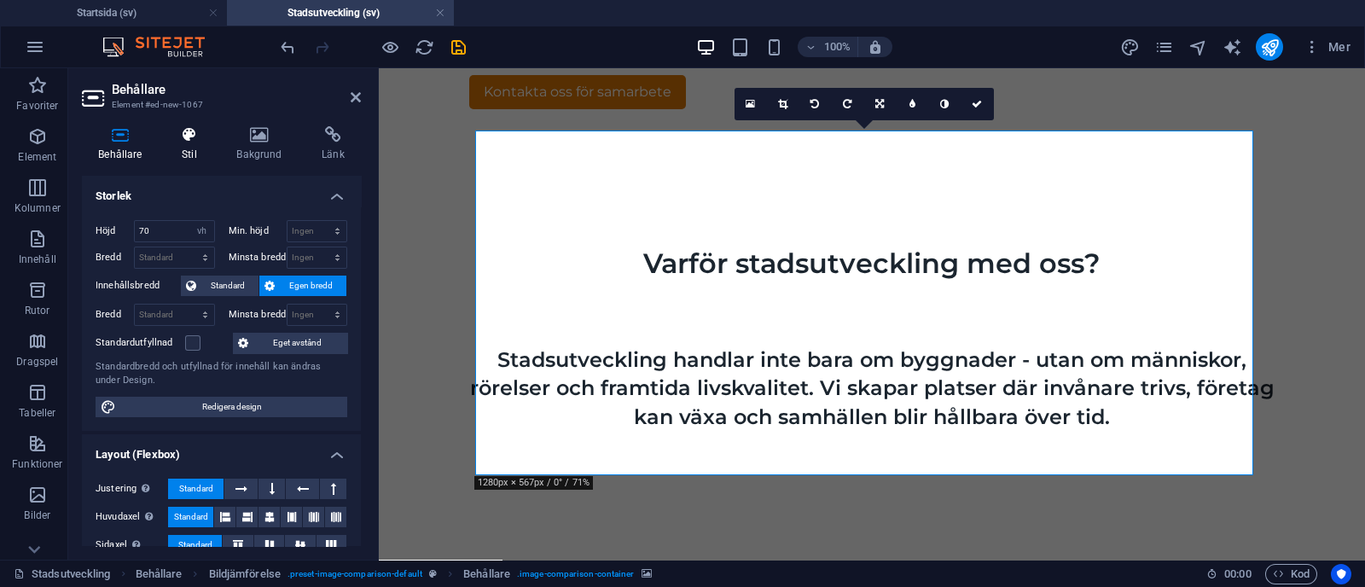
click at [204, 140] on icon at bounding box center [189, 134] width 48 height 17
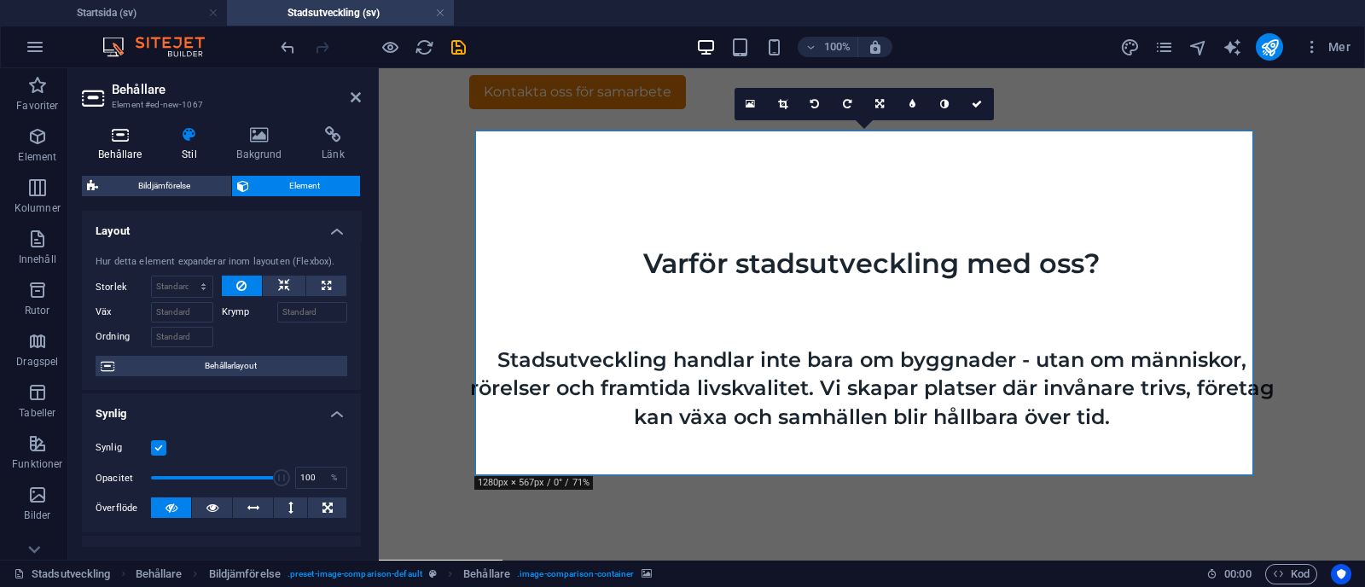
click at [138, 136] on icon at bounding box center [120, 134] width 77 height 17
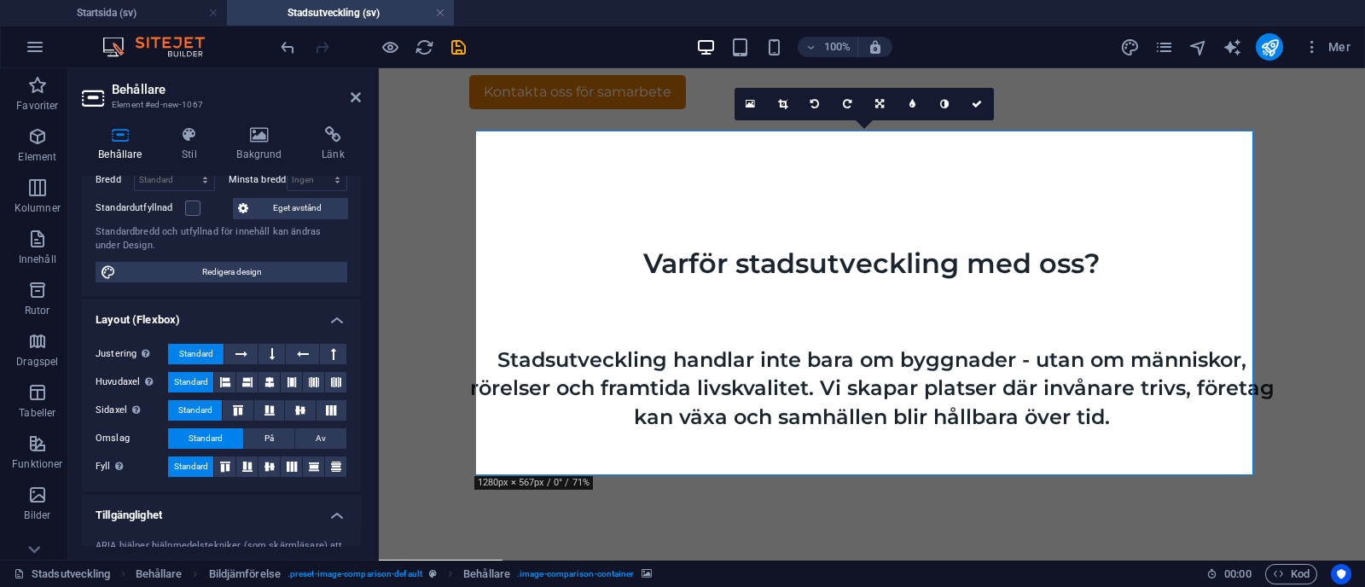
scroll to position [147, 0]
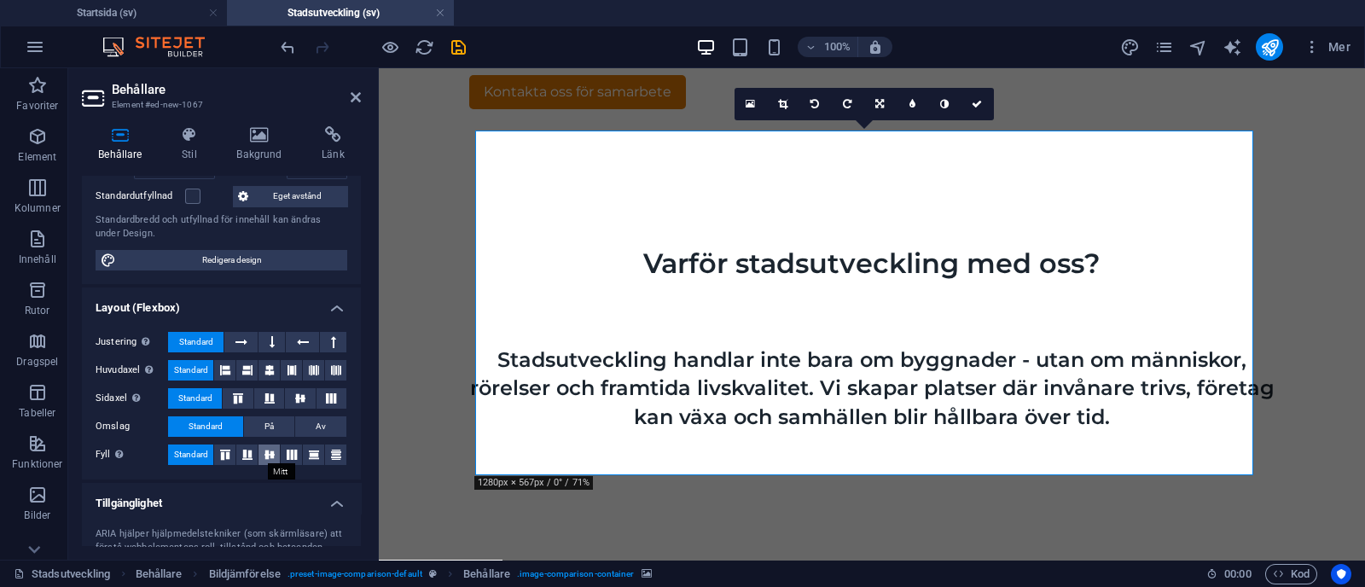
click at [271, 455] on icon at bounding box center [269, 455] width 20 height 10
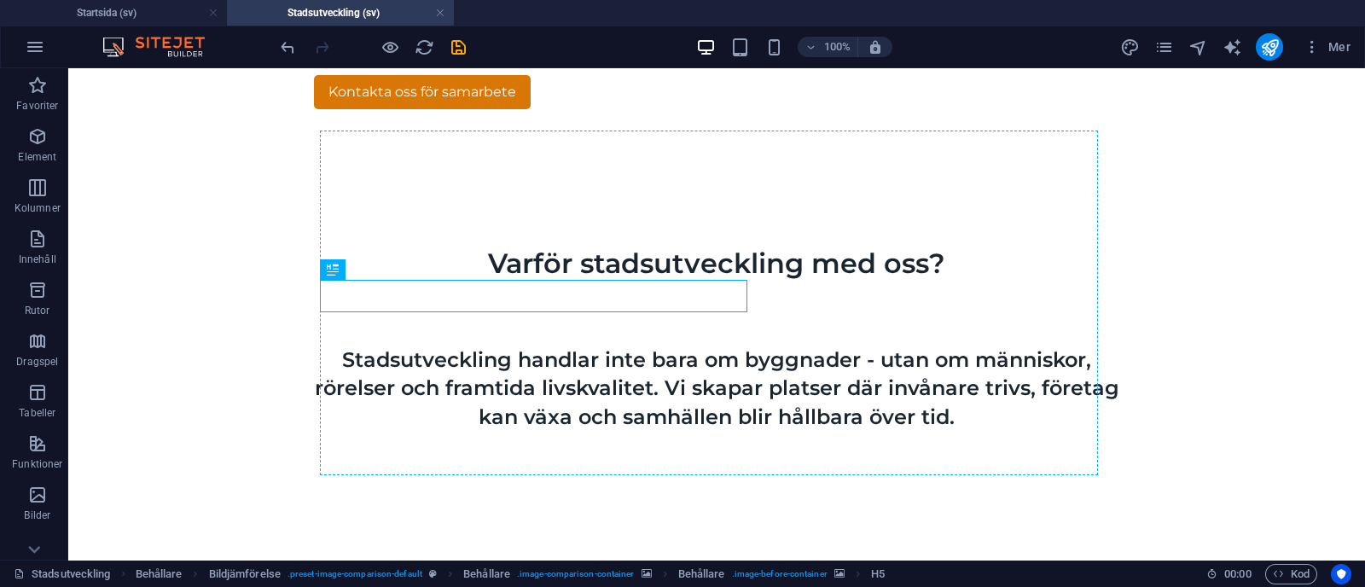
drag, startPoint x: 572, startPoint y: 334, endPoint x: 506, endPoint y: 276, distance: 88.2
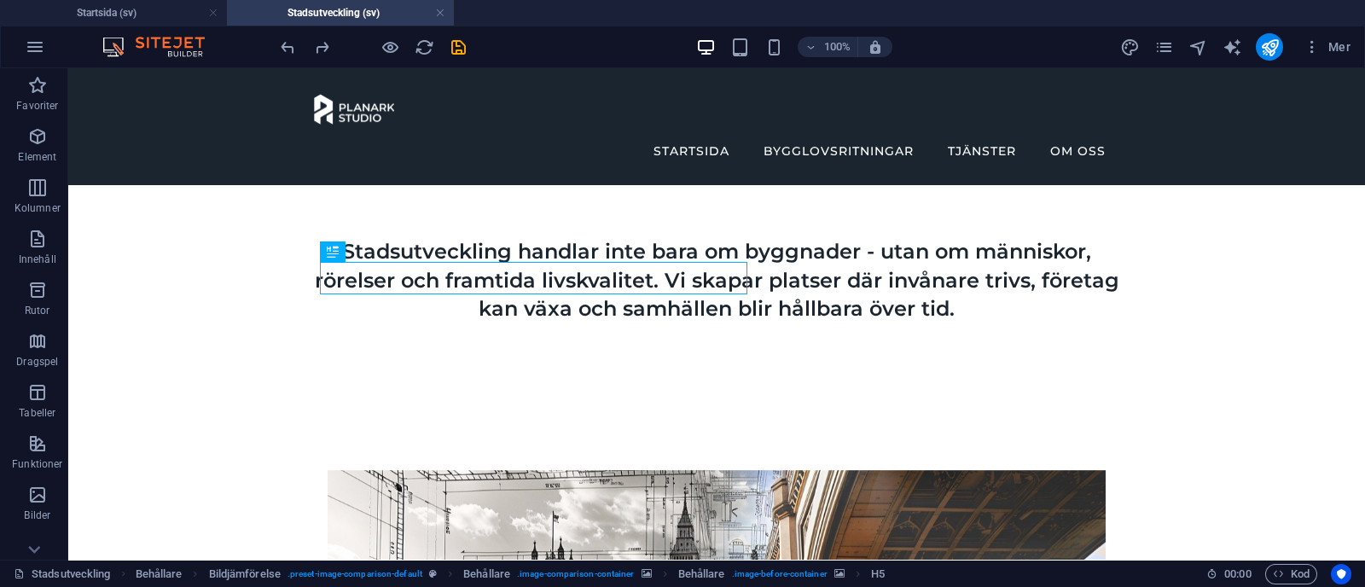
scroll to position [797, 0]
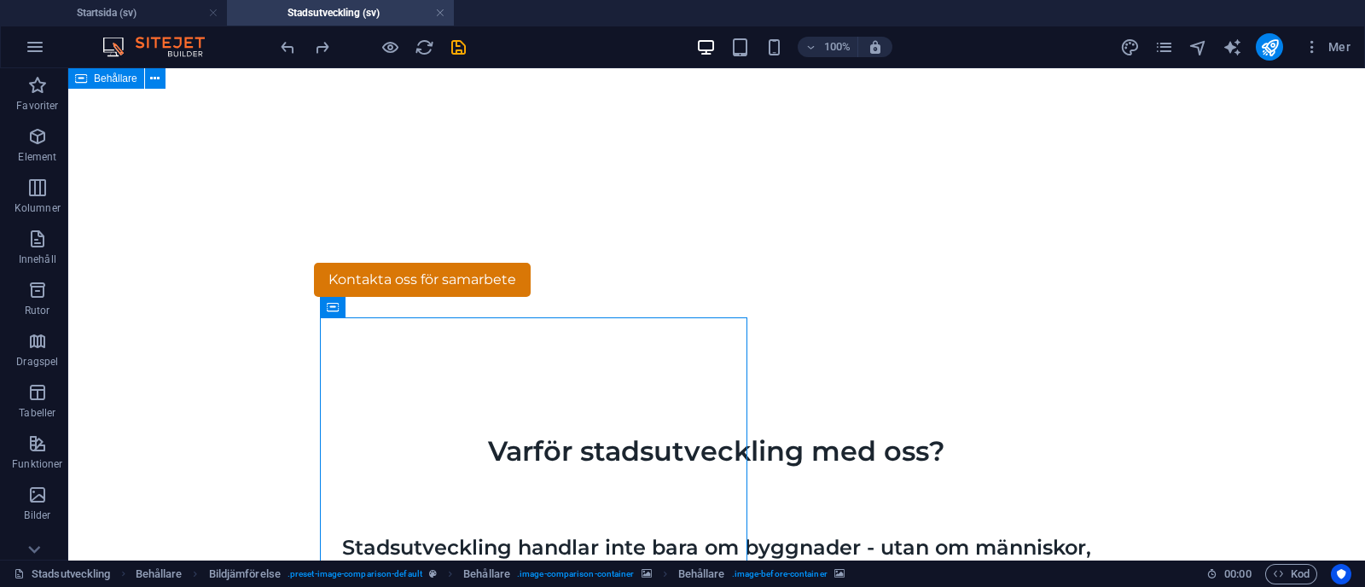
scroll to position [737, 0]
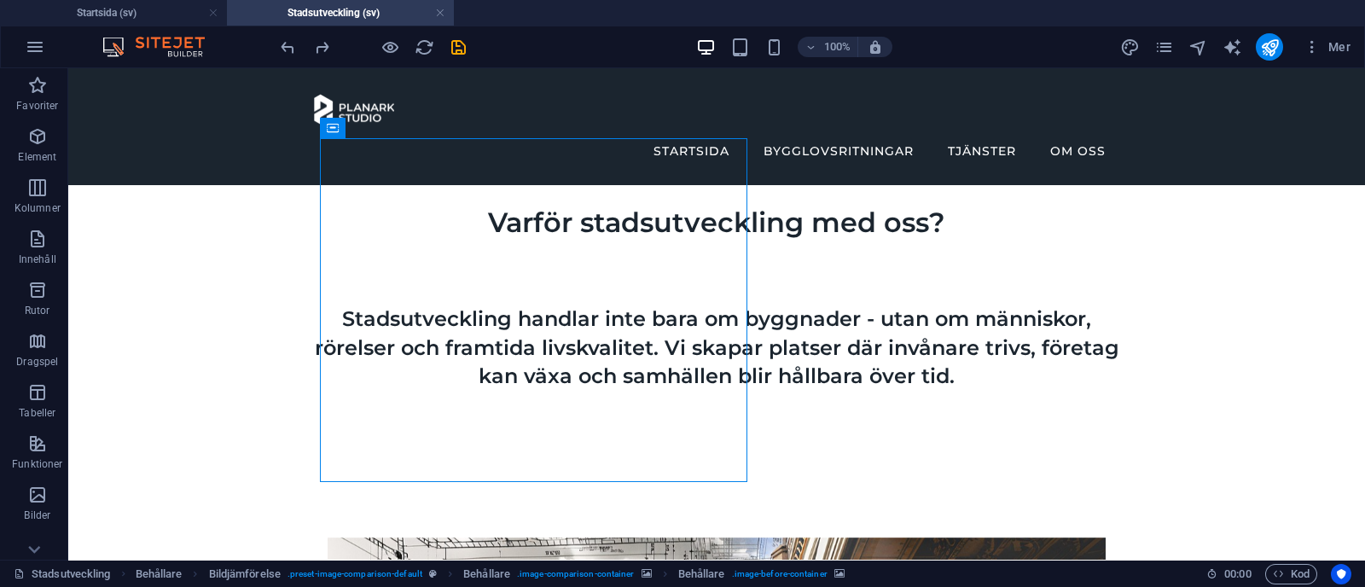
scroll to position [773, 0]
click at [460, 52] on icon "save" at bounding box center [459, 48] width 20 height 20
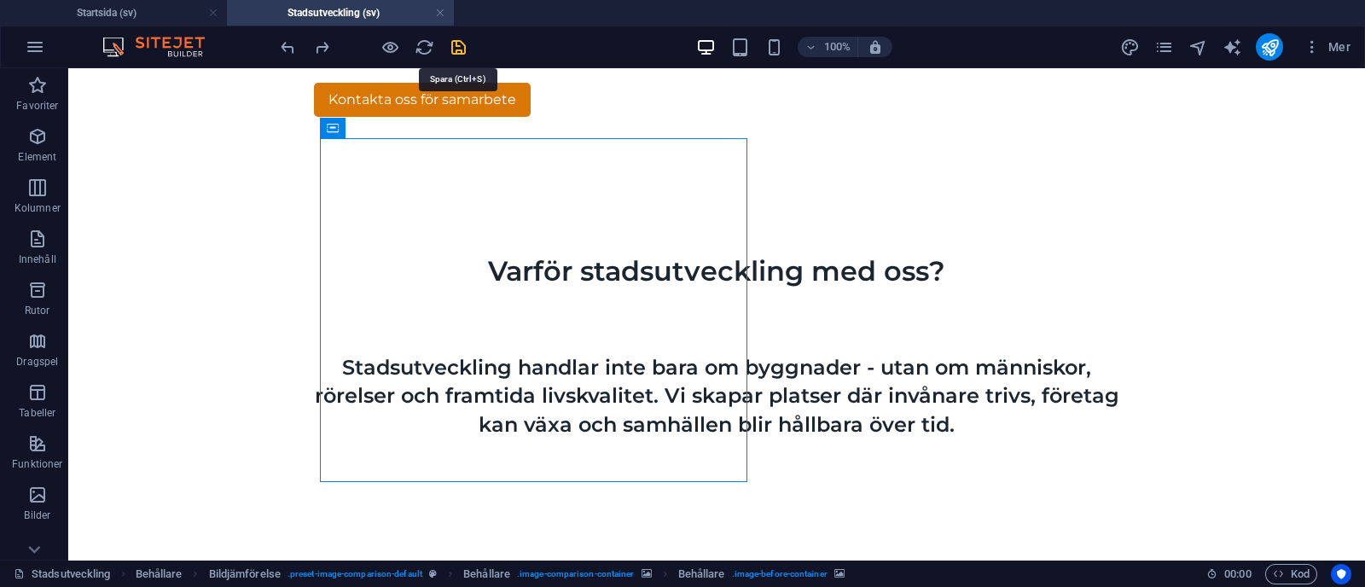
select select "rem"
select select "px"
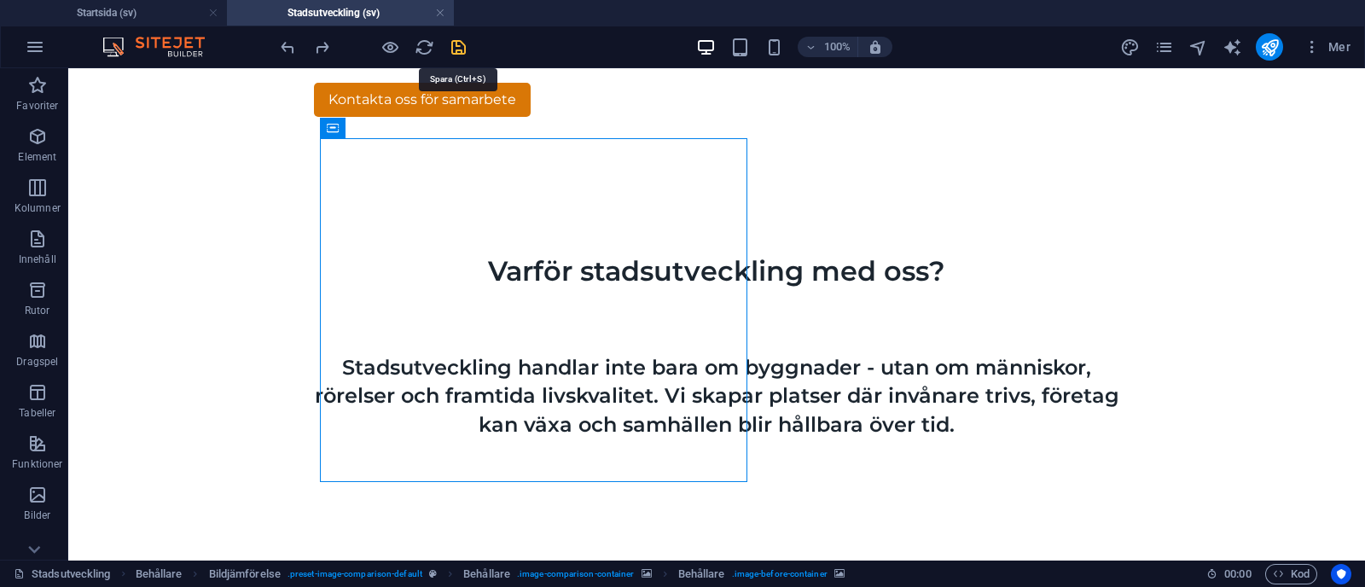
select select "px"
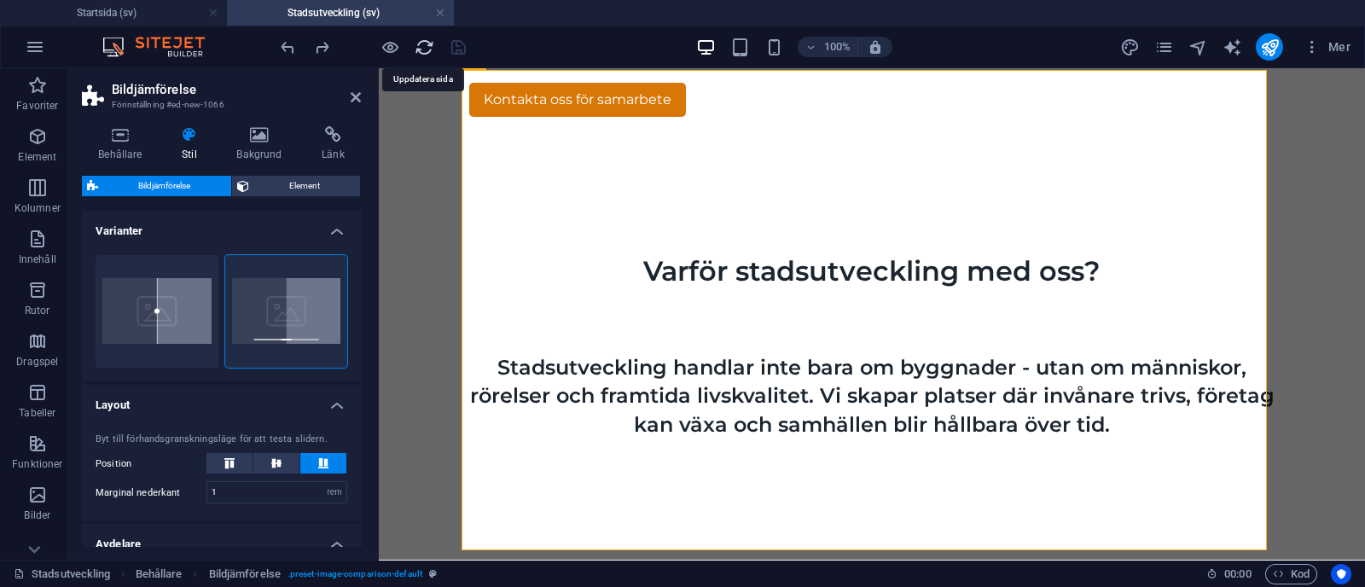
click at [421, 40] on icon "reload" at bounding box center [425, 48] width 20 height 20
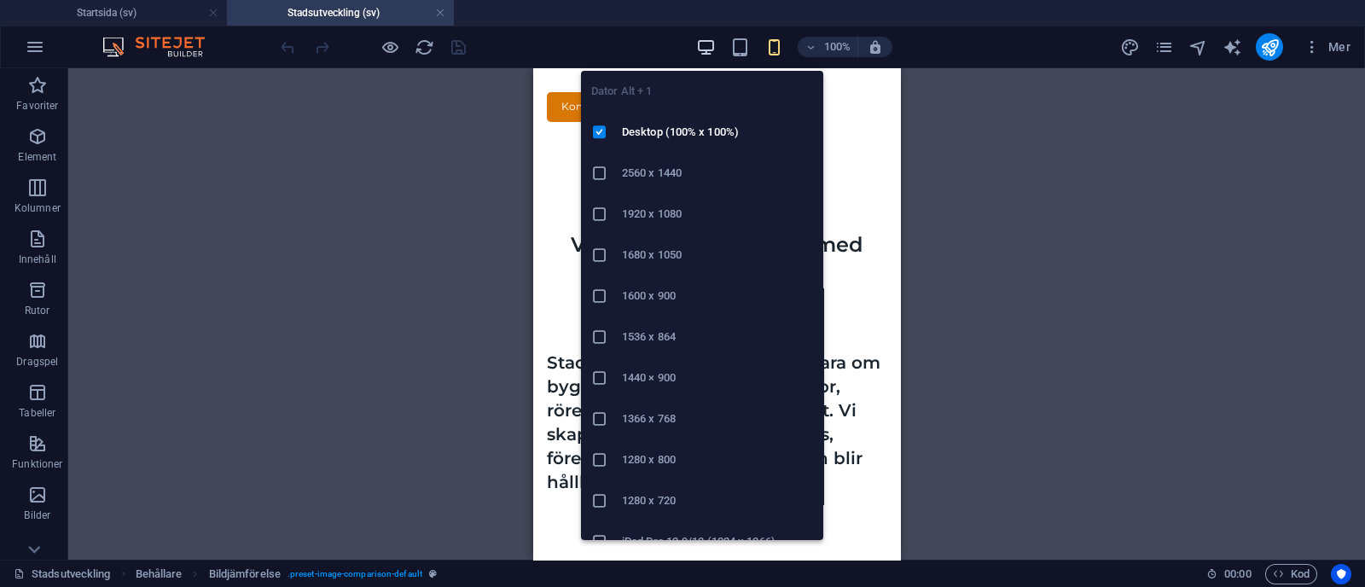
click at [704, 38] on icon "button" at bounding box center [706, 48] width 20 height 20
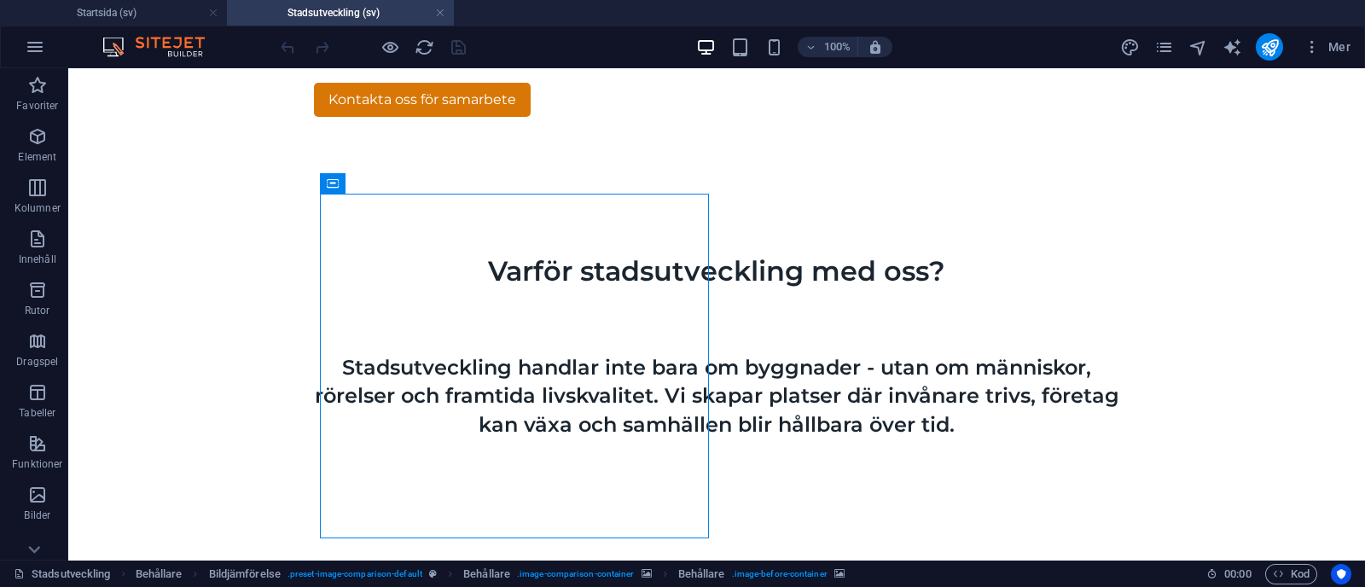
select select "px"
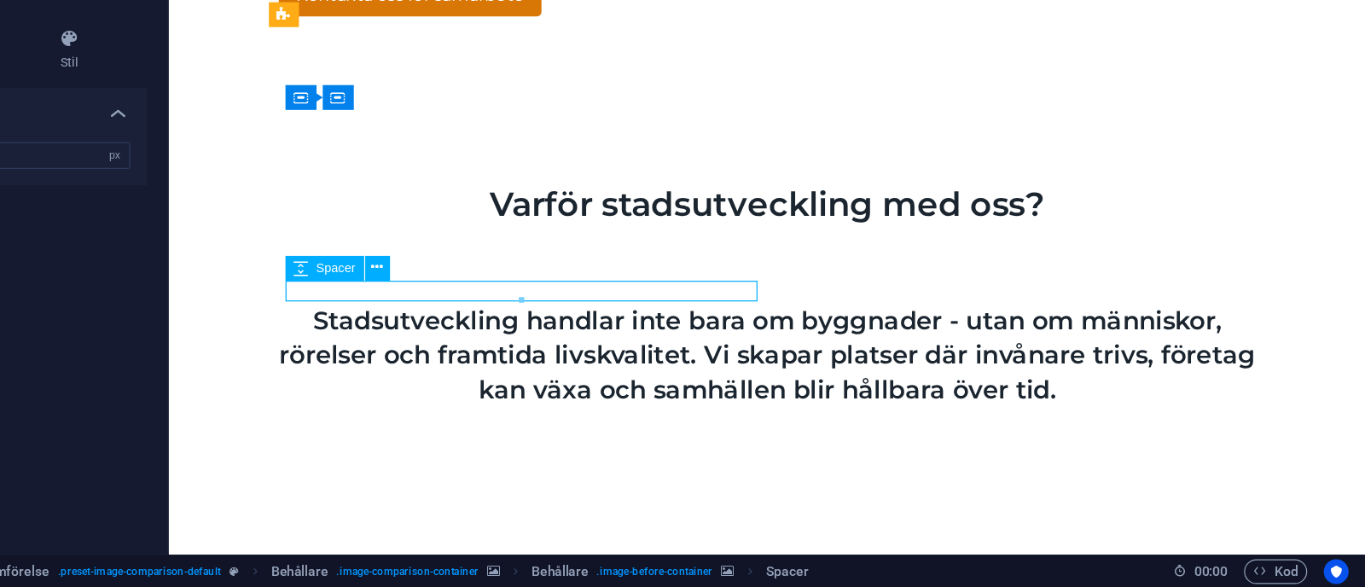
scroll to position [0, 0]
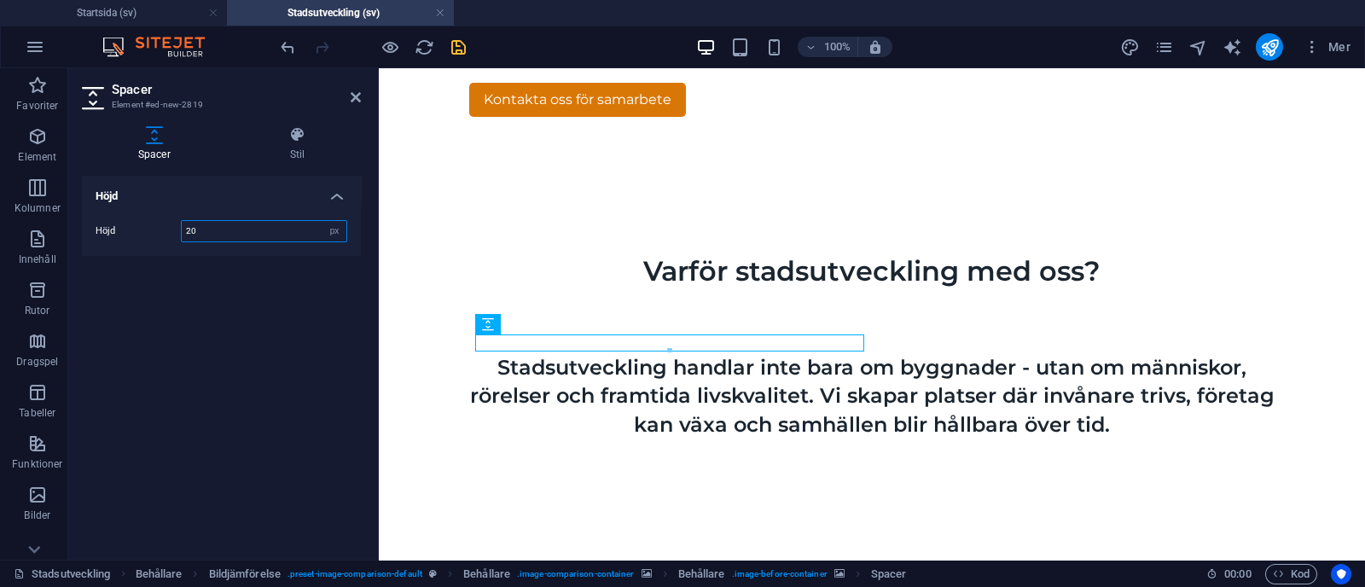
click at [224, 233] on input "20" at bounding box center [264, 231] width 165 height 20
type input "2"
type input "18"
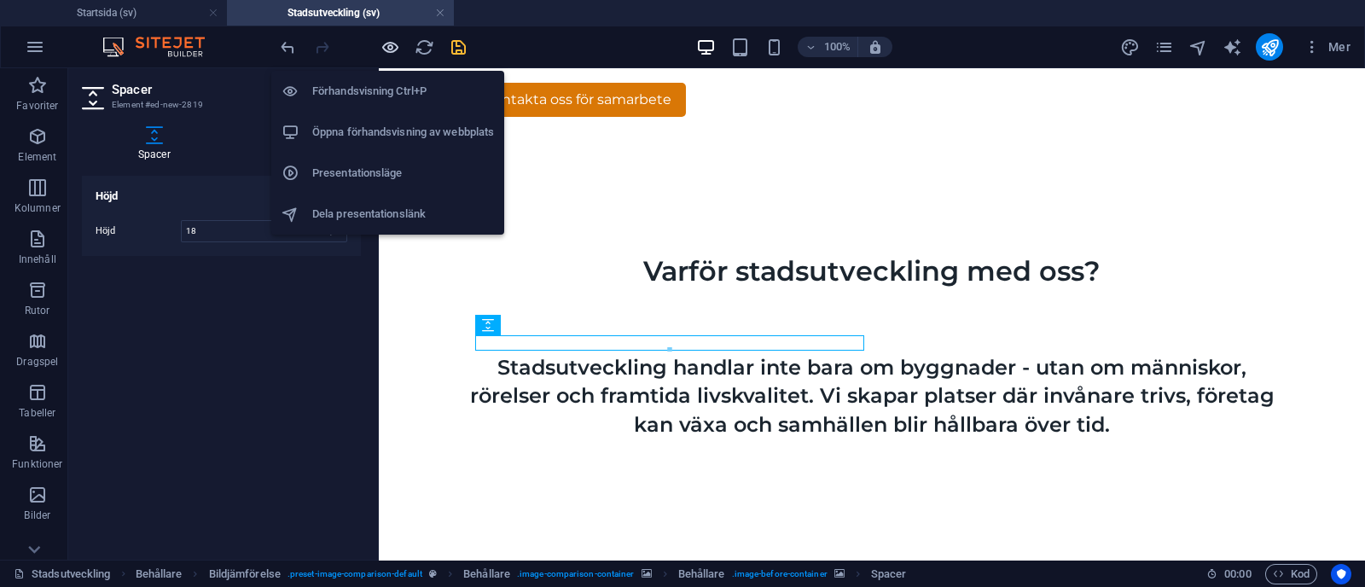
click at [389, 51] on icon "button" at bounding box center [390, 48] width 20 height 20
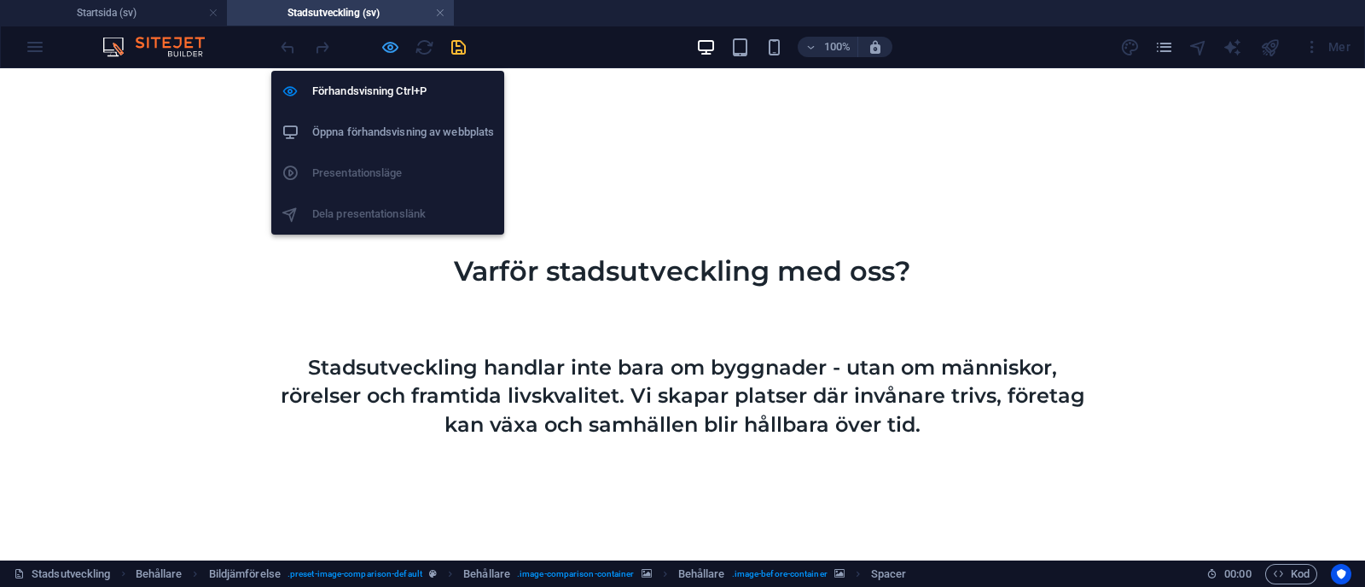
click at [381, 45] on icon "button" at bounding box center [390, 48] width 20 height 20
select select "px"
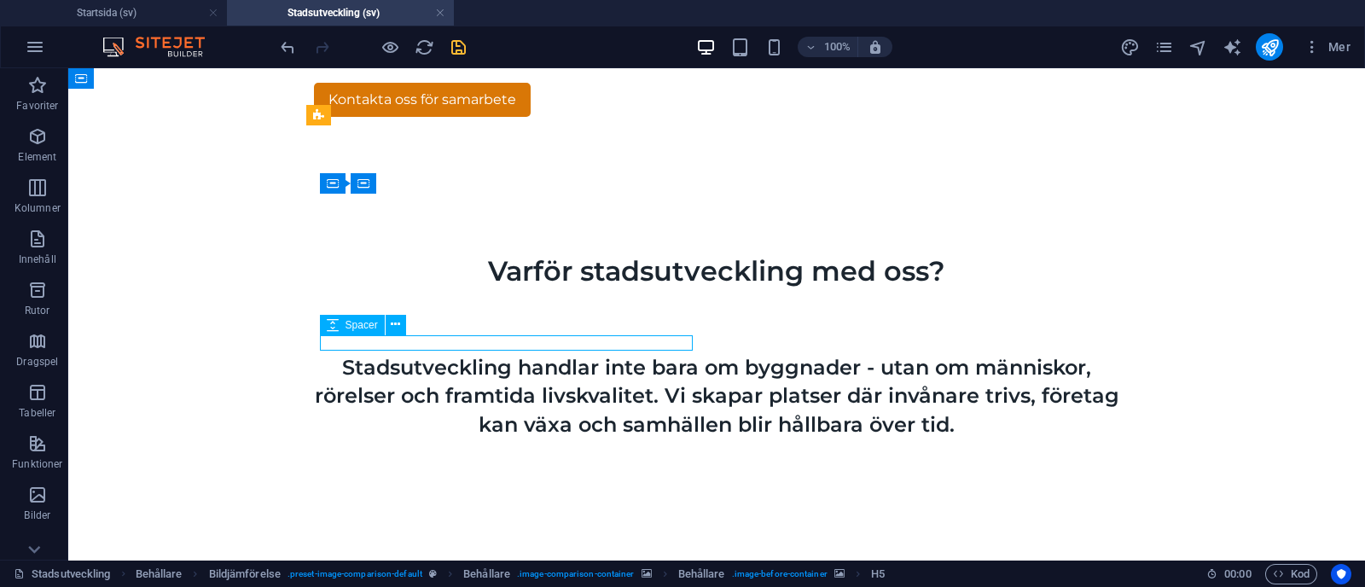
select select "px"
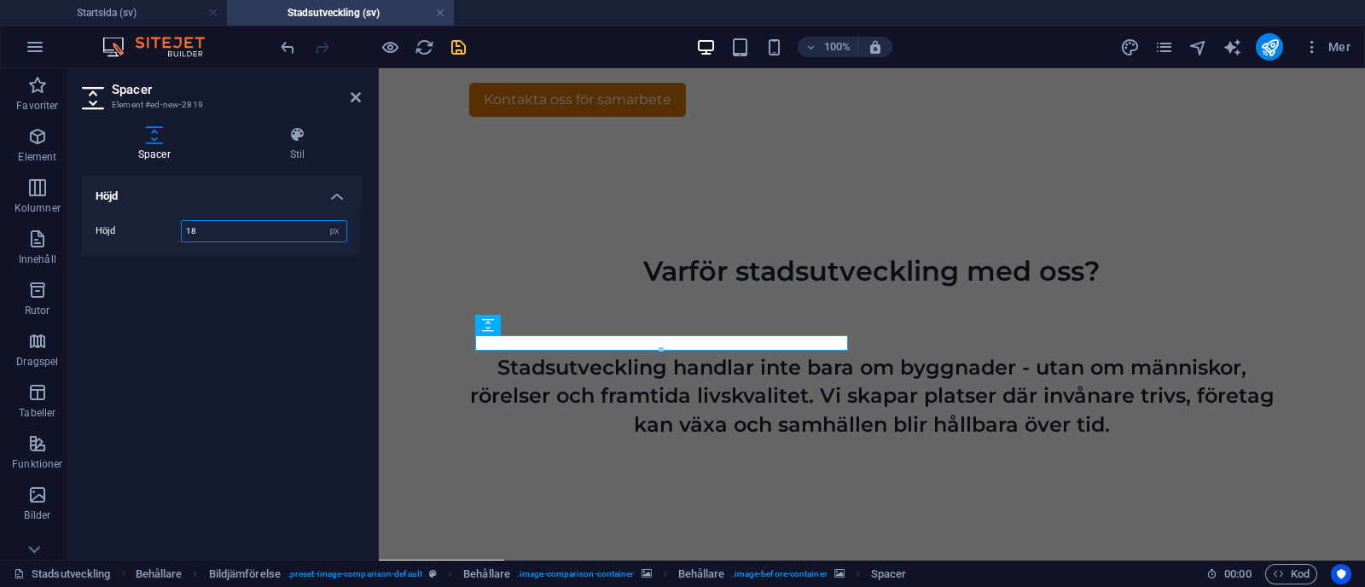
click at [208, 232] on input "18" at bounding box center [264, 231] width 165 height 20
type input "1"
click at [242, 234] on input "16" at bounding box center [264, 231] width 165 height 20
type input "14"
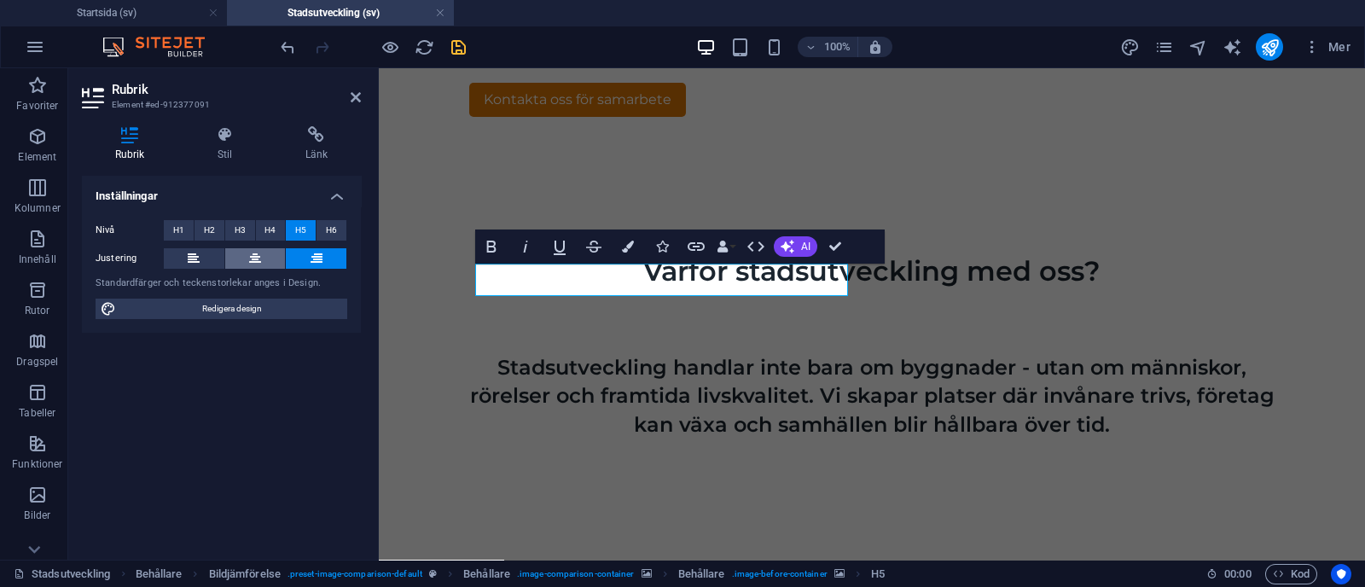
click at [263, 253] on button at bounding box center [255, 258] width 61 height 20
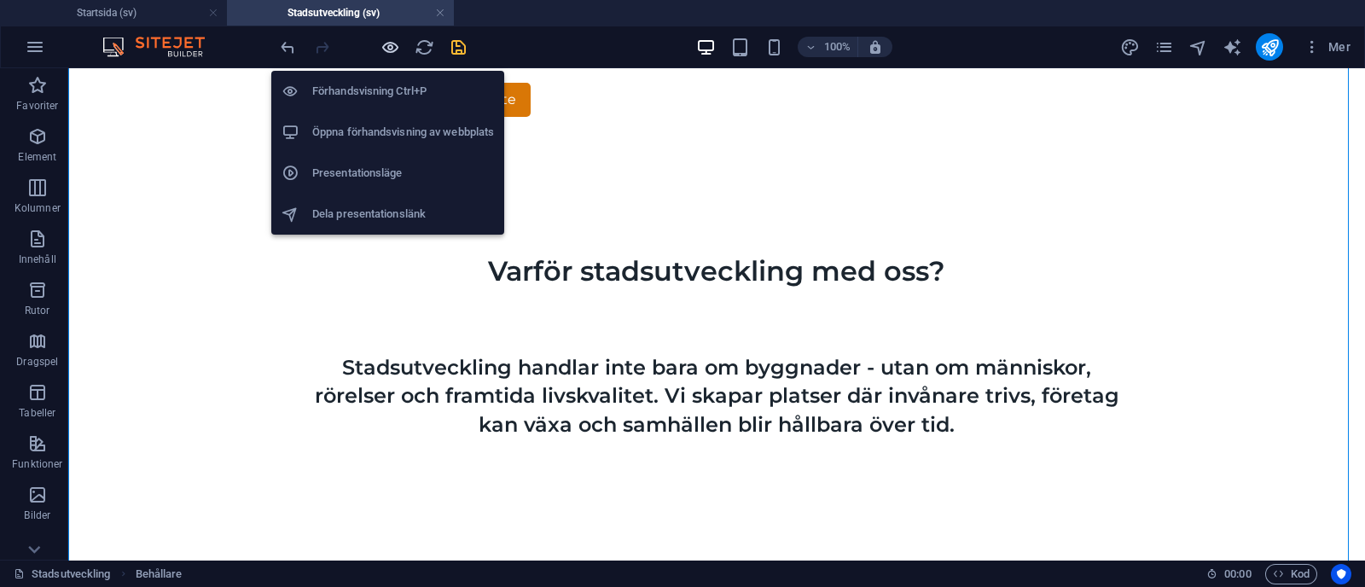
click at [397, 45] on icon "button" at bounding box center [390, 48] width 20 height 20
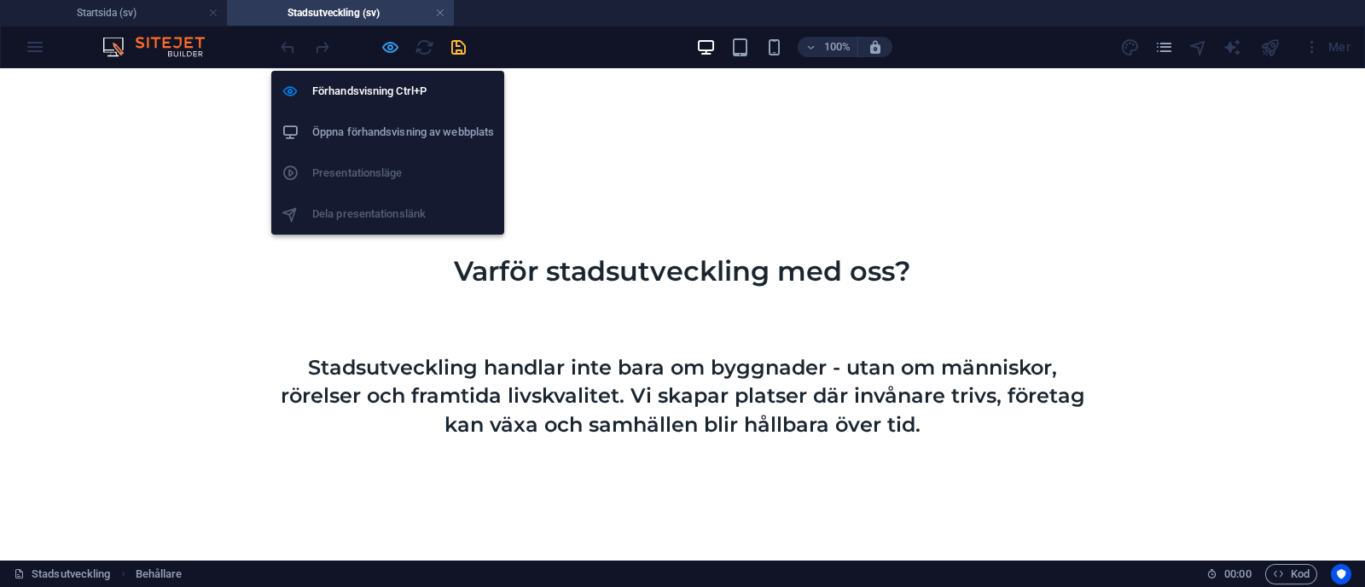
click at [388, 46] on icon "button" at bounding box center [390, 48] width 20 height 20
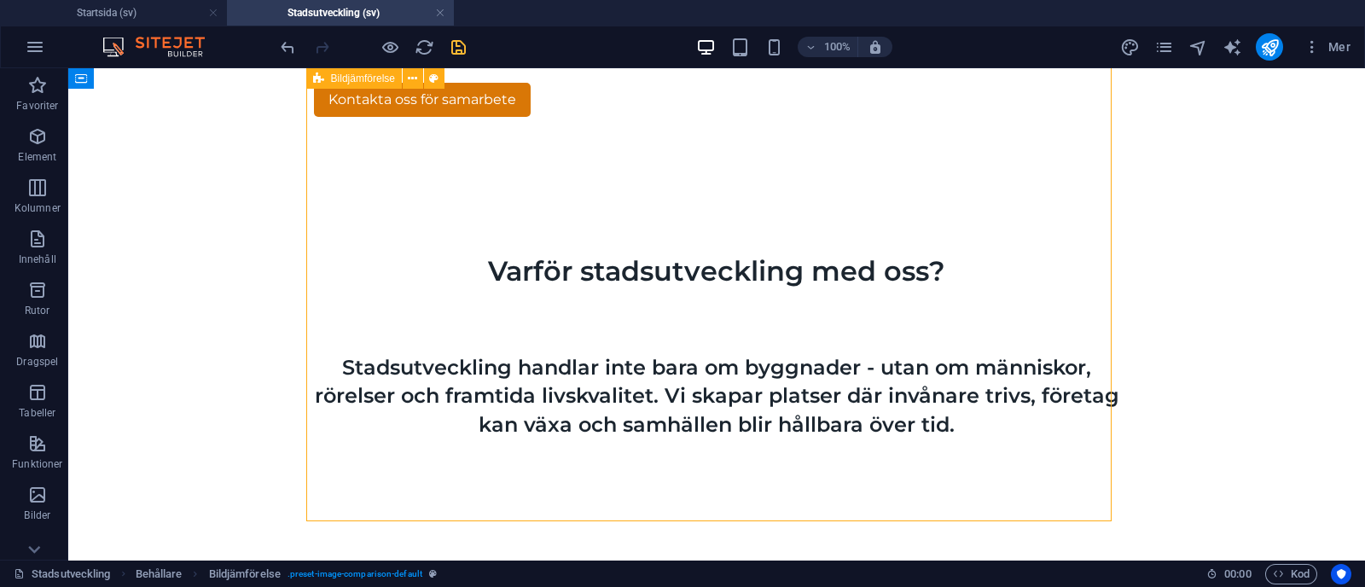
select select "rem"
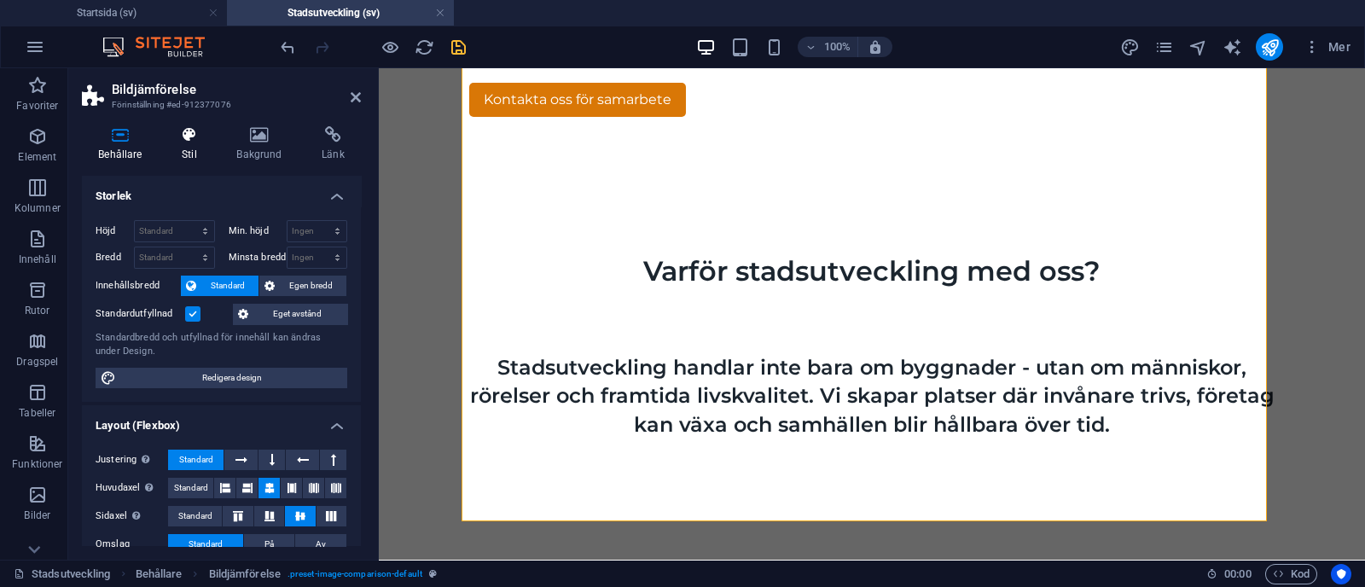
click at [194, 127] on icon at bounding box center [189, 134] width 48 height 17
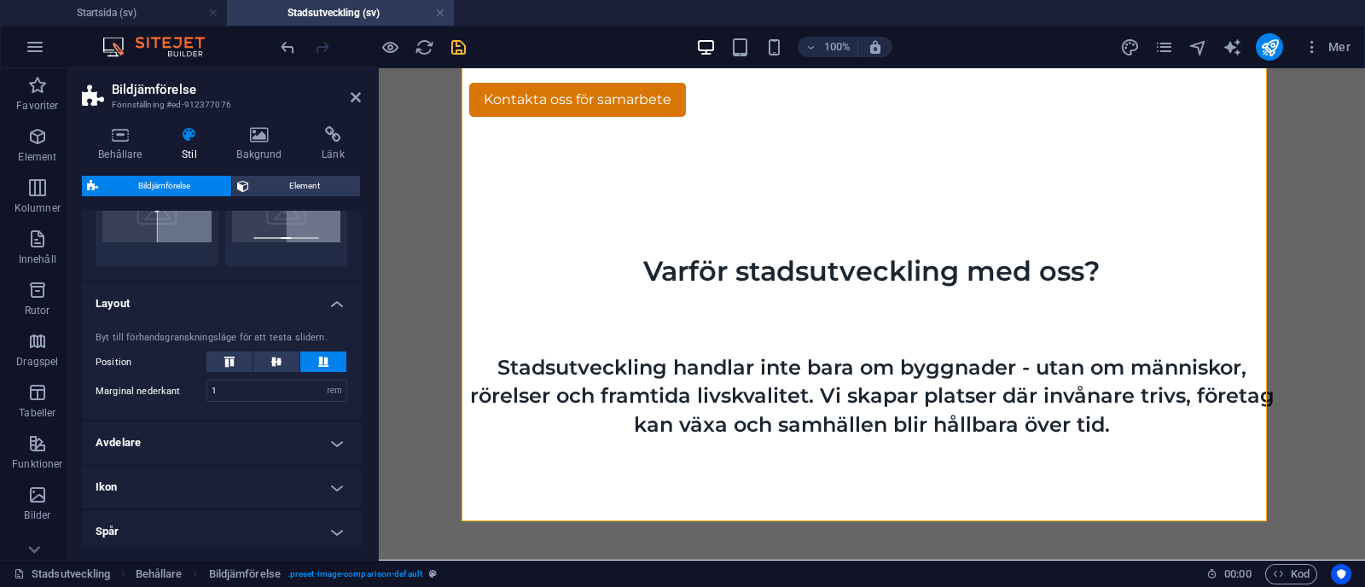
scroll to position [174, 0]
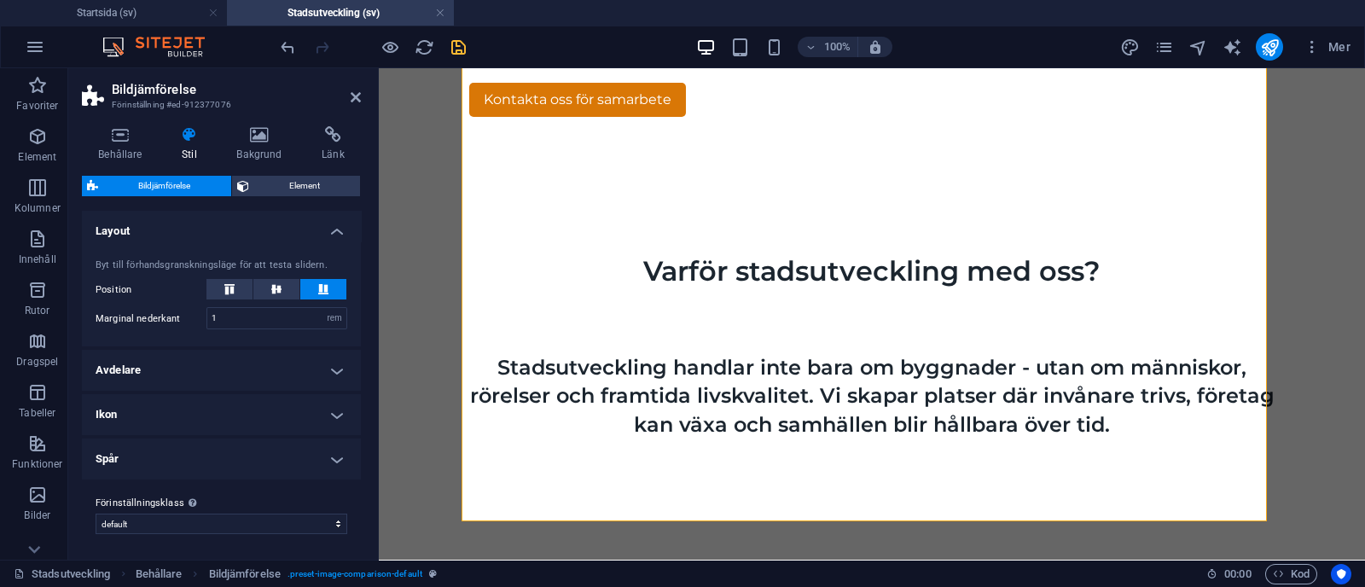
click at [298, 373] on h4 "Avdelare" at bounding box center [221, 370] width 279 height 41
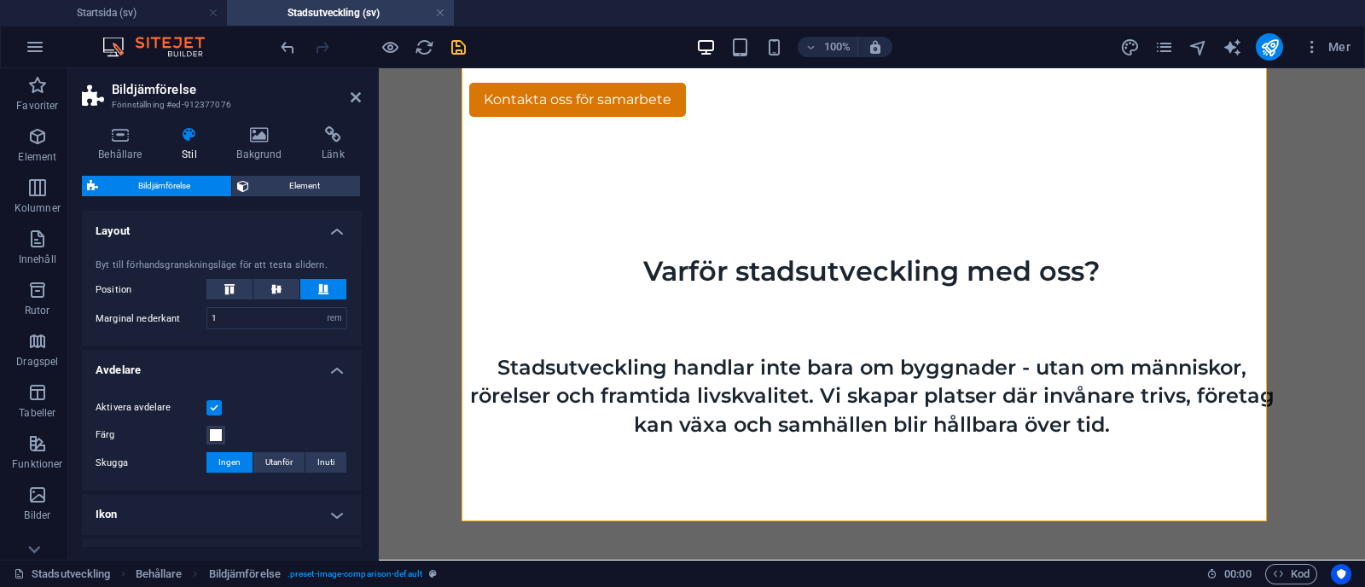
scroll to position [274, 0]
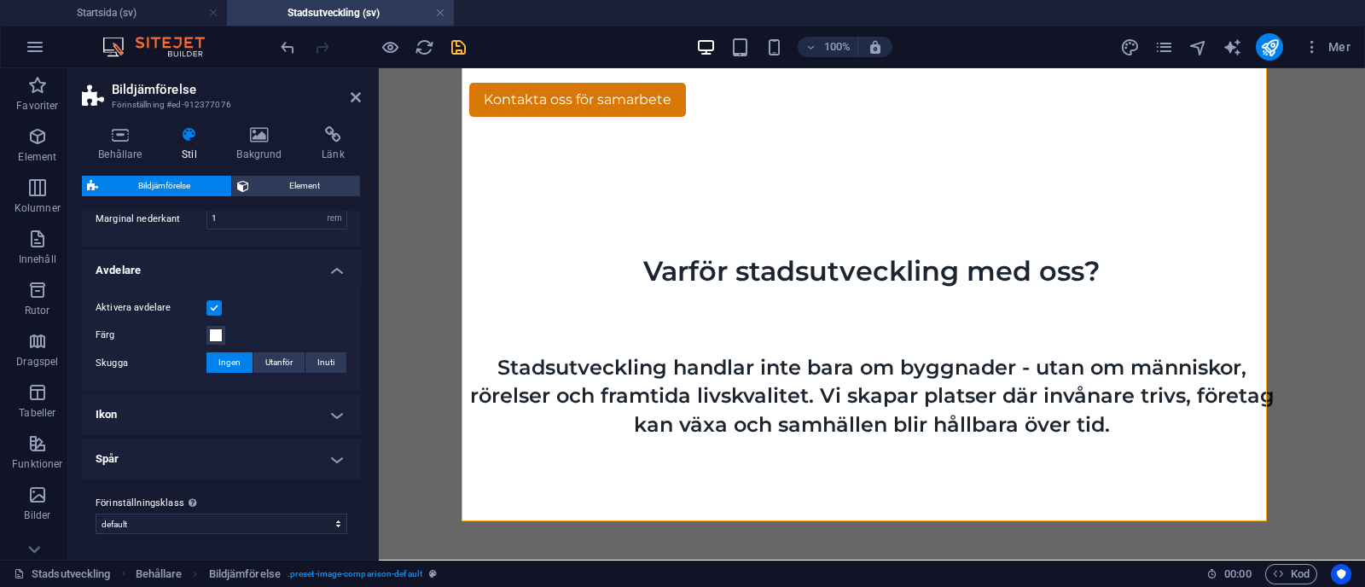
click at [271, 405] on h4 "Ikon" at bounding box center [221, 414] width 279 height 41
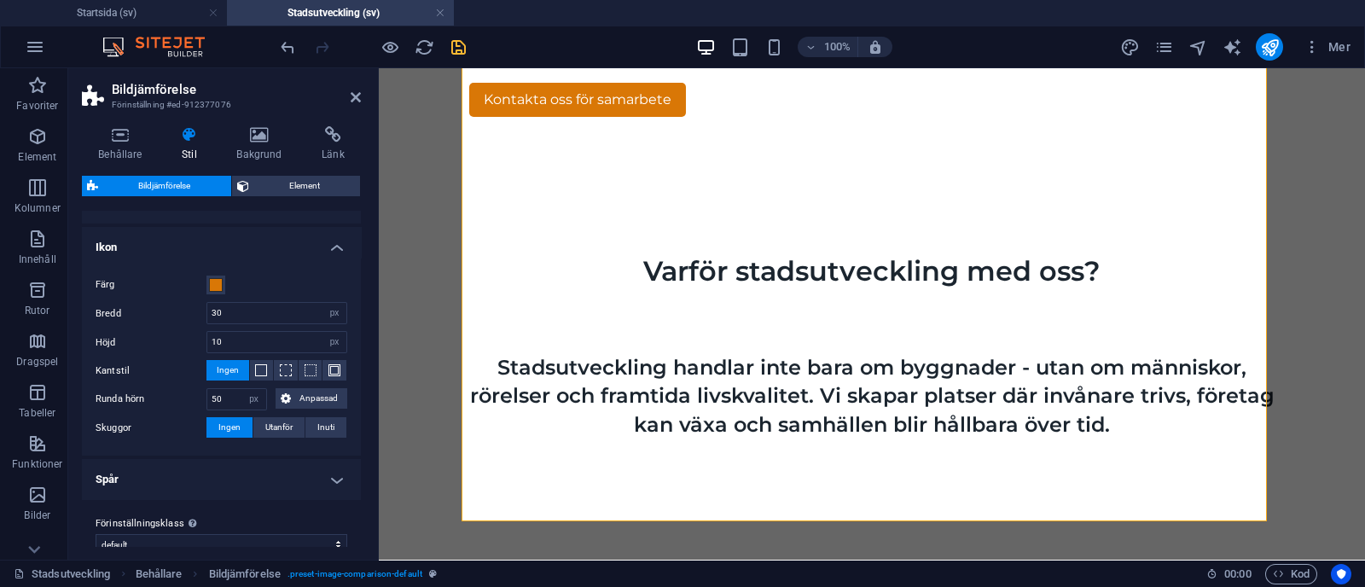
scroll to position [444, 0]
click at [286, 487] on h4 "Spår" at bounding box center [221, 476] width 279 height 41
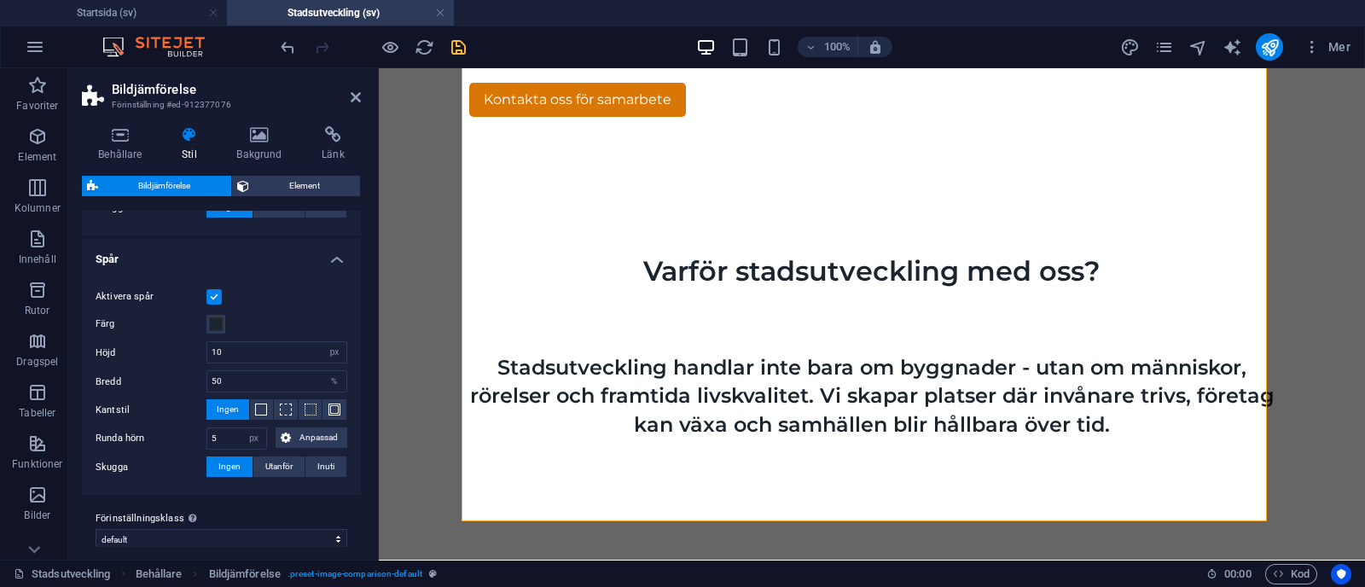
scroll to position [663, 0]
click at [219, 372] on input "50" at bounding box center [276, 379] width 139 height 20
type input "1"
type input "50"
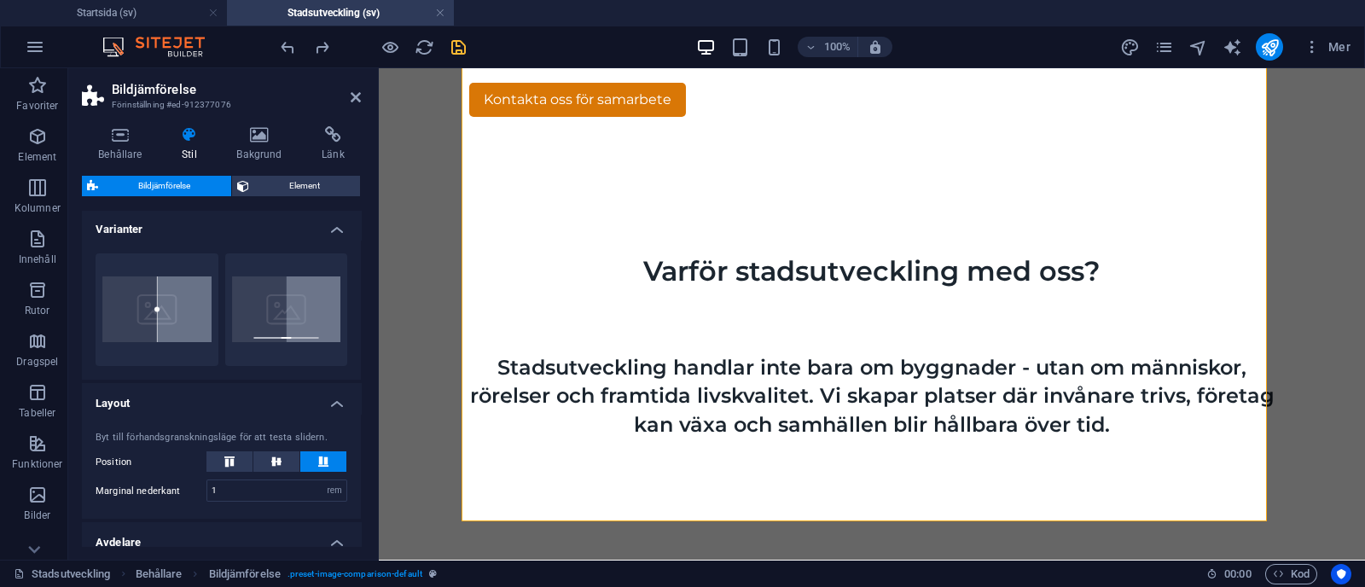
scroll to position [0, 0]
click at [276, 462] on icon at bounding box center [276, 463] width 20 height 10
click at [316, 458] on icon at bounding box center [323, 463] width 20 height 10
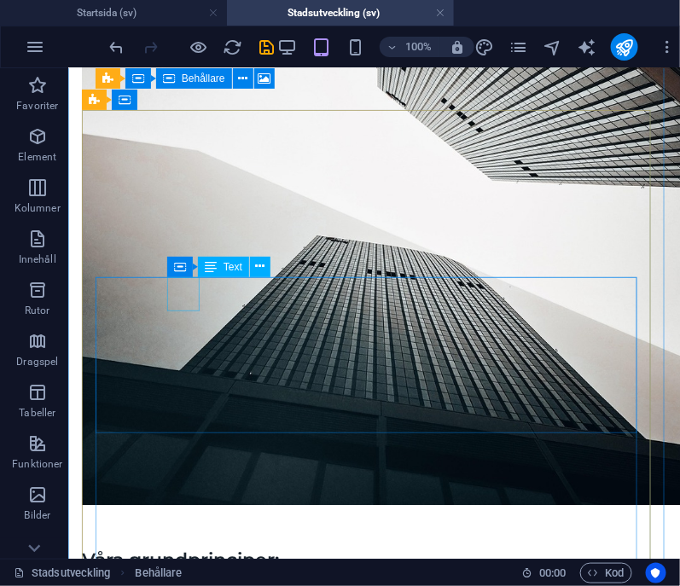
scroll to position [2257, 0]
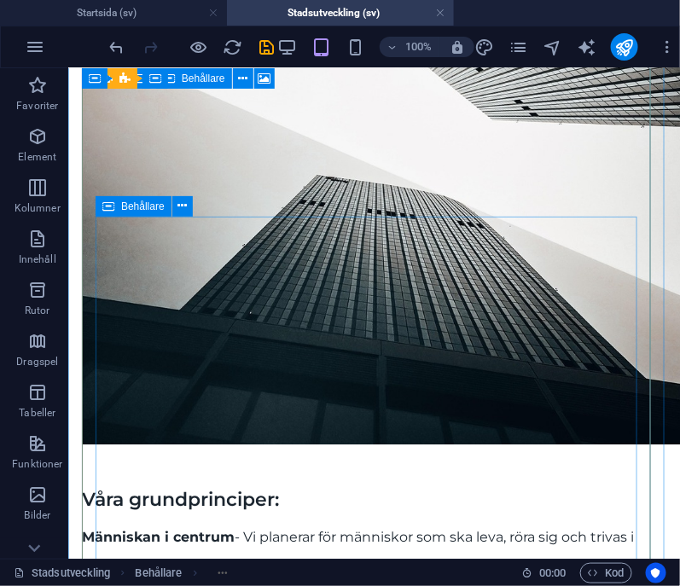
scroll to position [2318, 0]
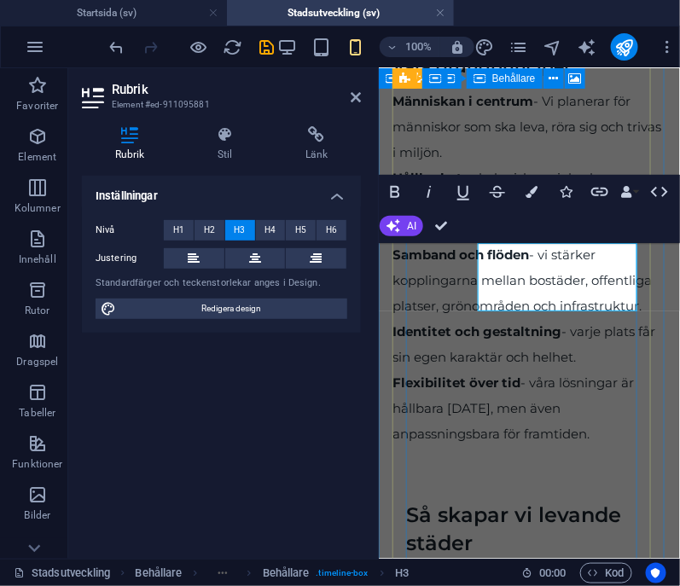
scroll to position [2508, 0]
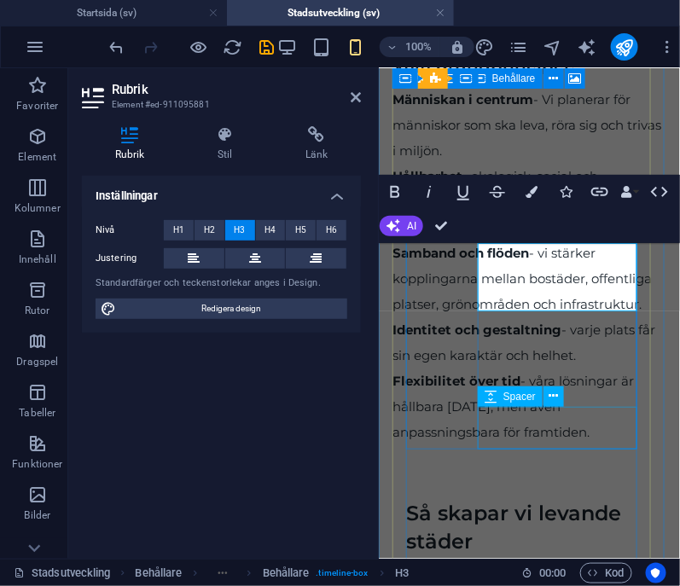
click at [571, 407] on div "Spacer" at bounding box center [526, 396] width 97 height 21
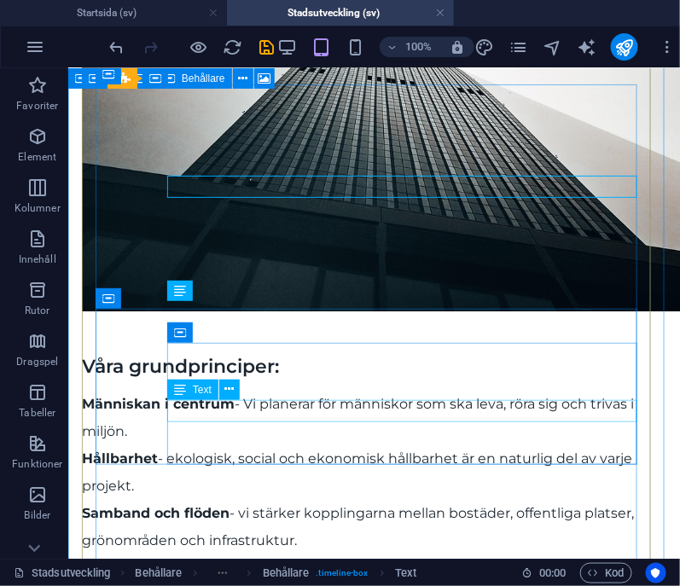
scroll to position [2475, 0]
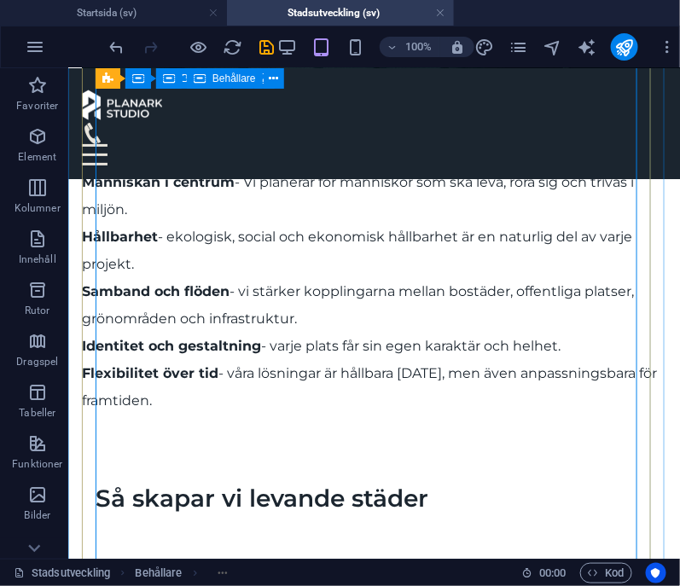
scroll to position [2627, 0]
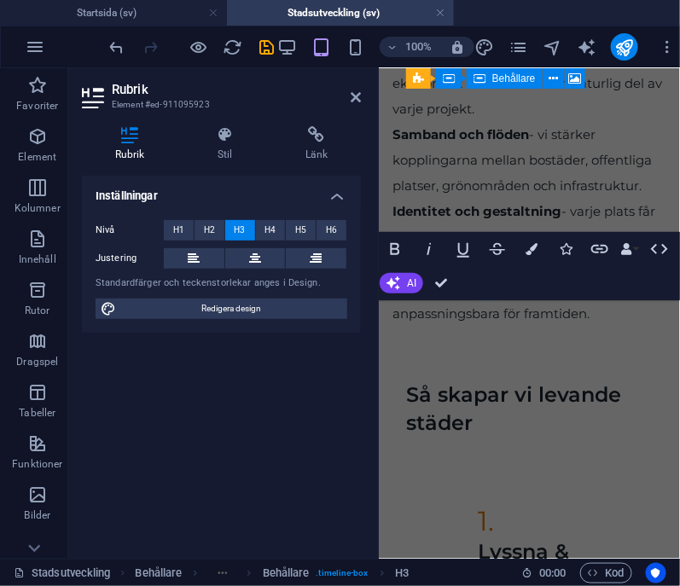
scroll to position [3020, 0]
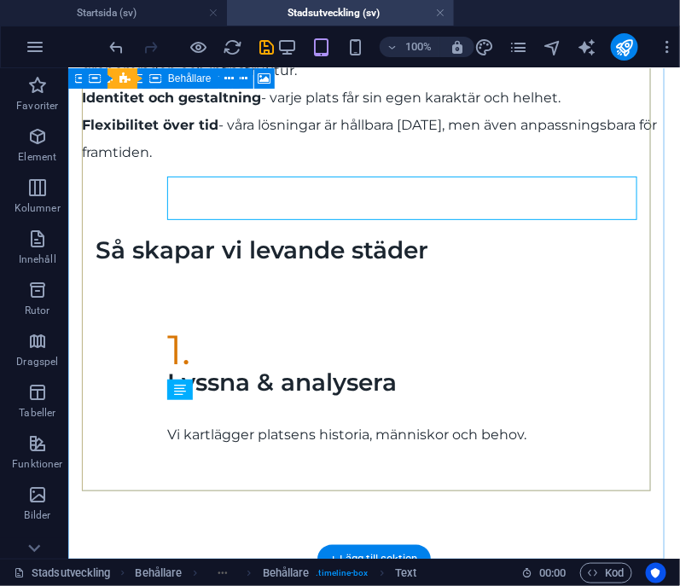
scroll to position [2922, 0]
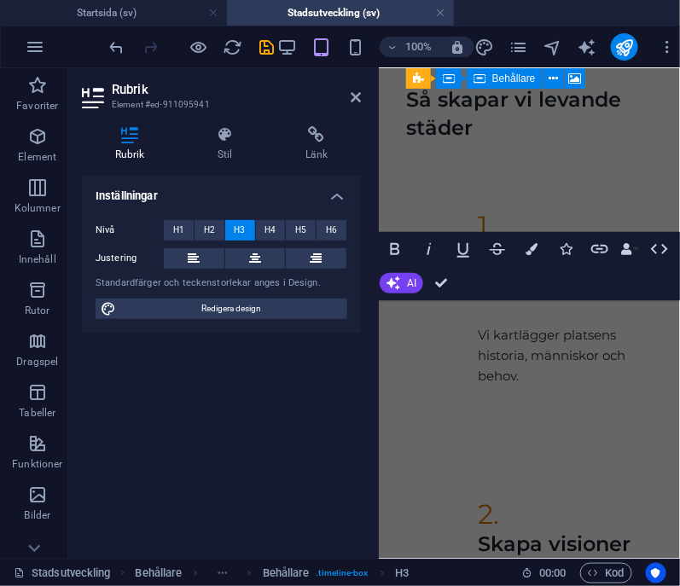
scroll to position [3286, 0]
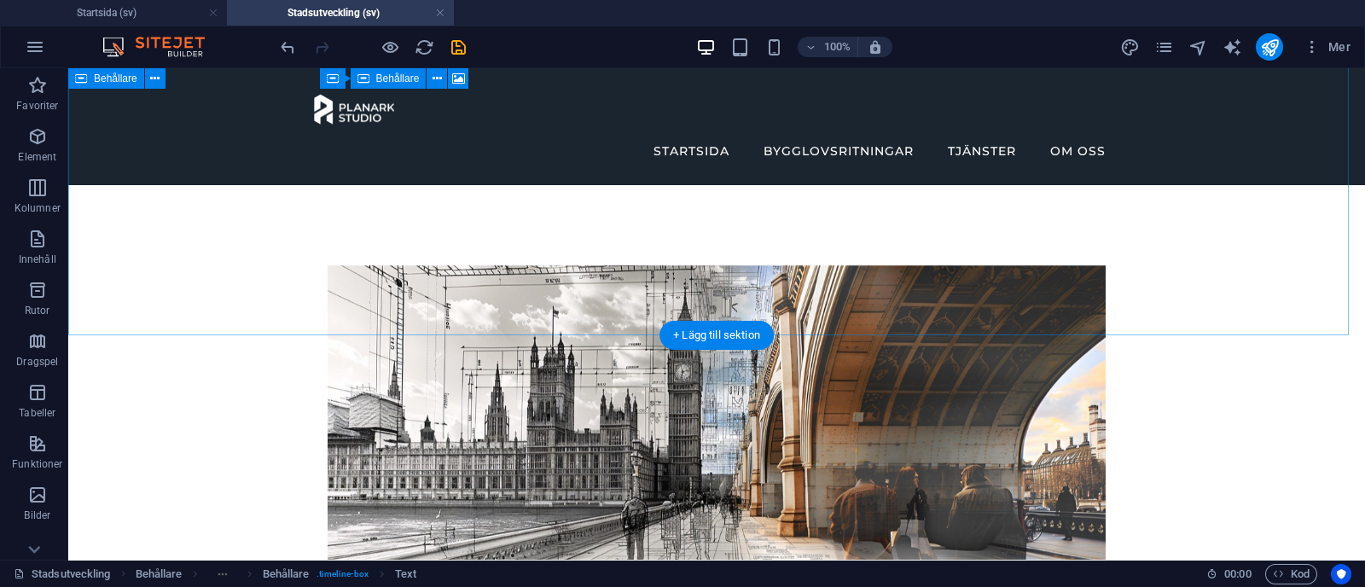
scroll to position [1052, 0]
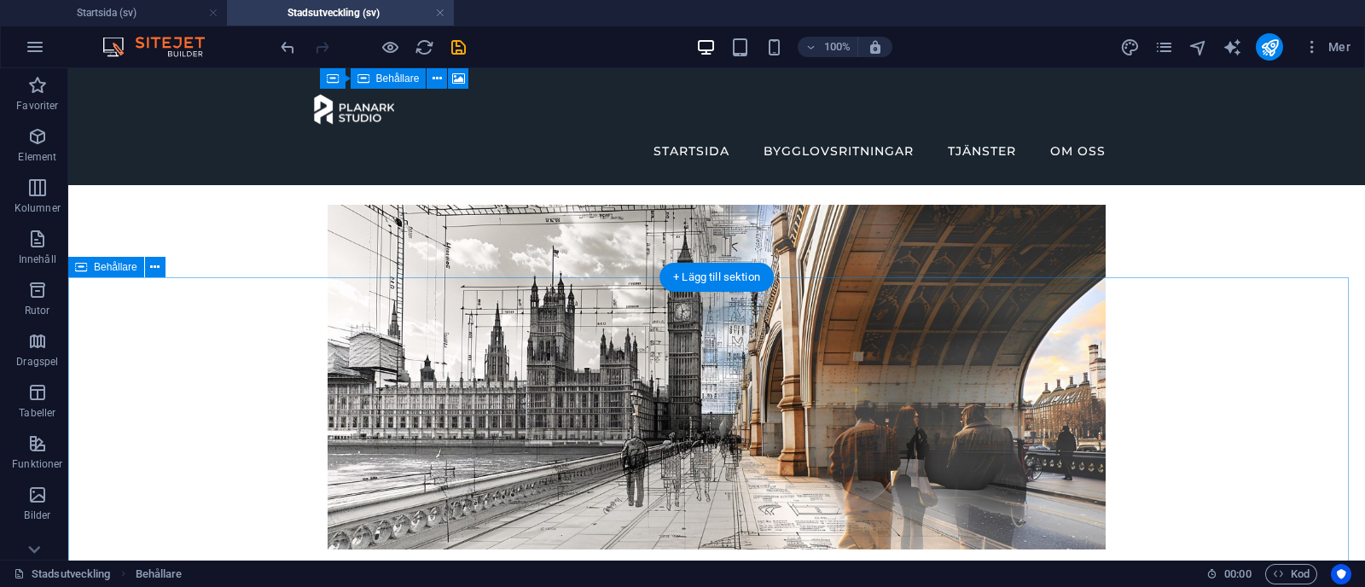
scroll to position [1113, 0]
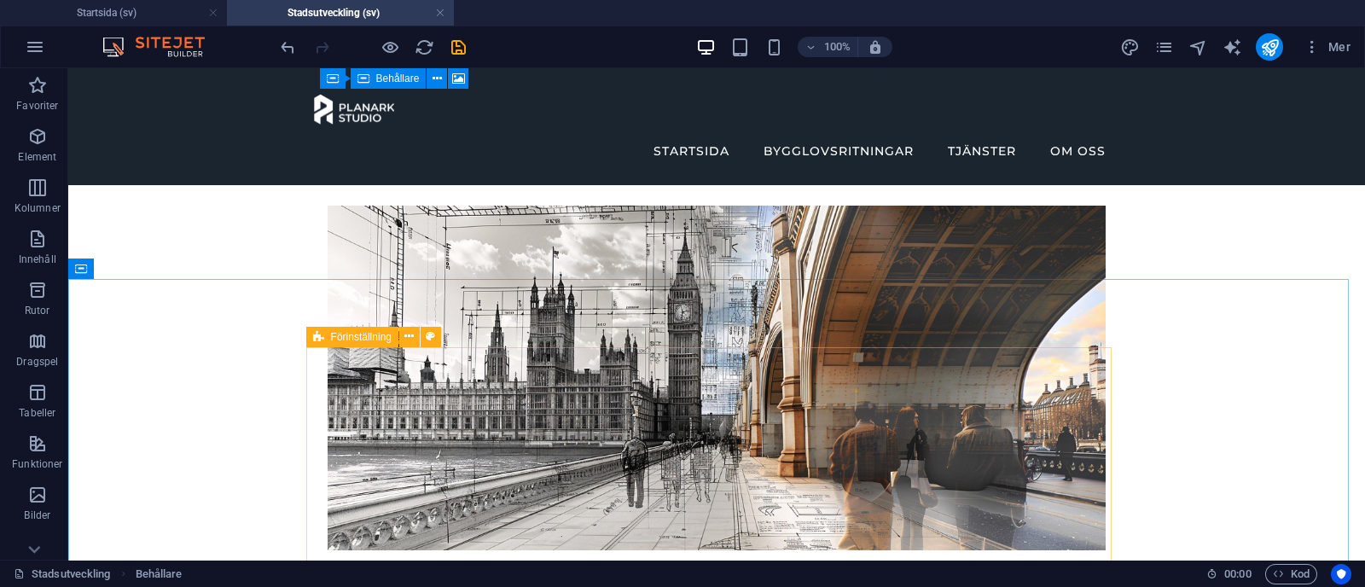
click at [320, 339] on icon at bounding box center [318, 337] width 11 height 20
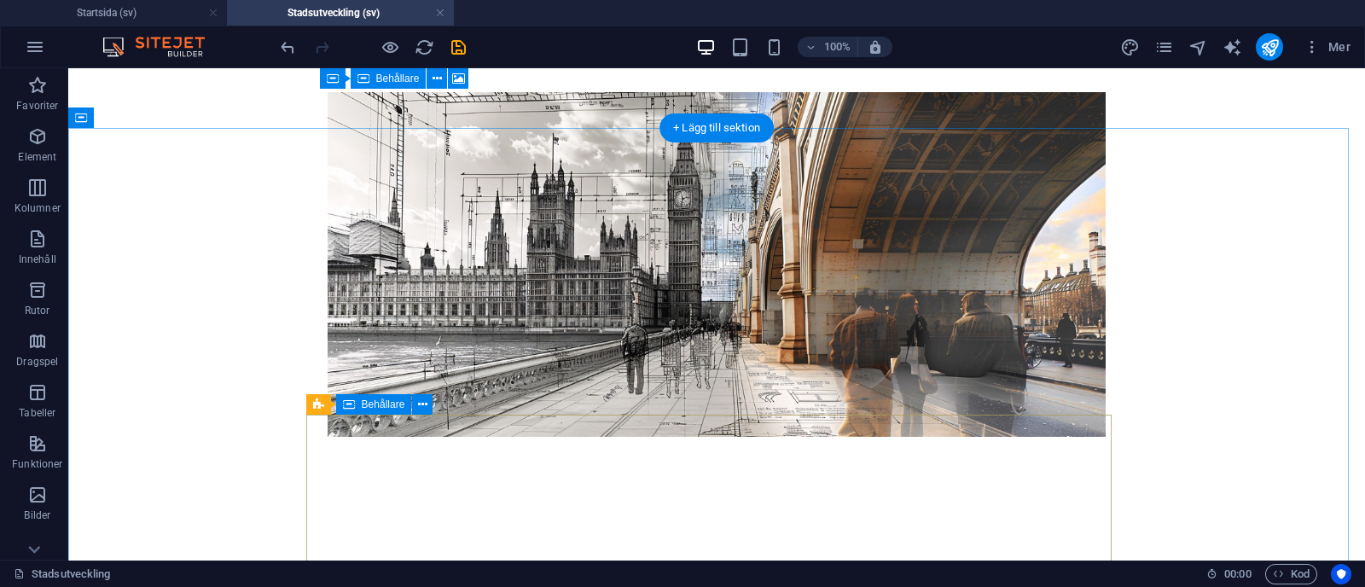
scroll to position [1268, 0]
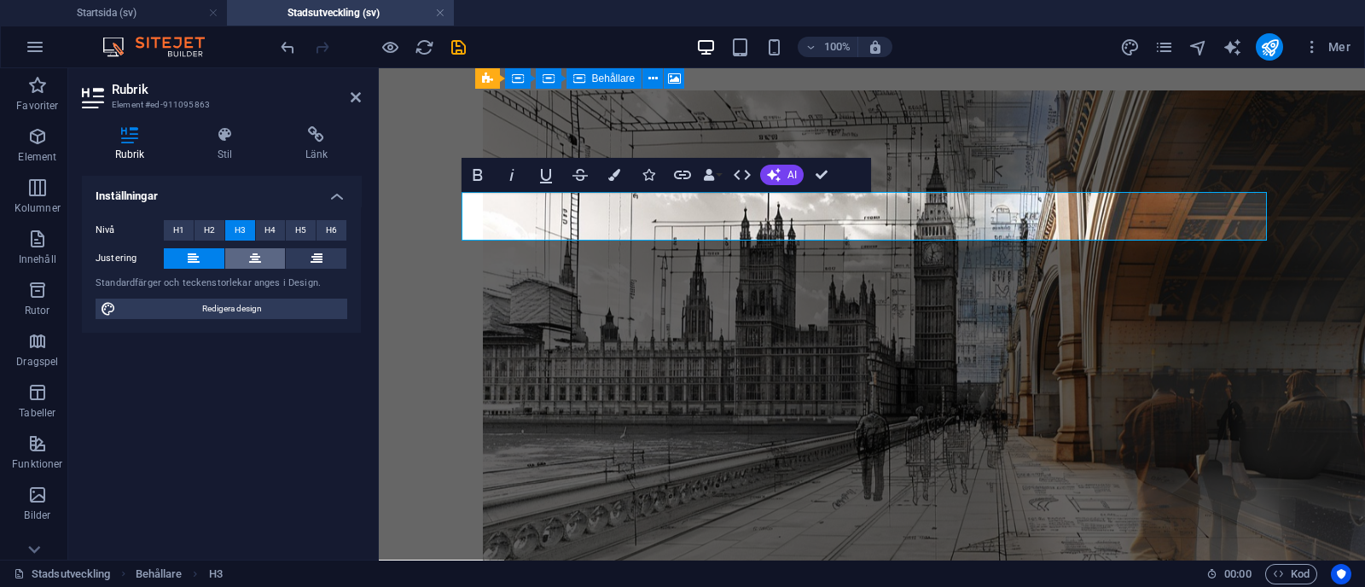
click at [252, 254] on icon at bounding box center [255, 258] width 12 height 20
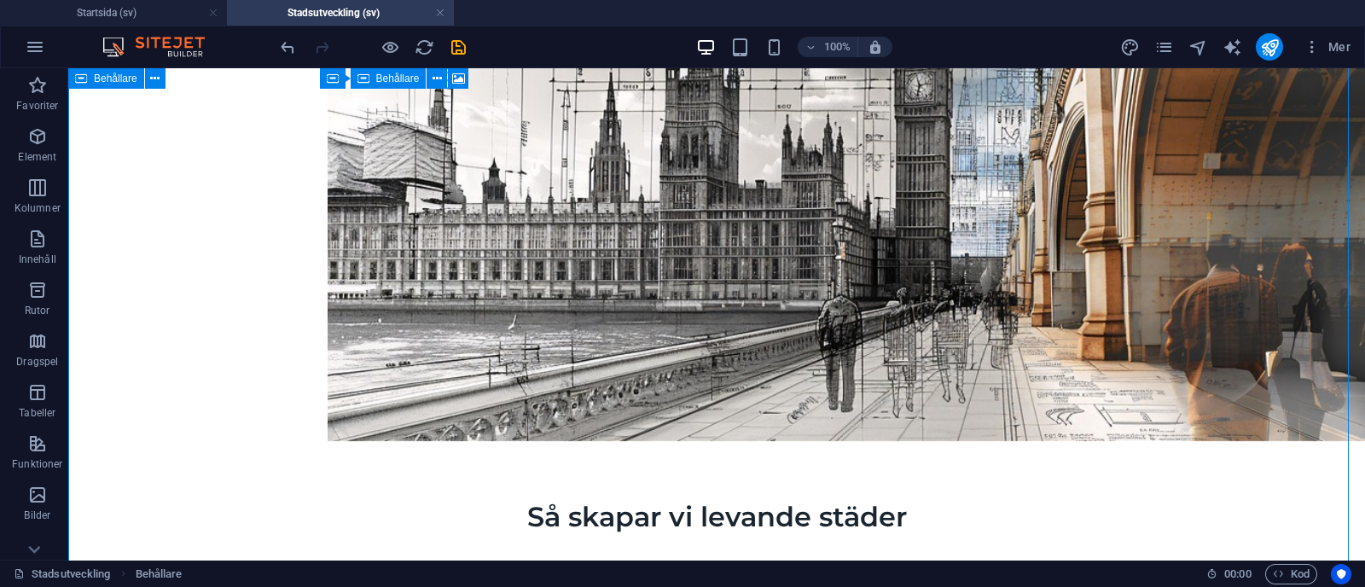
scroll to position [1409, 0]
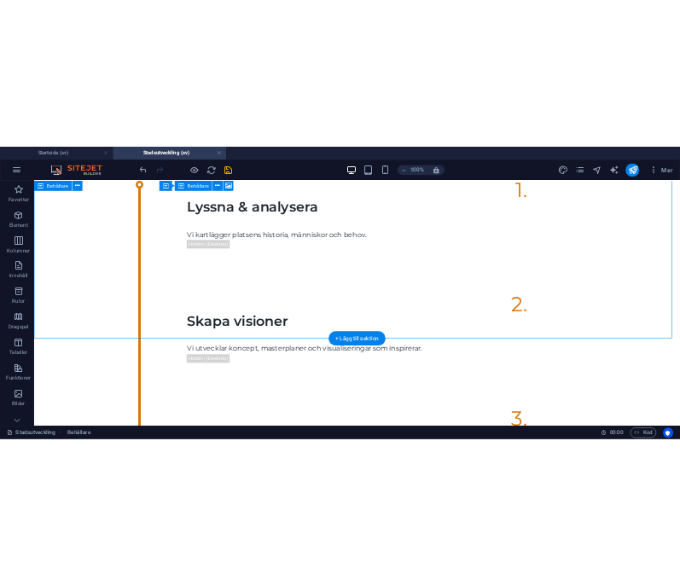
scroll to position [2000, 0]
